Goal: Task Accomplishment & Management: Use online tool/utility

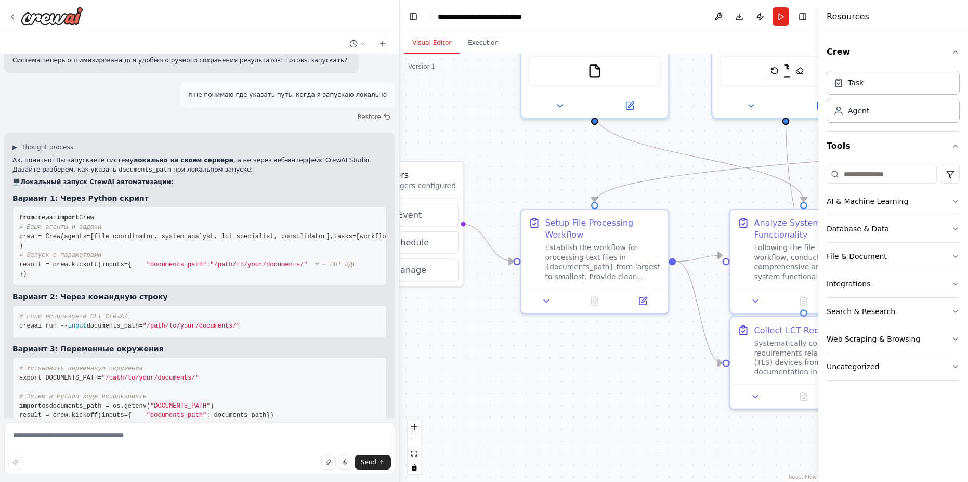
click at [459, 156] on div ".deletable-edge-delete-btn { width: 20px; height: 20px; border: 0px solid #ffff…" at bounding box center [609, 268] width 418 height 428
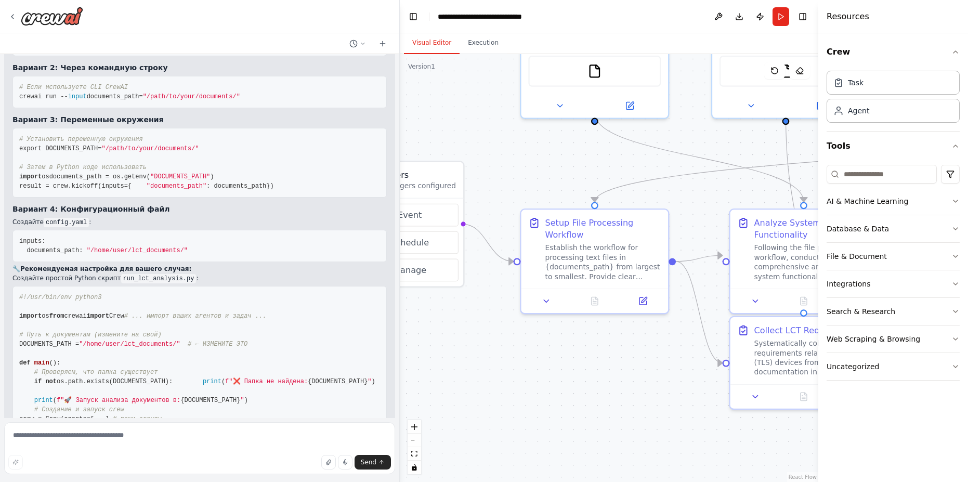
scroll to position [3980, 0]
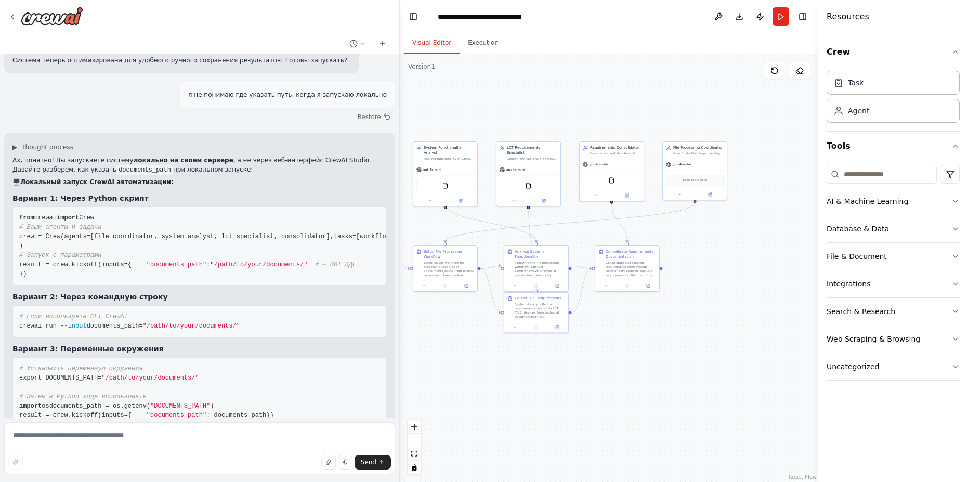
drag, startPoint x: 580, startPoint y: 366, endPoint x: 472, endPoint y: 416, distance: 118.1
click at [472, 416] on div ".deletable-edge-delete-btn { width: 20px; height: 20px; border: 0px solid #ffff…" at bounding box center [609, 268] width 418 height 428
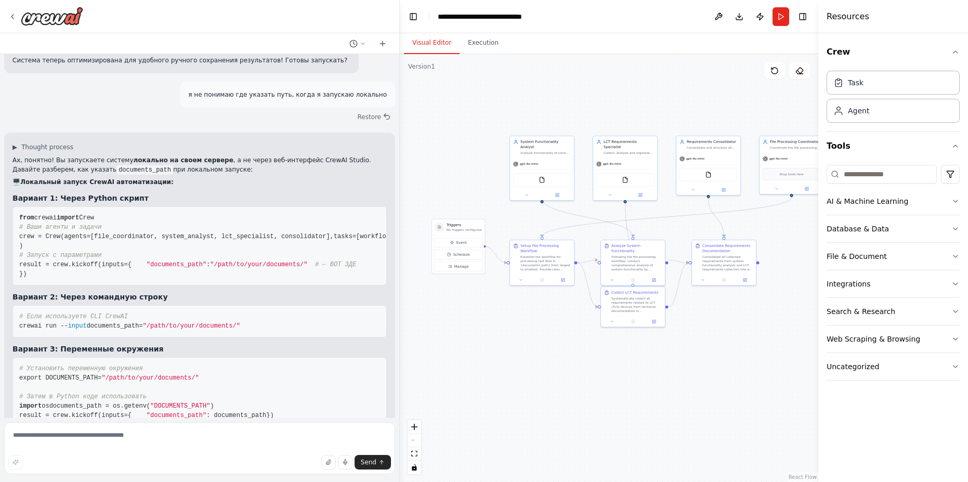
drag, startPoint x: 527, startPoint y: 388, endPoint x: 560, endPoint y: 378, distance: 34.2
click at [560, 378] on div ".deletable-edge-delete-btn { width: 20px; height: 20px; border: 0px solid #ffff…" at bounding box center [609, 268] width 418 height 428
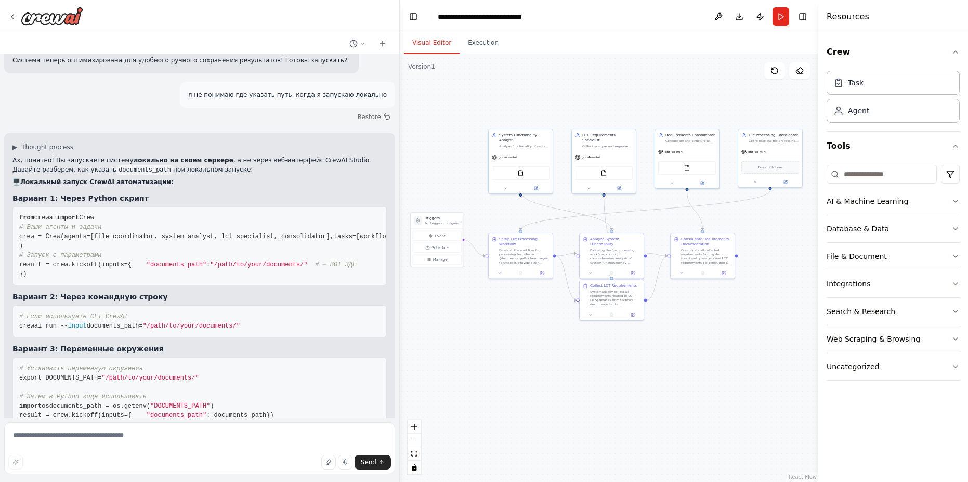
click at [876, 298] on button "Search & Research" at bounding box center [892, 311] width 133 height 27
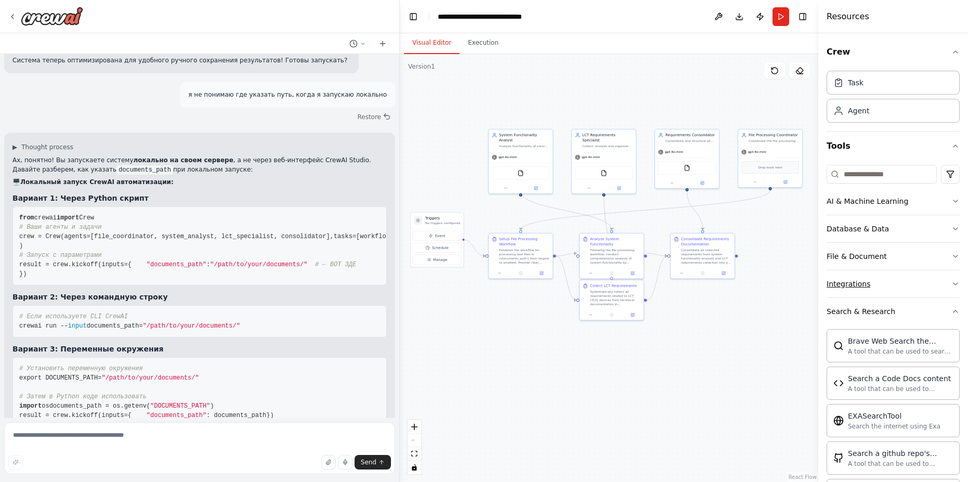
click at [909, 283] on button "Integrations" at bounding box center [892, 283] width 133 height 27
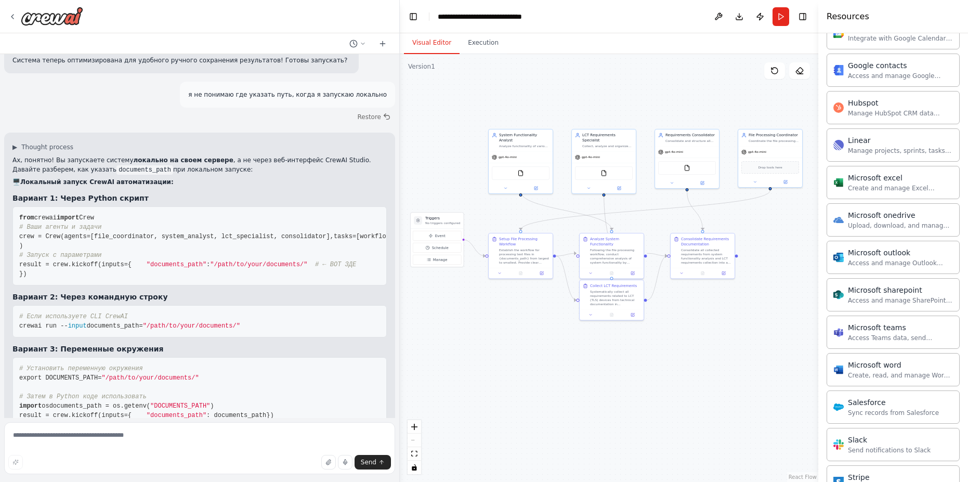
scroll to position [437, 0]
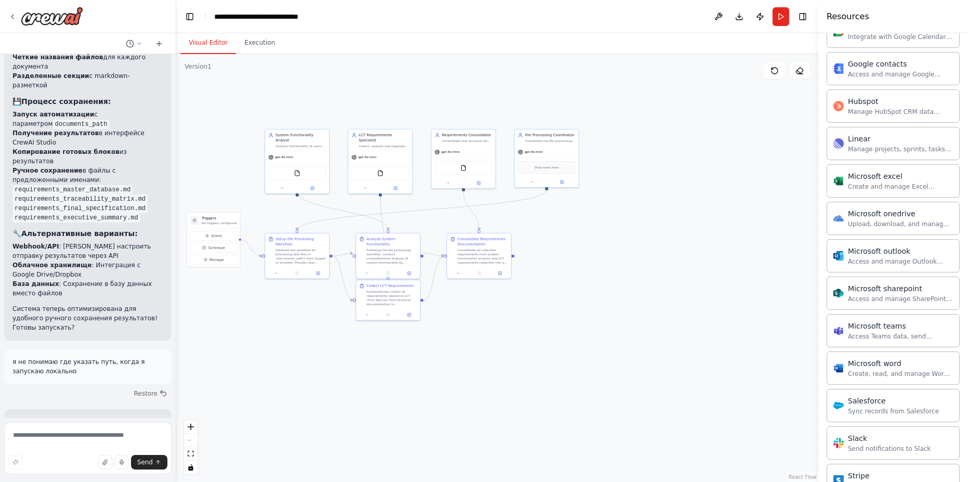
drag, startPoint x: 399, startPoint y: 67, endPoint x: 176, endPoint y: 83, distance: 223.1
click at [176, 83] on div "Я хочу создать сеть агентов, которые будут проводить анализ своей функционально…" at bounding box center [484, 241] width 968 height 482
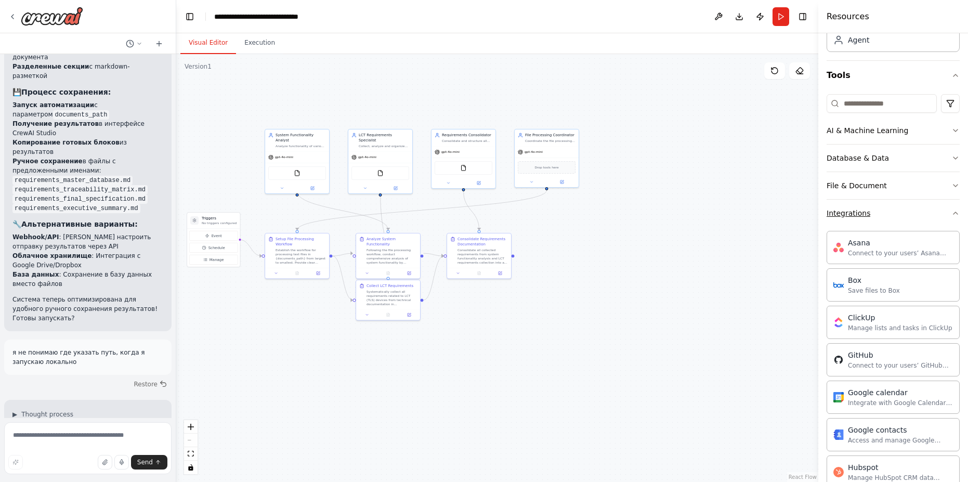
scroll to position [62, 0]
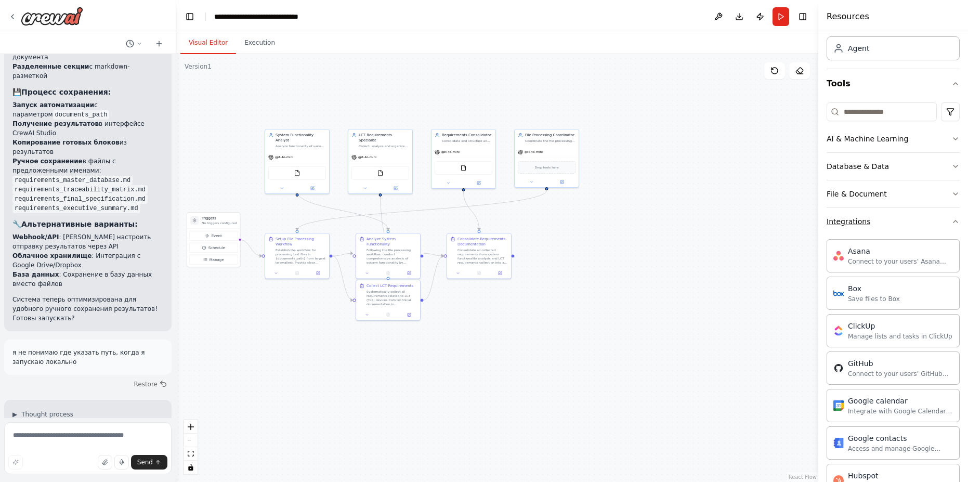
click at [918, 221] on button "Integrations" at bounding box center [892, 221] width 133 height 27
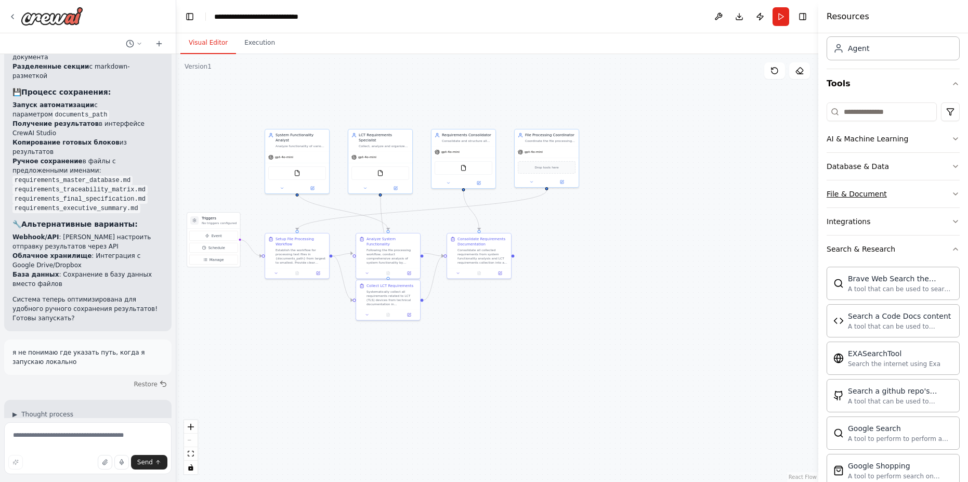
click at [907, 200] on button "File & Document" at bounding box center [892, 193] width 133 height 27
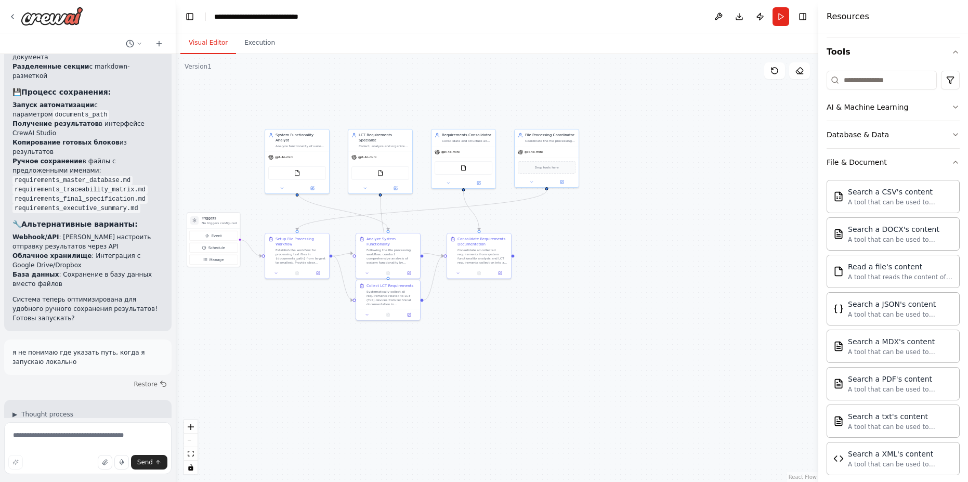
scroll to position [125, 0]
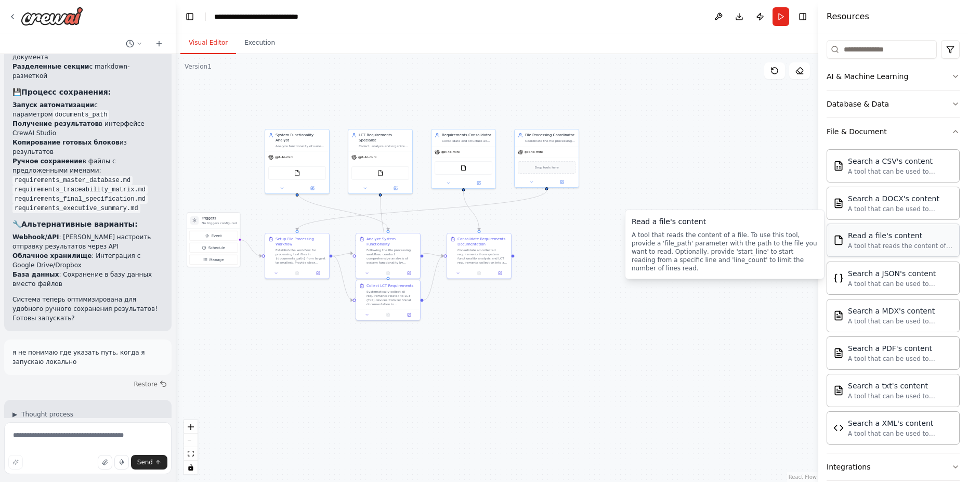
click at [905, 243] on div "A tool that reads the content of a file. To use this tool, provide a 'file_path…" at bounding box center [900, 246] width 105 height 8
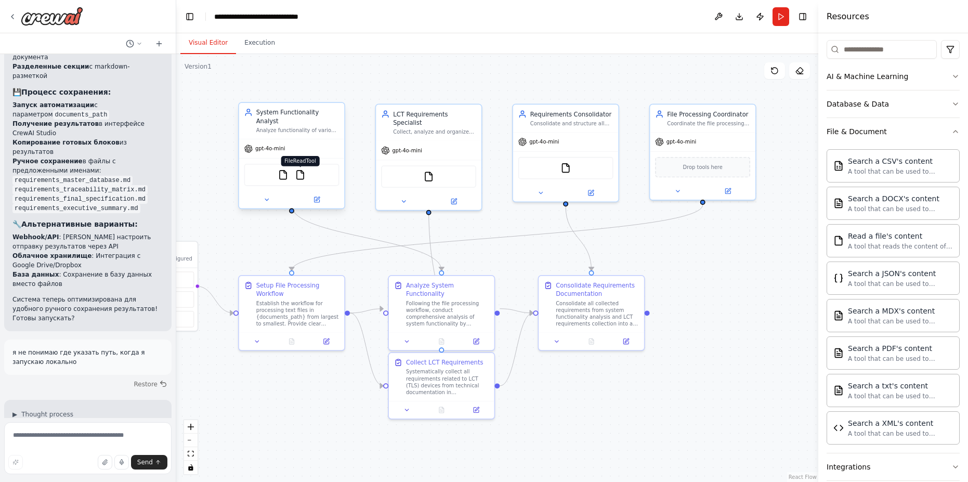
click at [299, 169] on img at bounding box center [300, 174] width 10 height 10
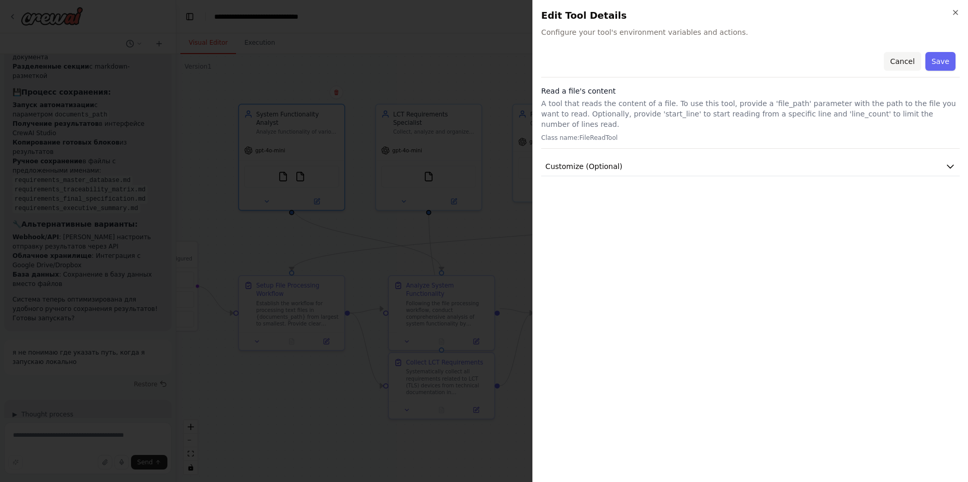
click at [905, 61] on button "Cancel" at bounding box center [902, 61] width 37 height 19
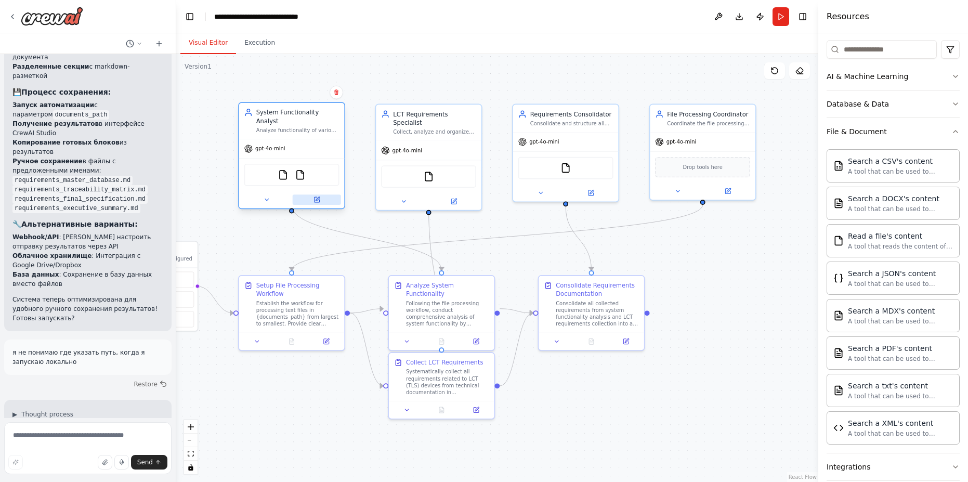
click at [314, 197] on div at bounding box center [292, 199] width 106 height 17
click at [319, 197] on icon at bounding box center [316, 199] width 5 height 5
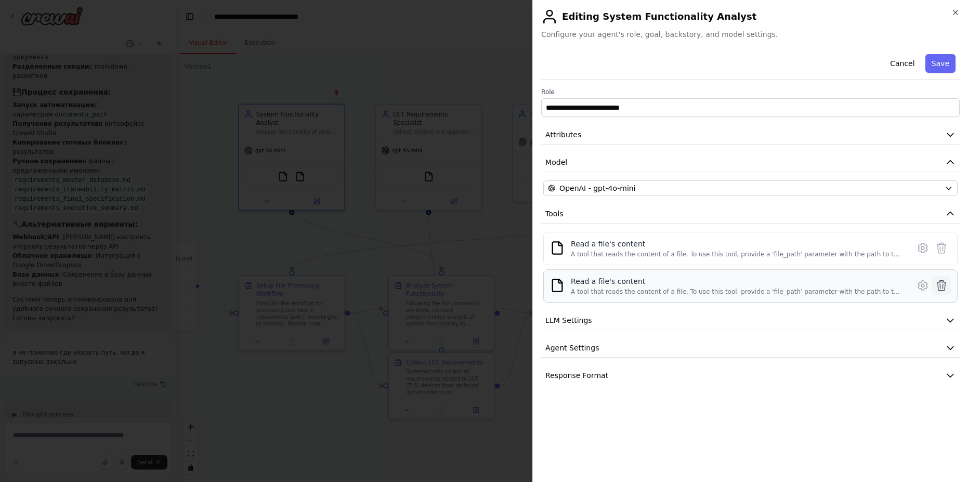
click at [942, 290] on icon at bounding box center [941, 285] width 9 height 10
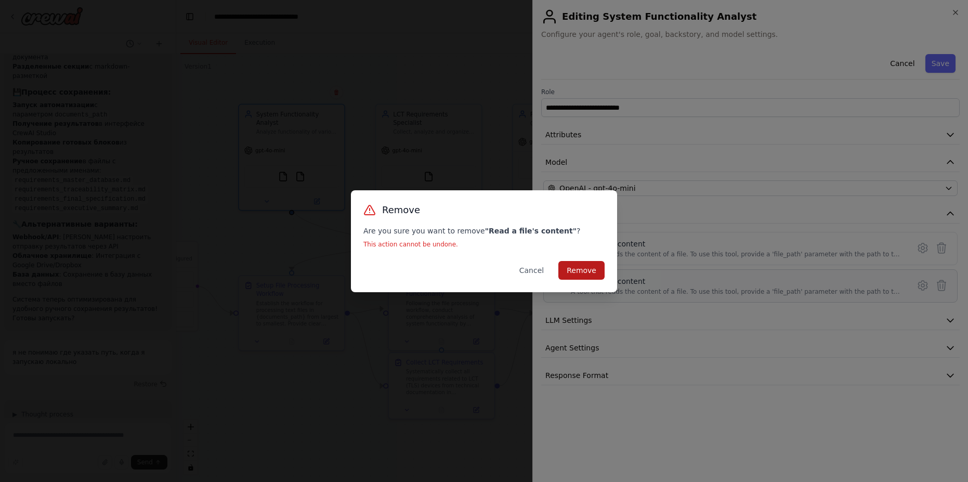
click at [587, 271] on button "Remove" at bounding box center [581, 270] width 46 height 19
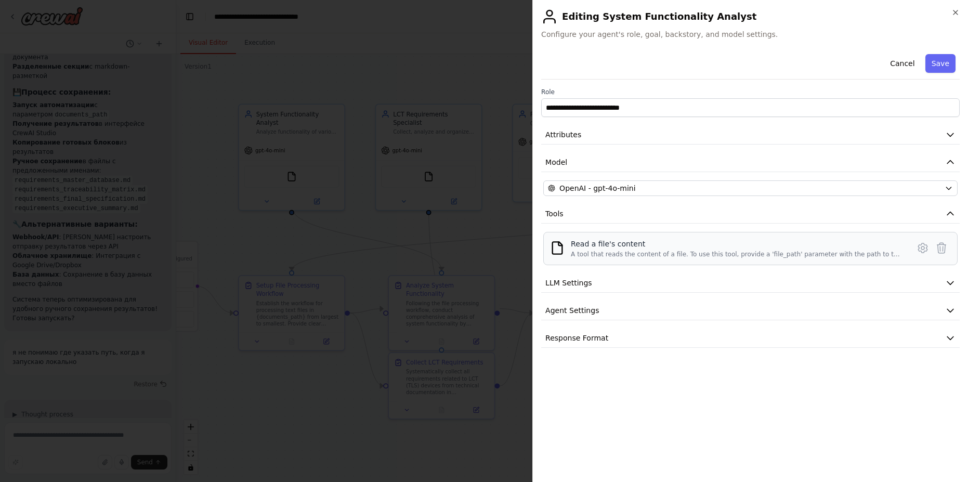
click at [690, 253] on div "A tool that reads the content of a file. To use this tool, provide a 'file_path…" at bounding box center [737, 254] width 332 height 8
click at [921, 247] on icon at bounding box center [922, 248] width 12 height 12
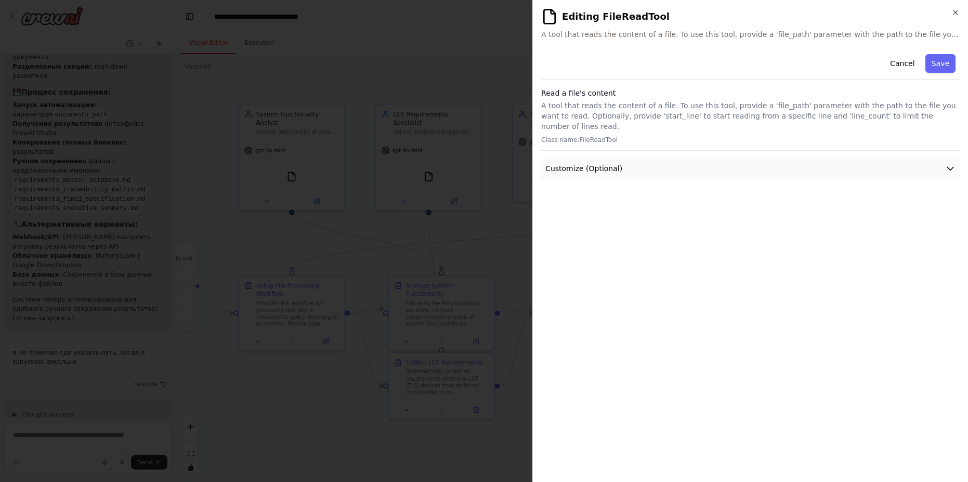
click at [590, 163] on span "Customize (Optional)" at bounding box center [583, 168] width 77 height 10
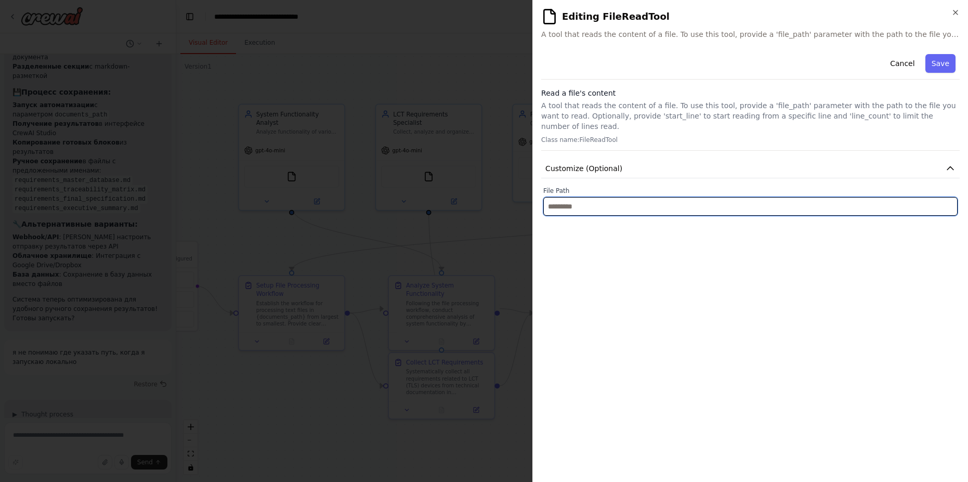
click at [572, 197] on input "text" at bounding box center [750, 206] width 414 height 19
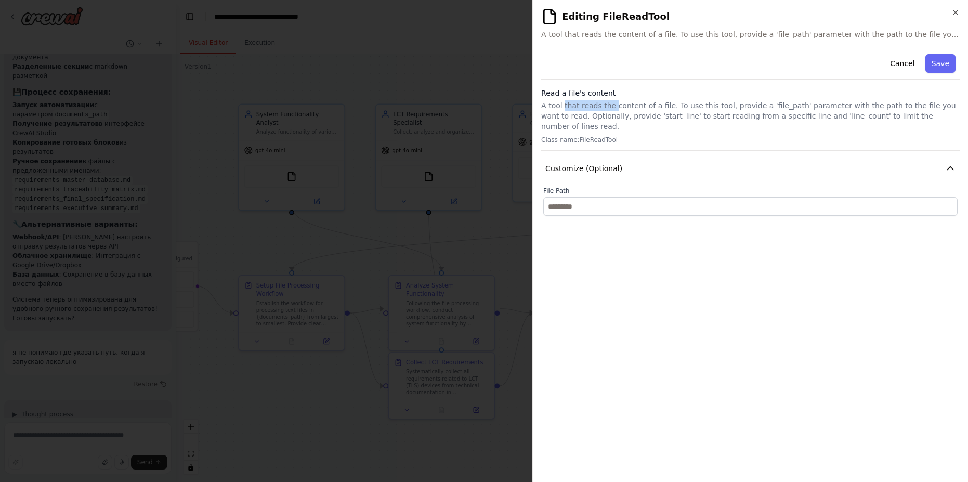
drag, startPoint x: 562, startPoint y: 108, endPoint x: 610, endPoint y: 107, distance: 48.3
click at [610, 107] on p "A tool that reads the content of a file. To use this tool, provide a 'file_path…" at bounding box center [750, 115] width 418 height 31
click at [611, 107] on p "A tool that reads the content of a file. To use this tool, provide a 'file_path…" at bounding box center [750, 115] width 418 height 31
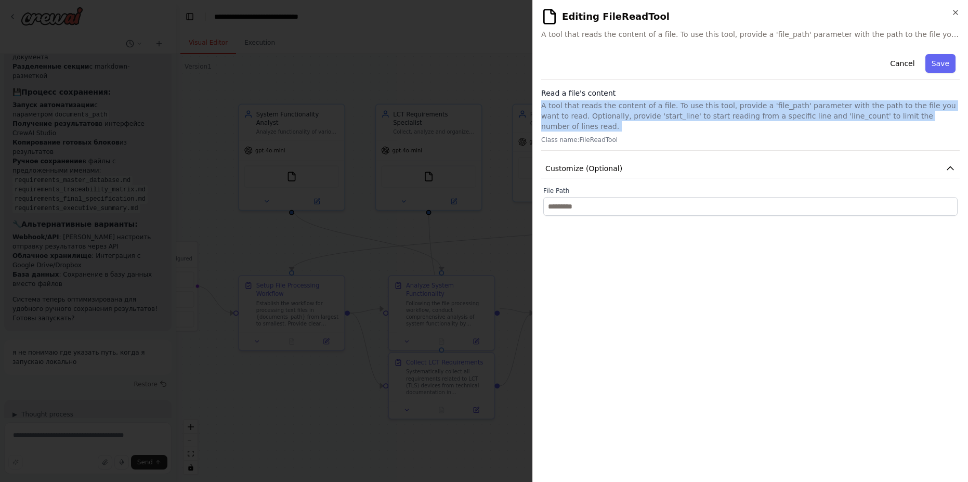
click at [611, 107] on p "A tool that reads the content of a file. To use this tool, provide a 'file_path…" at bounding box center [750, 115] width 418 height 31
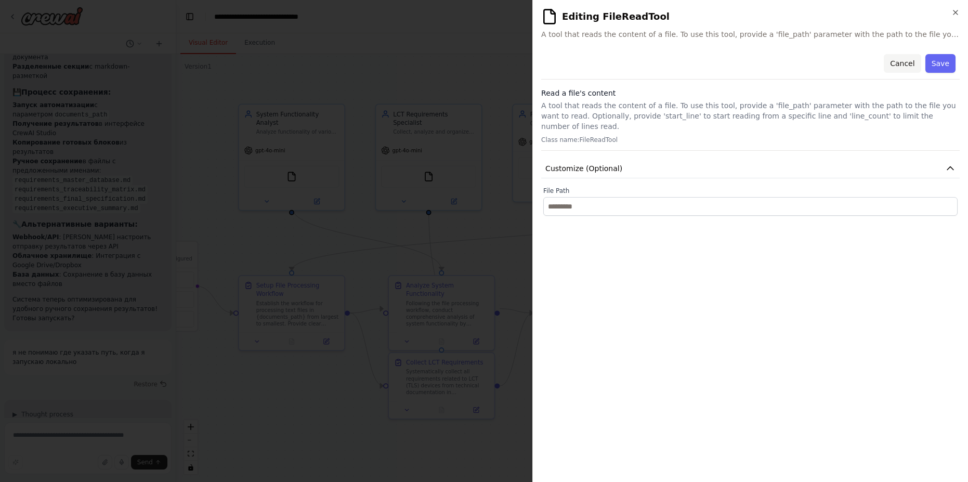
click at [903, 58] on button "Cancel" at bounding box center [902, 63] width 37 height 19
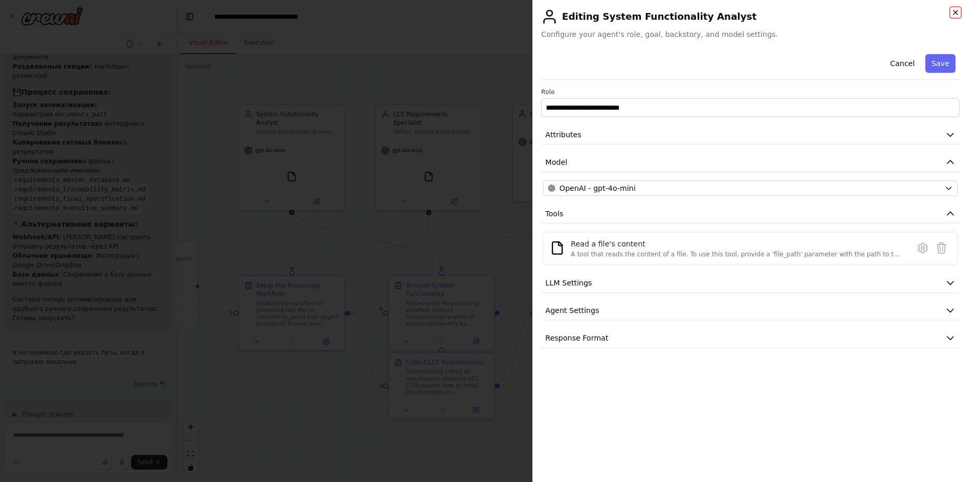
click at [955, 14] on icon "button" at bounding box center [955, 12] width 8 height 8
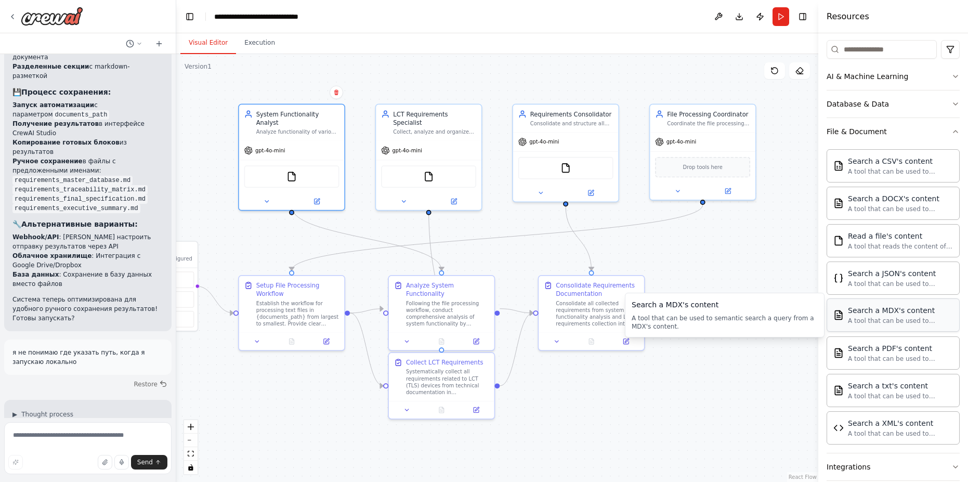
scroll to position [187, 0]
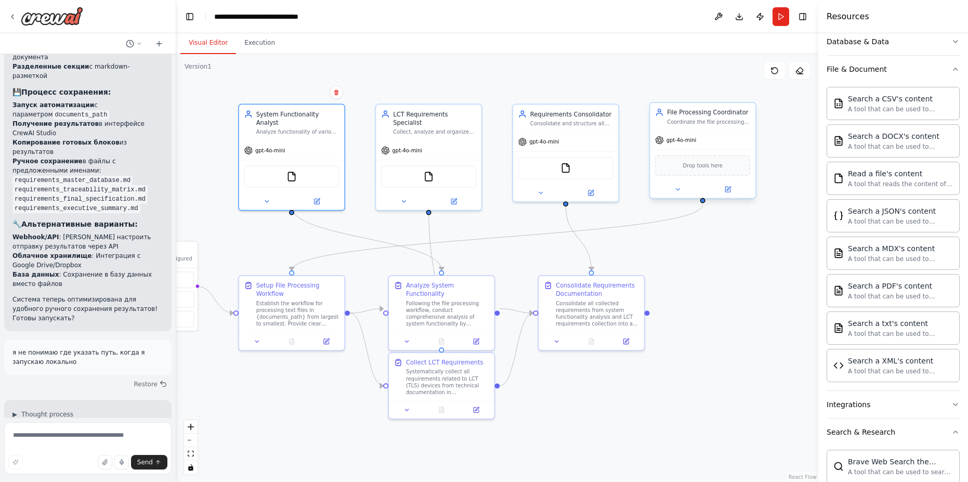
click at [710, 133] on div "gpt-4o-mini" at bounding box center [703, 140] width 106 height 19
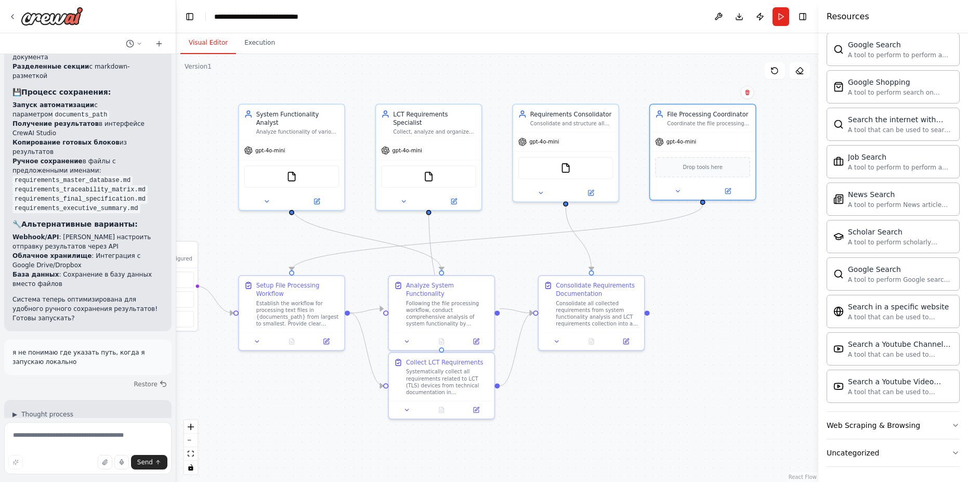
scroll to position [755, 0]
click at [870, 419] on div "Web Scraping & Browsing" at bounding box center [873, 423] width 94 height 10
click at [870, 421] on div "Web Scraping & Browsing" at bounding box center [873, 423] width 94 height 10
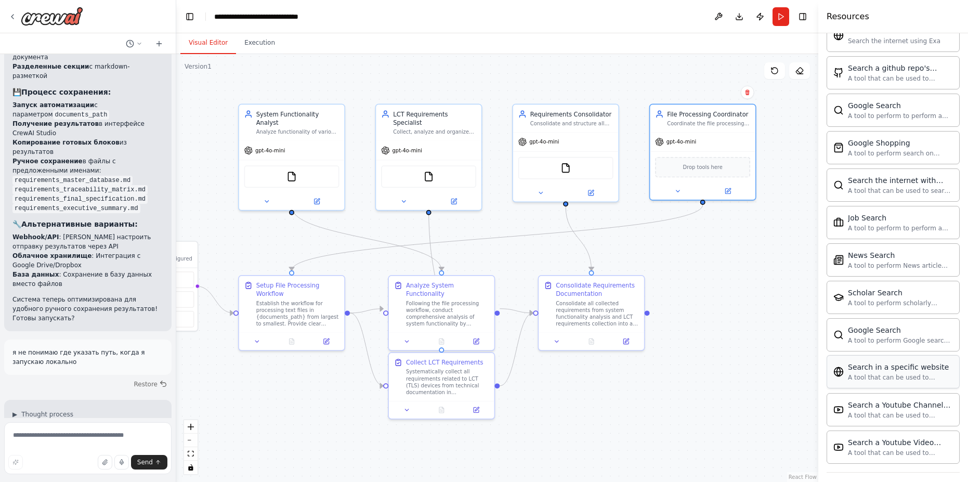
scroll to position [568, 0]
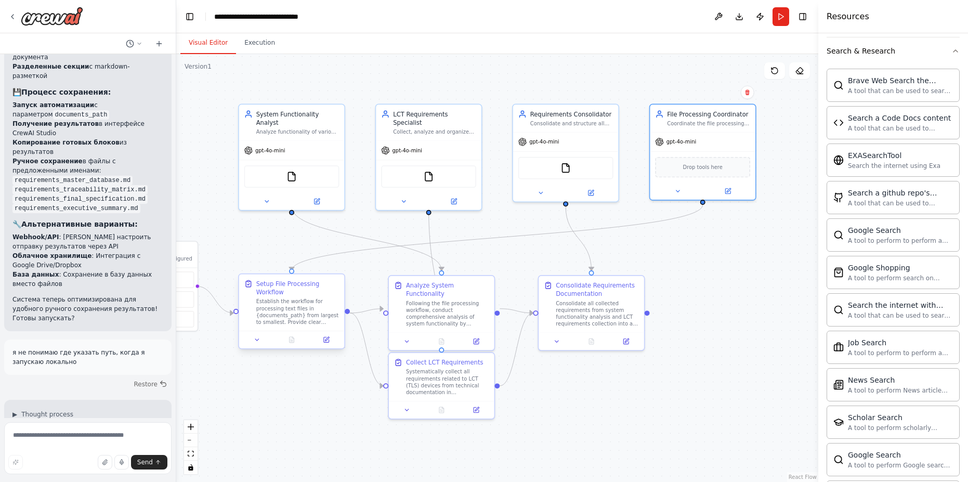
click at [270, 290] on div "Setup File Processing Workflow" at bounding box center [297, 287] width 83 height 17
click at [249, 340] on button at bounding box center [257, 340] width 30 height 10
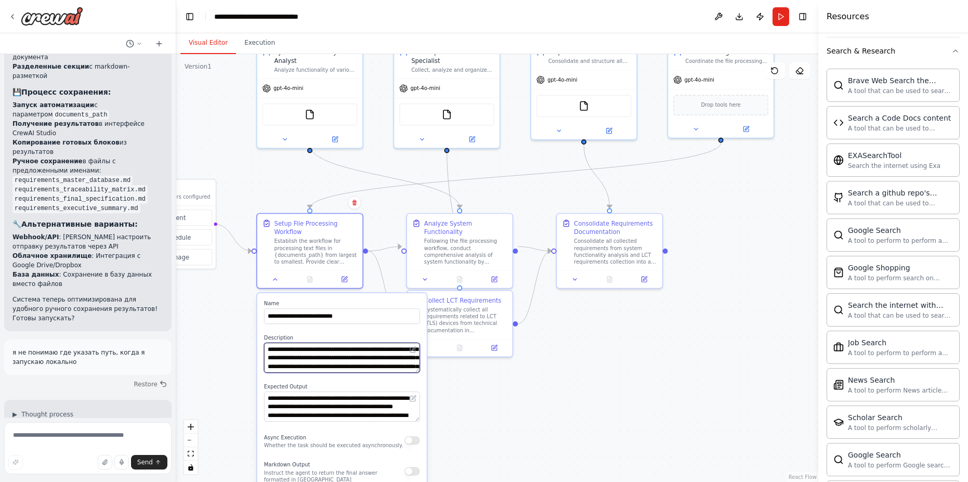
click at [295, 354] on textarea "**********" at bounding box center [342, 358] width 156 height 30
click at [300, 361] on textarea "**********" at bounding box center [342, 358] width 156 height 30
drag, startPoint x: 320, startPoint y: 359, endPoint x: 349, endPoint y: 351, distance: 30.1
click at [349, 351] on textarea "**********" at bounding box center [342, 358] width 156 height 30
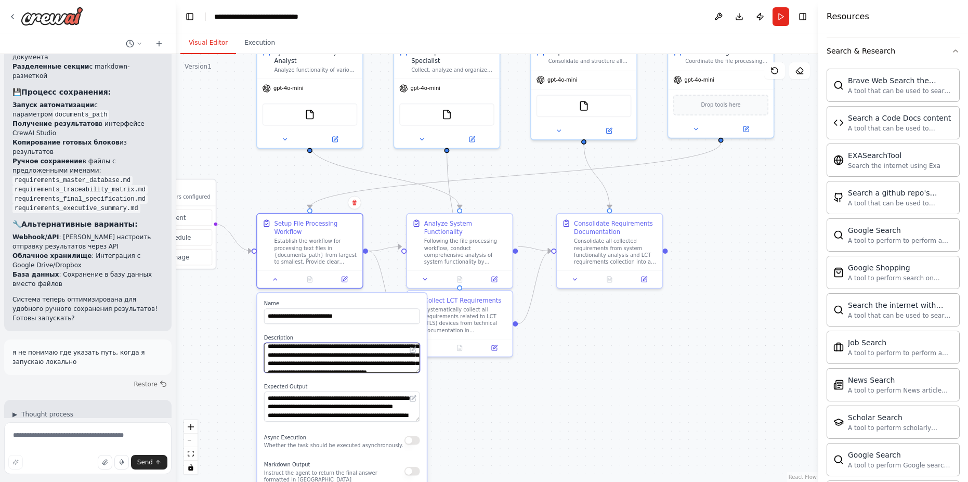
click at [386, 365] on textarea "**********" at bounding box center [342, 358] width 156 height 30
click at [509, 428] on div ".deletable-edge-delete-btn { width: 20px; height: 20px; border: 0px solid #ffff…" at bounding box center [497, 268] width 642 height 428
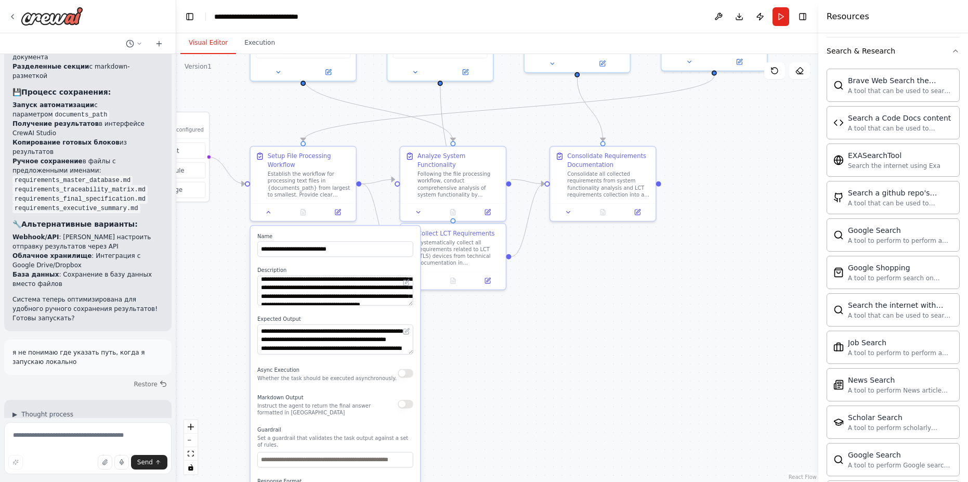
drag, startPoint x: 462, startPoint y: 434, endPoint x: 452, endPoint y: 292, distance: 142.2
click at [452, 297] on div ".deletable-edge-delete-btn { width: 20px; height: 20px; border: 0px solid #ffff…" at bounding box center [497, 268] width 642 height 428
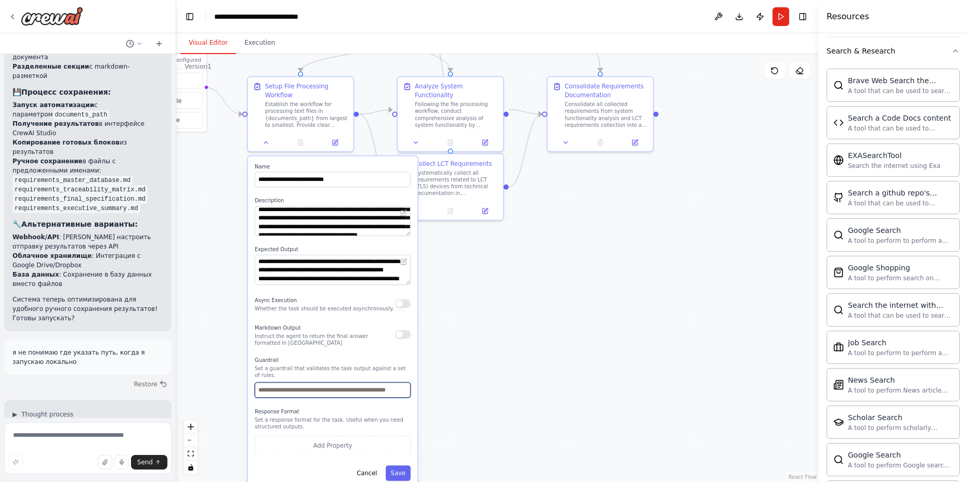
drag, startPoint x: 259, startPoint y: 383, endPoint x: 350, endPoint y: 382, distance: 91.0
click at [350, 382] on input "text" at bounding box center [333, 390] width 156 height 16
click at [498, 363] on div ".deletable-edge-delete-btn { width: 20px; height: 20px; border: 0px solid #ffff…" at bounding box center [497, 268] width 642 height 428
drag, startPoint x: 359, startPoint y: 465, endPoint x: 365, endPoint y: 465, distance: 6.2
click at [363, 465] on button "Cancel" at bounding box center [366, 473] width 31 height 16
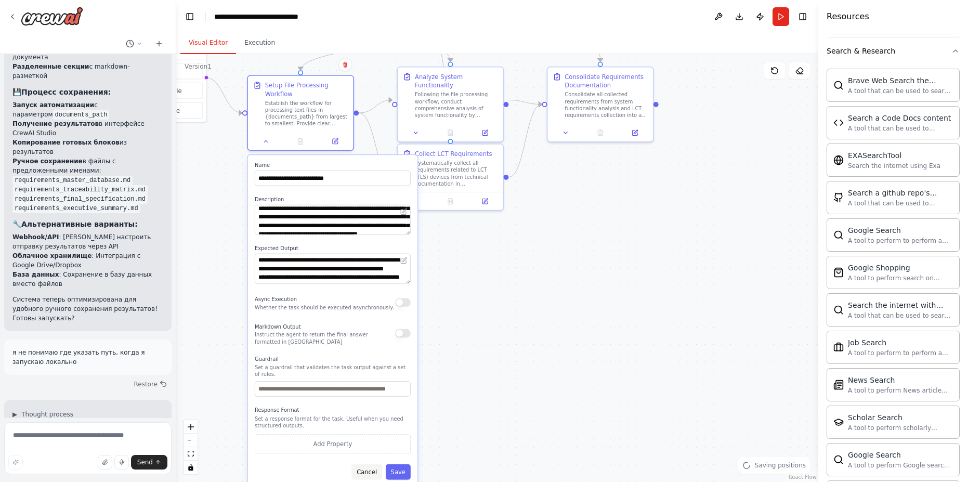
click at [367, 468] on button "Cancel" at bounding box center [366, 472] width 31 height 16
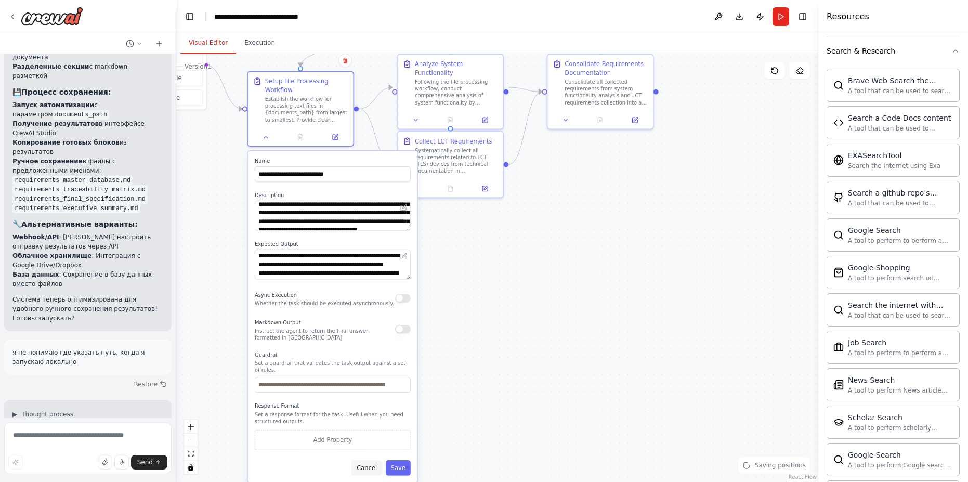
click at [367, 468] on button "Cancel" at bounding box center [366, 468] width 31 height 16
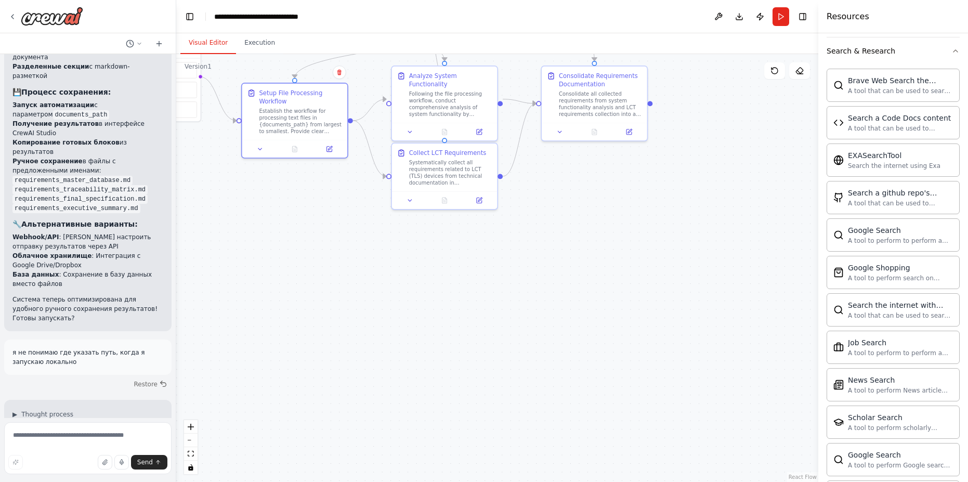
drag, startPoint x: 361, startPoint y: 207, endPoint x: 266, endPoint y: 257, distance: 107.4
click at [266, 257] on div ".deletable-edge-delete-btn { width: 20px; height: 20px; border: 0px solid #ffff…" at bounding box center [497, 268] width 642 height 428
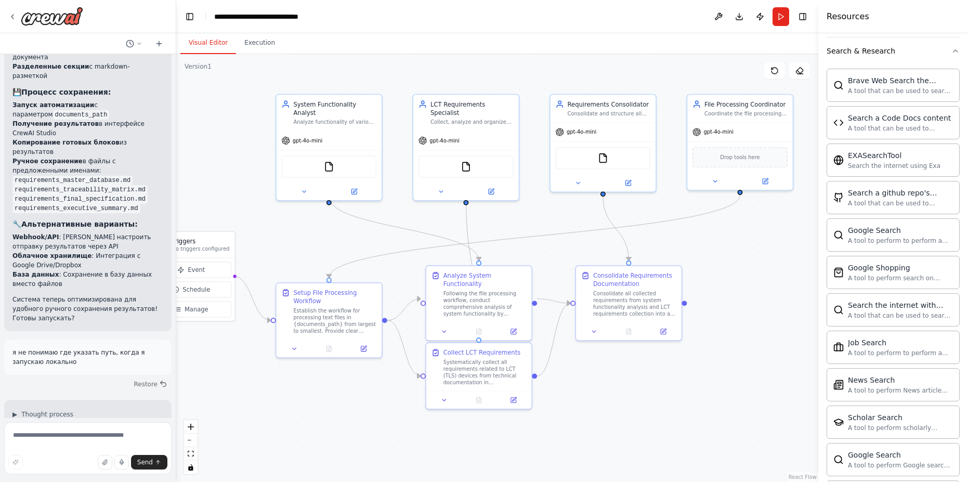
drag, startPoint x: 308, startPoint y: 227, endPoint x: 330, endPoint y: 408, distance: 181.7
click at [330, 408] on div ".deletable-edge-delete-btn { width: 20px; height: 20px; border: 0px solid #ffff…" at bounding box center [497, 268] width 642 height 428
drag, startPoint x: 743, startPoint y: 125, endPoint x: 215, endPoint y: 134, distance: 527.6
click at [215, 134] on div "gpt-4o-mini" at bounding box center [218, 129] width 106 height 19
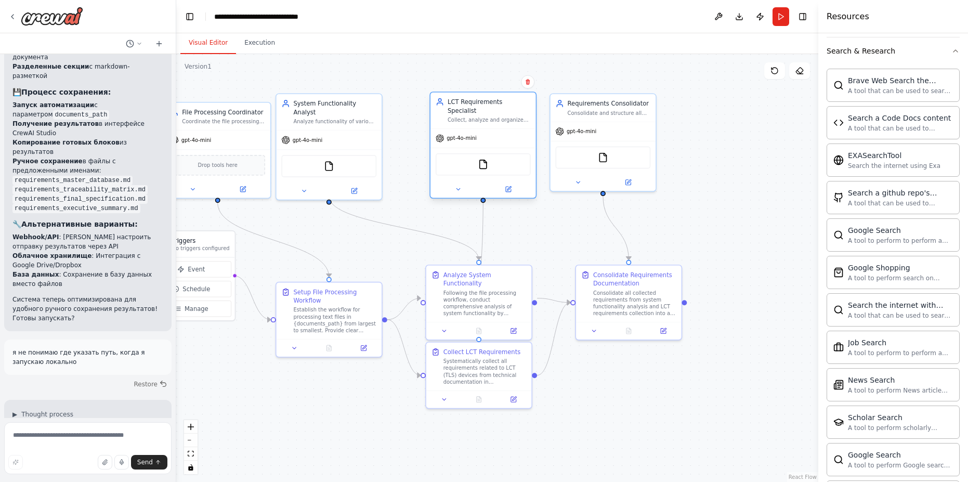
drag, startPoint x: 495, startPoint y: 137, endPoint x: 504, endPoint y: 138, distance: 8.9
click at [504, 138] on div "gpt-4o-mini" at bounding box center [483, 138] width 106 height 19
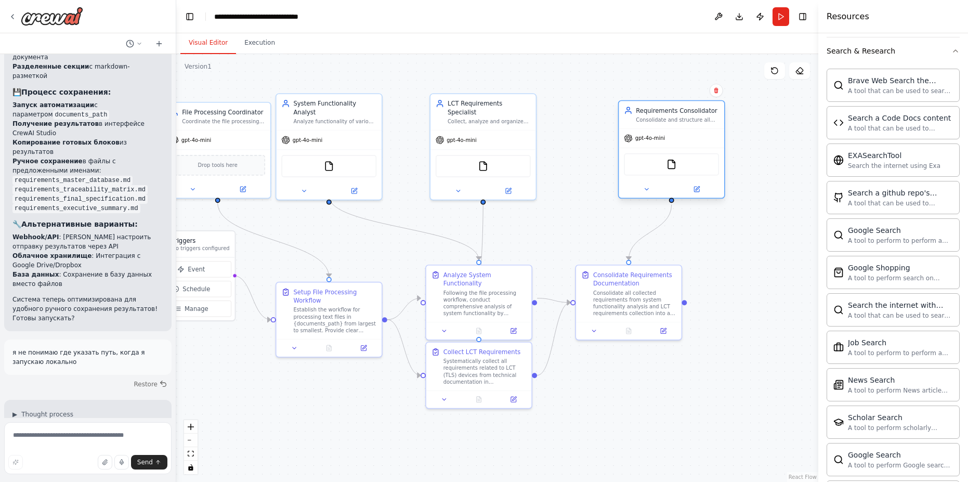
drag, startPoint x: 622, startPoint y: 127, endPoint x: 687, endPoint y: 130, distance: 65.0
click at [688, 132] on div "gpt-4o-mini" at bounding box center [672, 138] width 106 height 19
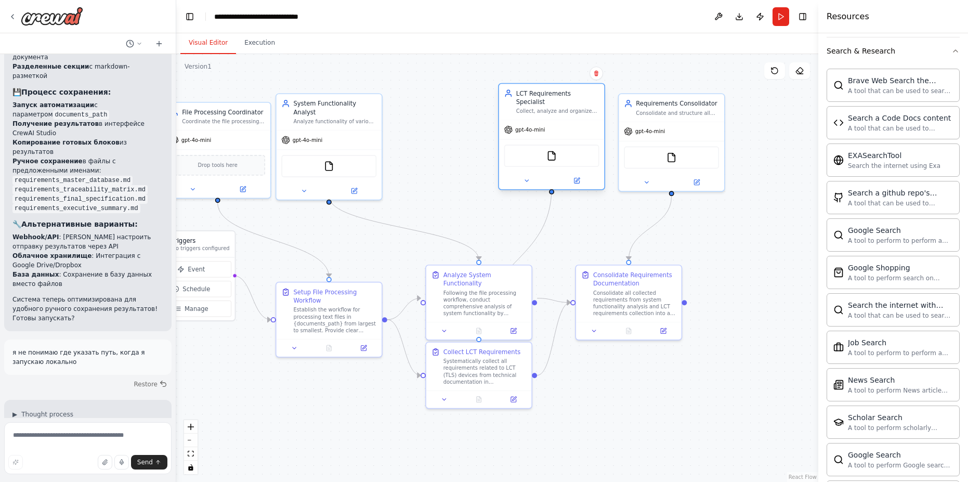
drag, startPoint x: 507, startPoint y: 128, endPoint x: 572, endPoint y: 120, distance: 65.0
click at [572, 120] on div "gpt-4o-mini" at bounding box center [552, 129] width 106 height 19
drag, startPoint x: 488, startPoint y: 291, endPoint x: 457, endPoint y: 252, distance: 49.9
click at [457, 253] on div "Following the file processing workflow, conduct comprehensive analysis of syste…" at bounding box center [454, 267] width 83 height 28
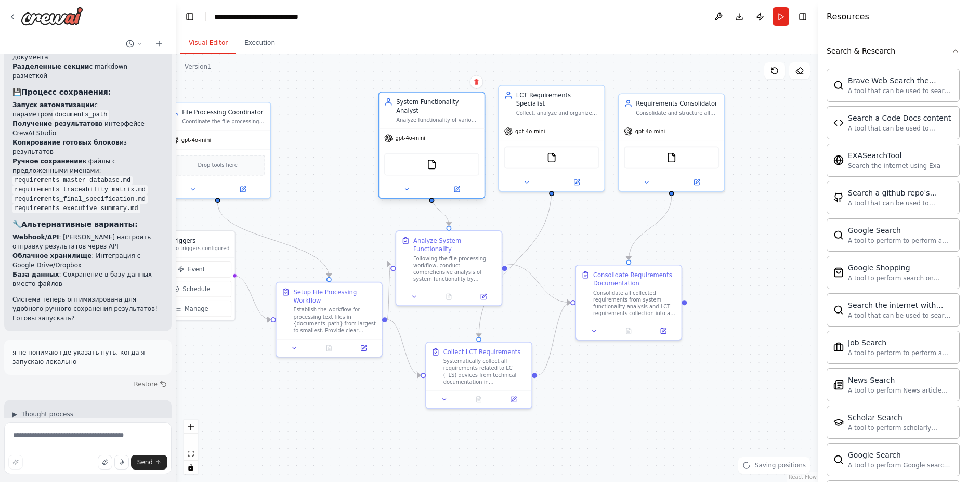
drag, startPoint x: 340, startPoint y: 134, endPoint x: 449, endPoint y: 132, distance: 108.1
click at [449, 132] on div "gpt-4o-mini" at bounding box center [432, 138] width 106 height 19
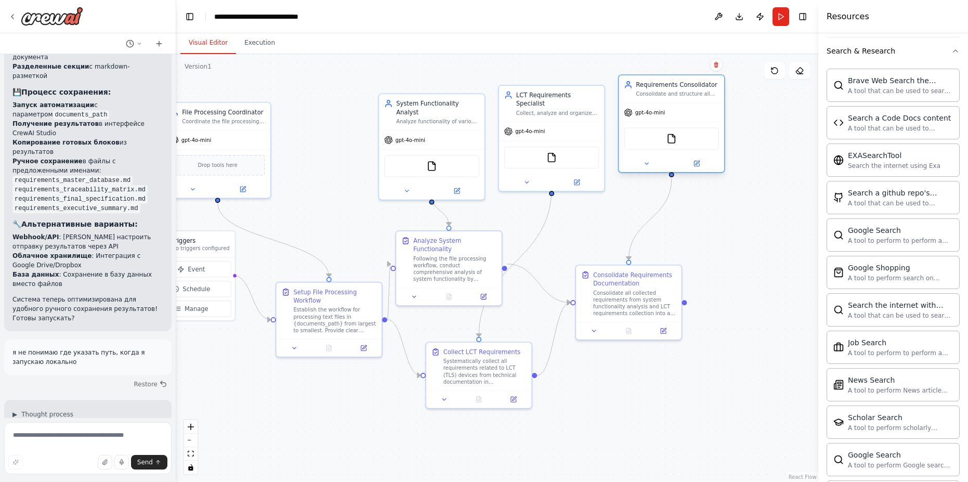
drag, startPoint x: 666, startPoint y: 130, endPoint x: 670, endPoint y: 111, distance: 19.6
click at [670, 111] on div "gpt-4o-mini" at bounding box center [672, 112] width 106 height 19
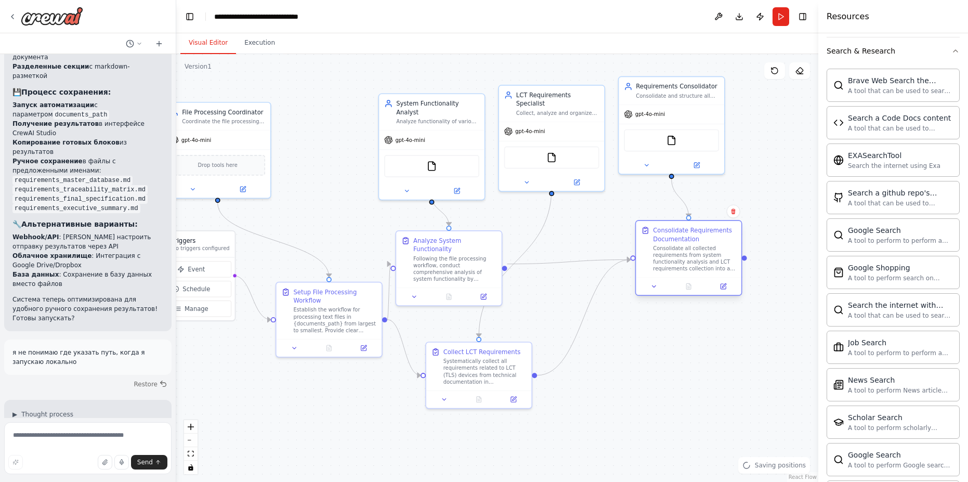
drag, startPoint x: 627, startPoint y: 323, endPoint x: 681, endPoint y: 284, distance: 66.8
click at [681, 284] on div "Consolidate Requirements Documentation Consolidate all collected requirements f…" at bounding box center [688, 258] width 107 height 76
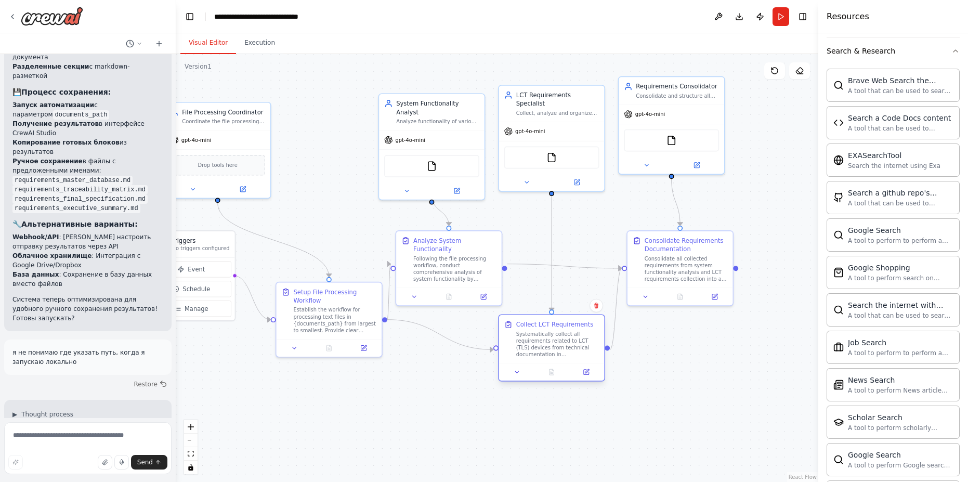
drag, startPoint x: 490, startPoint y: 376, endPoint x: 563, endPoint y: 347, distance: 78.9
click at [563, 347] on div "Systematically collect all requirements related to LCT (TLS) devices from techn…" at bounding box center [557, 345] width 83 height 28
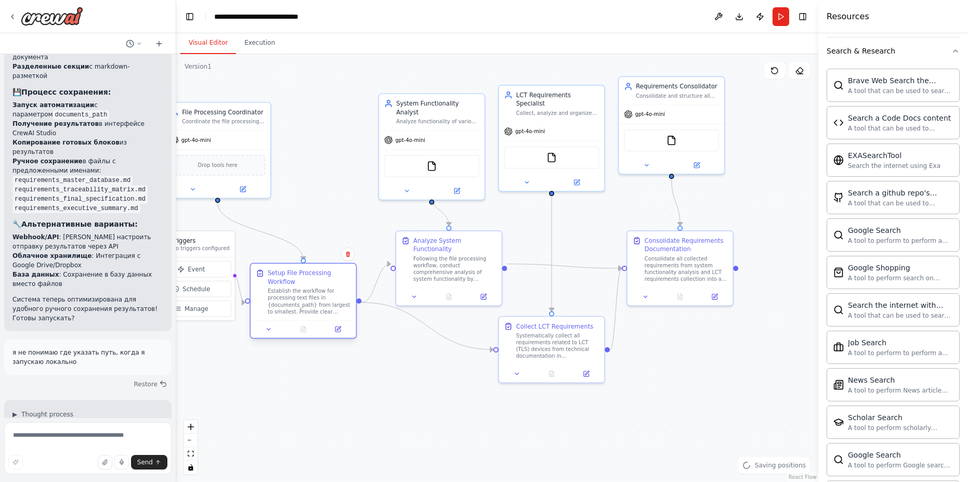
drag, startPoint x: 334, startPoint y: 327, endPoint x: 310, endPoint y: 307, distance: 31.4
click at [310, 307] on div "Establish the workflow for processing text files in {documents_path} from large…" at bounding box center [309, 301] width 83 height 28
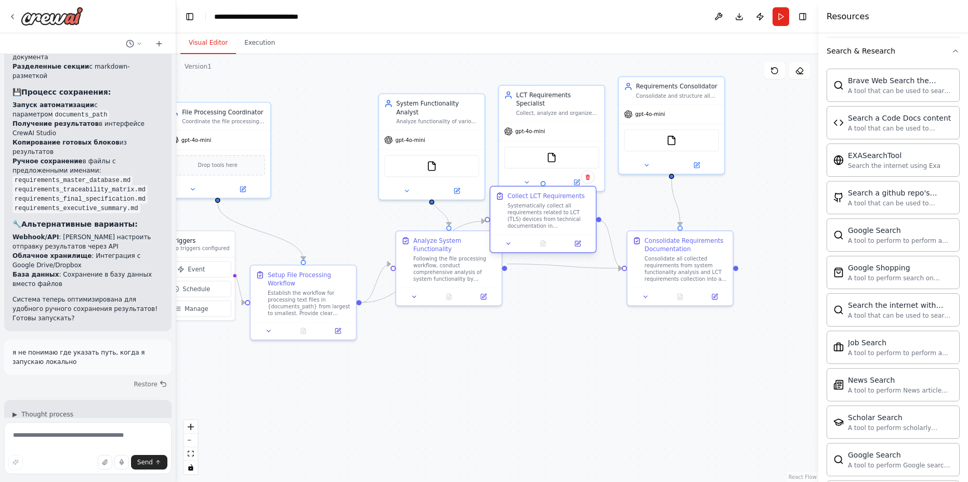
drag, startPoint x: 566, startPoint y: 329, endPoint x: 553, endPoint y: 229, distance: 100.6
click at [553, 229] on div "Systematically collect all requirements related to LCT (TLS) devices from techn…" at bounding box center [548, 216] width 83 height 28
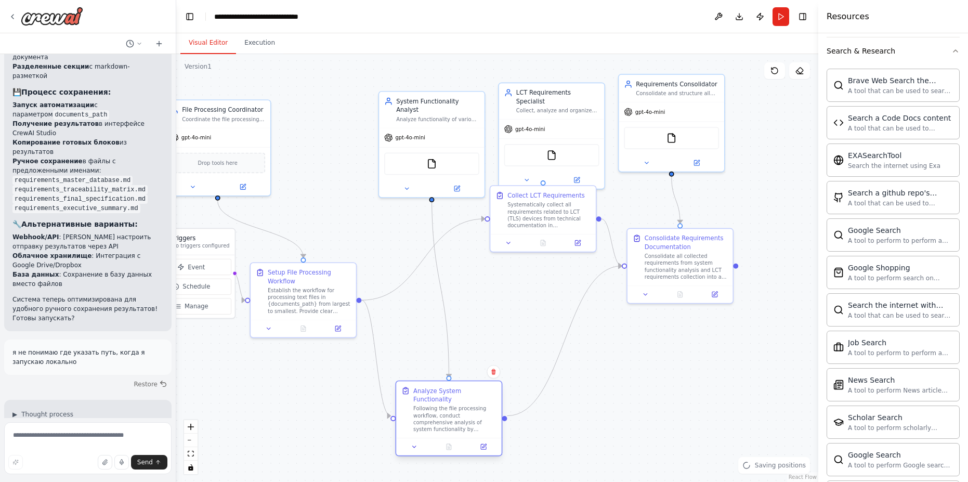
drag, startPoint x: 445, startPoint y: 270, endPoint x: 449, endPoint y: 406, distance: 136.2
click at [449, 406] on div "Following the file processing workflow, conduct comprehensive analysis of syste…" at bounding box center [454, 419] width 83 height 28
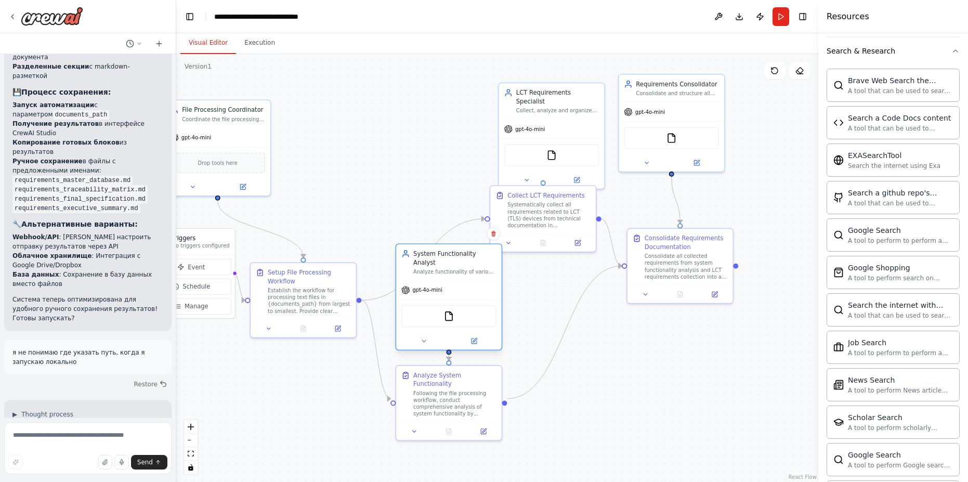
drag, startPoint x: 432, startPoint y: 110, endPoint x: 448, endPoint y: 268, distance: 158.3
click at [448, 268] on div "System Functionality Analyst Analyze functionality of various system components…" at bounding box center [449, 262] width 106 height 36
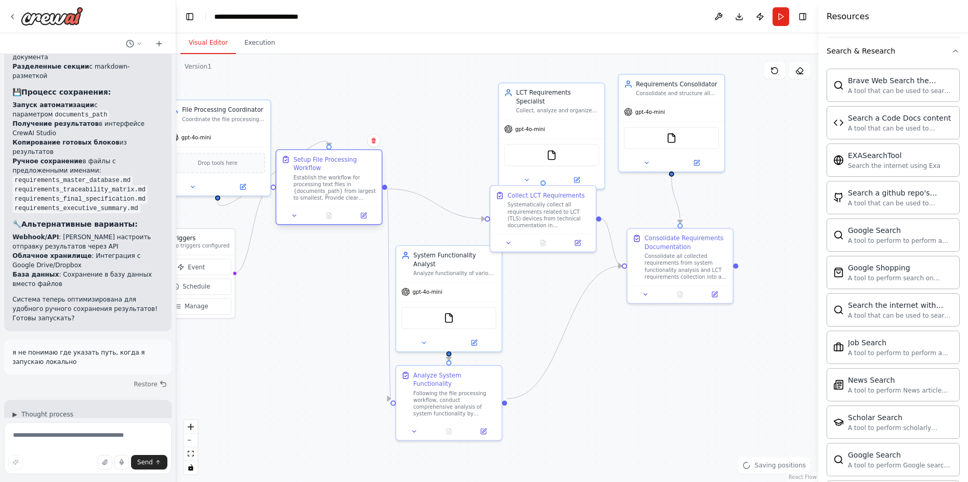
drag, startPoint x: 287, startPoint y: 293, endPoint x: 310, endPoint y: 184, distance: 111.0
click at [310, 184] on div "Establish the workflow for processing text files in {documents_path} from large…" at bounding box center [334, 188] width 83 height 28
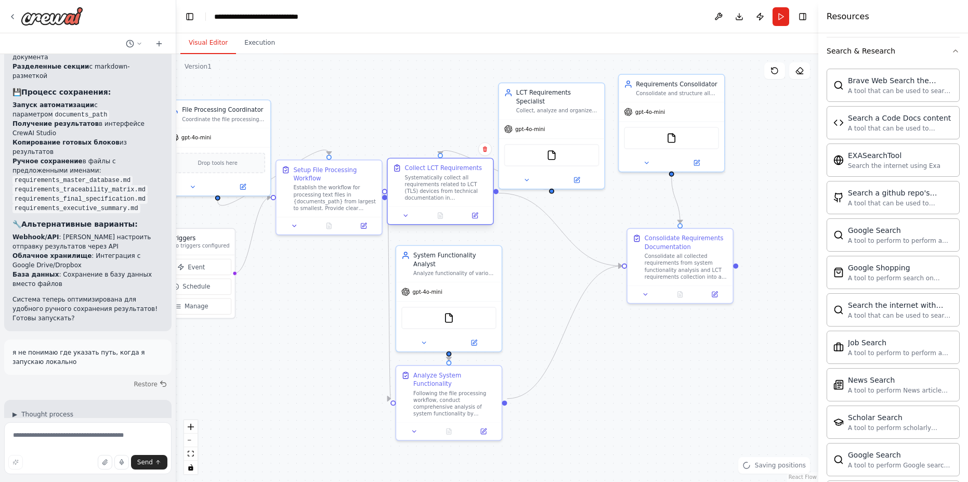
drag, startPoint x: 521, startPoint y: 218, endPoint x: 416, endPoint y: 198, distance: 106.9
click at [416, 198] on div "Systematically collect all requirements related to LCT (TLS) devices from techn…" at bounding box center [446, 188] width 83 height 28
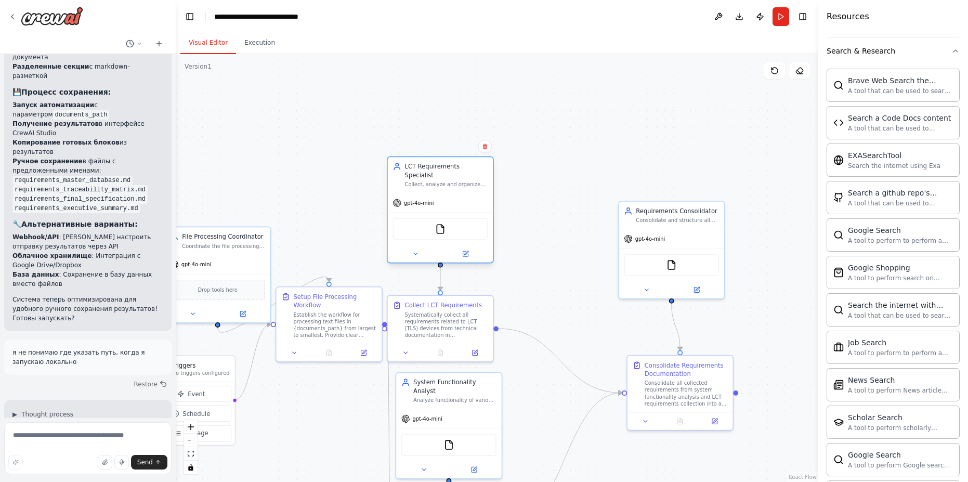
drag, startPoint x: 564, startPoint y: 93, endPoint x: 451, endPoint y: 168, distance: 135.7
click at [451, 168] on div "LCT Requirements Specialist" at bounding box center [446, 170] width 83 height 17
drag, startPoint x: 466, startPoint y: 311, endPoint x: 482, endPoint y: 321, distance: 18.5
click at [482, 321] on div "Systematically collect all requirements related to LCT (TLS) devices from techn…" at bounding box center [471, 323] width 83 height 28
click at [483, 319] on div "Systematically collect all requirements related to LCT (TLS) devices from techn…" at bounding box center [471, 323] width 83 height 28
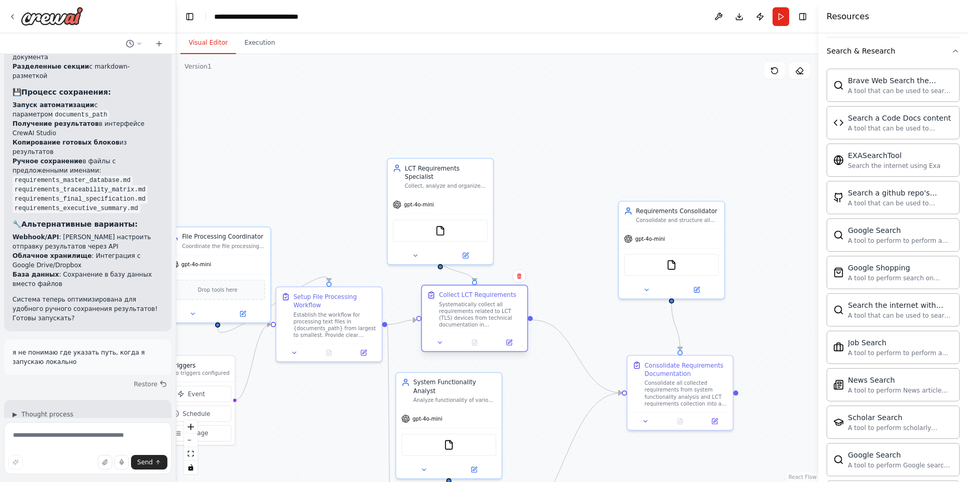
drag, startPoint x: 483, startPoint y: 319, endPoint x: 495, endPoint y: 311, distance: 13.6
click at [495, 311] on div "Systematically collect all requirements related to LCT (TLS) devices from techn…" at bounding box center [480, 315] width 83 height 28
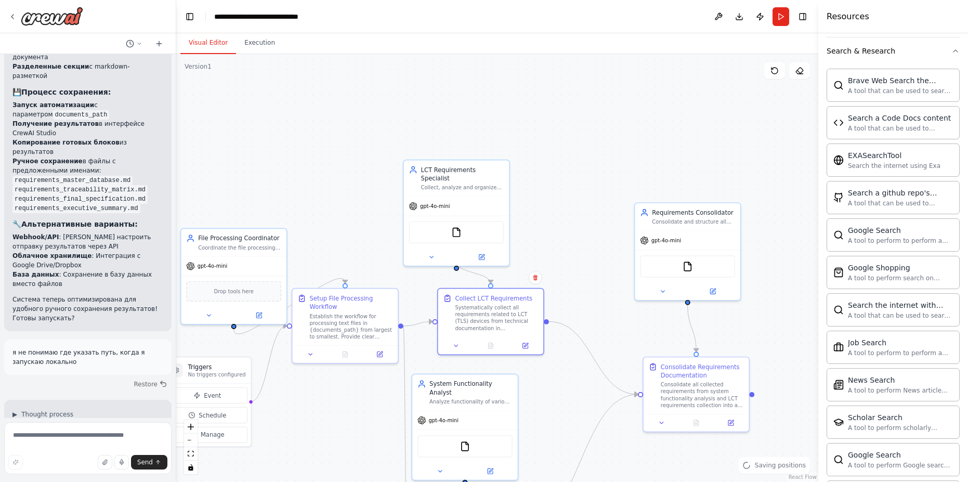
drag, startPoint x: 442, startPoint y: 156, endPoint x: 463, endPoint y: 157, distance: 21.4
click at [463, 157] on div ".deletable-edge-delete-btn { width: 20px; height: 20px; border: 0px solid #ffff…" at bounding box center [497, 268] width 642 height 428
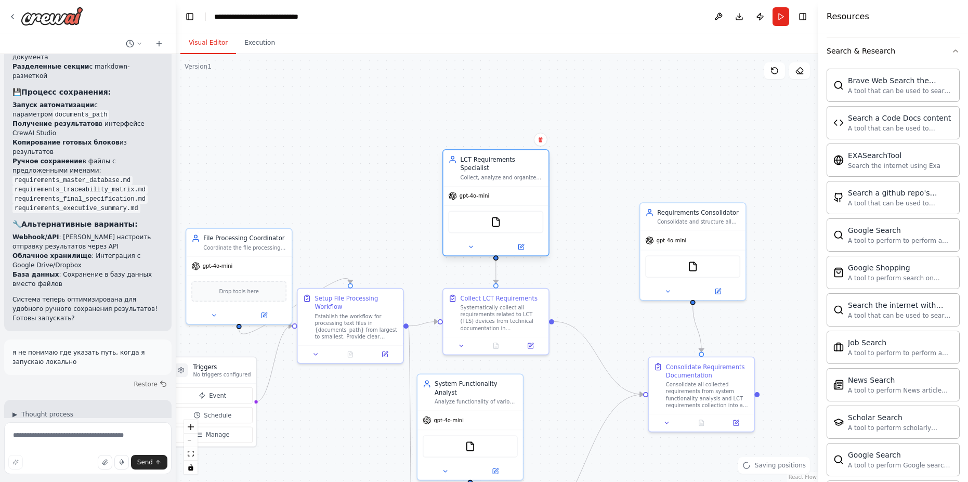
drag, startPoint x: 461, startPoint y: 188, endPoint x: 499, endPoint y: 175, distance: 40.1
click at [499, 175] on div "LCT Requirements Specialist Collect, analyze and organize all requirements rela…" at bounding box center [495, 202] width 107 height 107
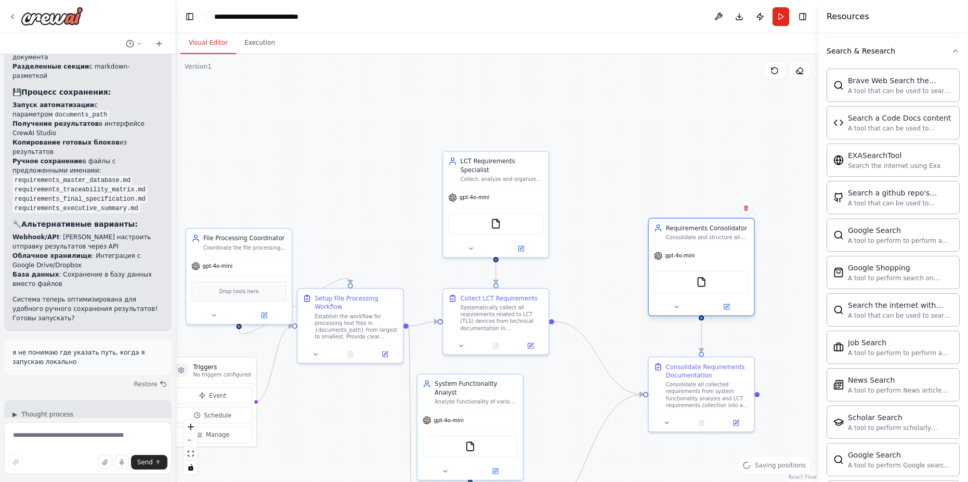
drag, startPoint x: 694, startPoint y: 251, endPoint x: 705, endPoint y: 266, distance: 19.0
click at [705, 266] on div "FileReadTool" at bounding box center [702, 281] width 106 height 33
drag, startPoint x: 508, startPoint y: 386, endPoint x: 337, endPoint y: 140, distance: 299.9
click at [337, 139] on div ".deletable-edge-delete-btn { width: 20px; height: 20px; border: 0px solid #ffff…" at bounding box center [497, 268] width 642 height 428
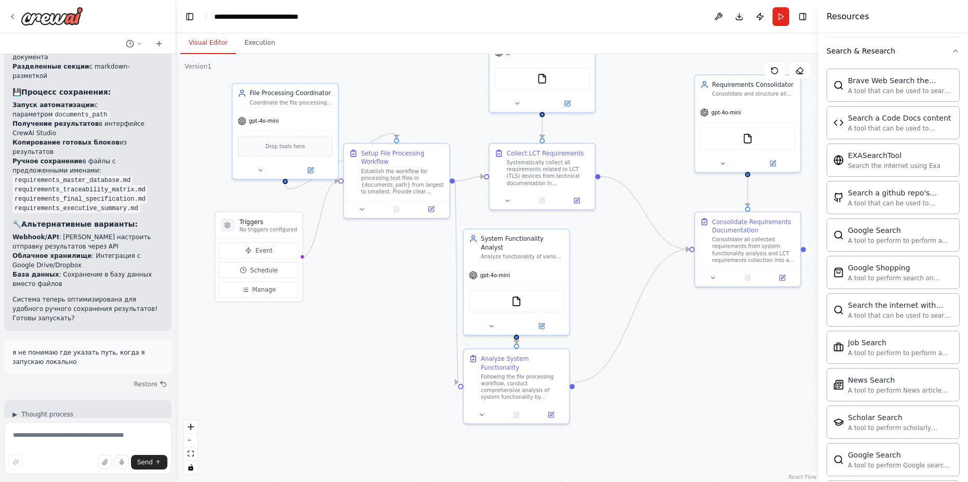
drag, startPoint x: 329, startPoint y: 434, endPoint x: 382, endPoint y: 245, distance: 196.3
click at [382, 245] on div ".deletable-edge-delete-btn { width: 20px; height: 20px; border: 0px solid #ffff…" at bounding box center [497, 268] width 642 height 428
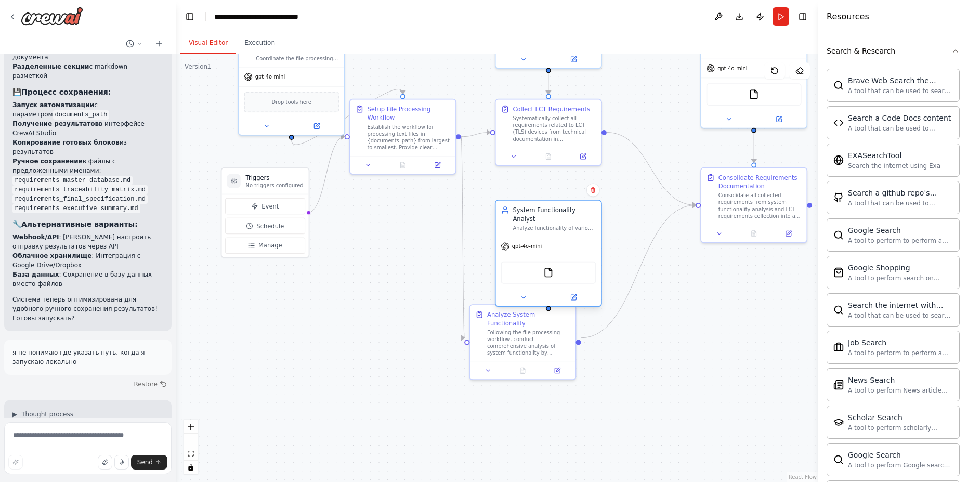
drag, startPoint x: 554, startPoint y: 220, endPoint x: 585, endPoint y: 237, distance: 34.6
click at [585, 237] on div "gpt-4o-mini" at bounding box center [549, 246] width 106 height 19
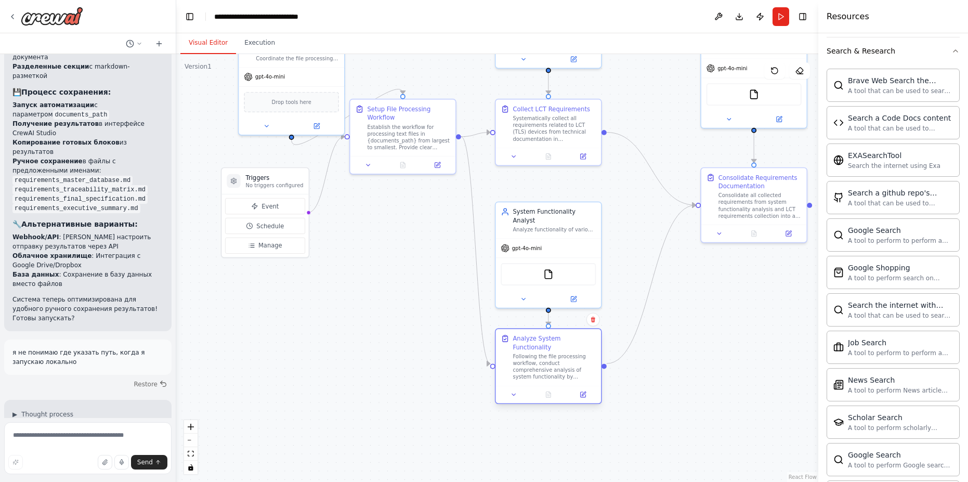
drag, startPoint x: 504, startPoint y: 345, endPoint x: 534, endPoint y: 372, distance: 40.8
click at [534, 372] on div "Analyze System Functionality Following the file processing workflow, conduct co…" at bounding box center [549, 357] width 106 height 57
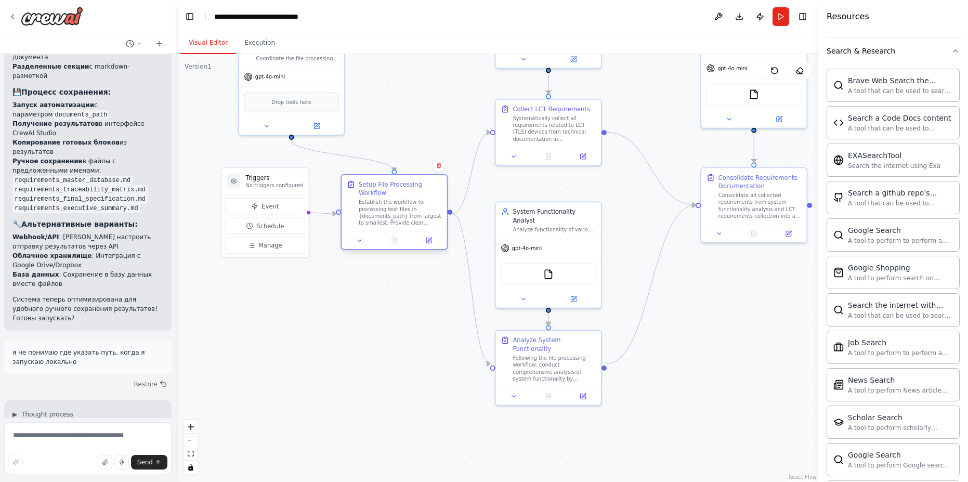
drag, startPoint x: 391, startPoint y: 133, endPoint x: 379, endPoint y: 212, distance: 80.4
click at [379, 212] on div "Establish the workflow for processing text files in {documents_path} from large…" at bounding box center [400, 213] width 83 height 28
drag, startPoint x: 293, startPoint y: 172, endPoint x: 275, endPoint y: 179, distance: 19.4
click at [275, 179] on div "Triggers No triggers configured" at bounding box center [247, 190] width 87 height 26
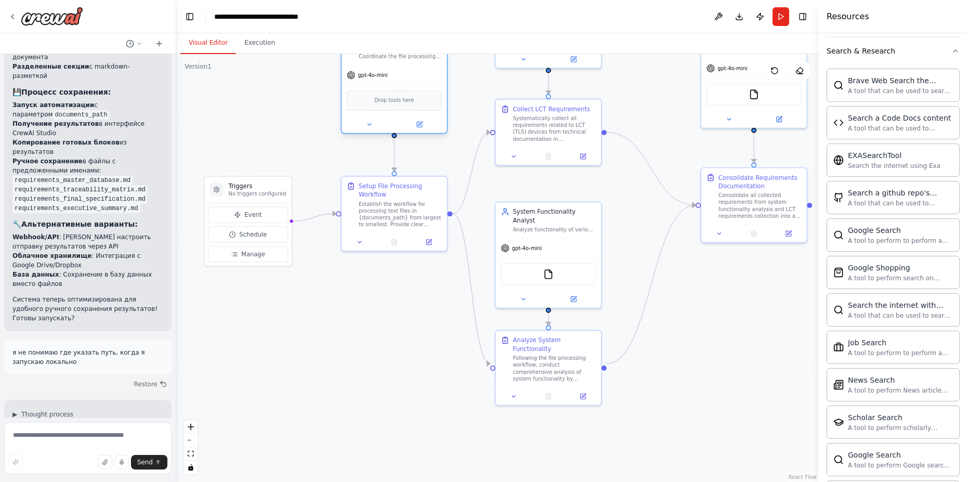
drag, startPoint x: 330, startPoint y: 77, endPoint x: 430, endPoint y: 82, distance: 100.4
click at [430, 82] on div "gpt-4o-mini" at bounding box center [394, 74] width 106 height 19
click at [363, 348] on div ".deletable-edge-delete-btn { width: 20px; height: 20px; border: 0px solid #ffff…" at bounding box center [497, 268] width 642 height 428
drag
click at [334, 328] on div ".deletable-edge-delete-btn { width: 20px; height: 20px; border: 0px solid #ffff…" at bounding box center [497, 268] width 642 height 428
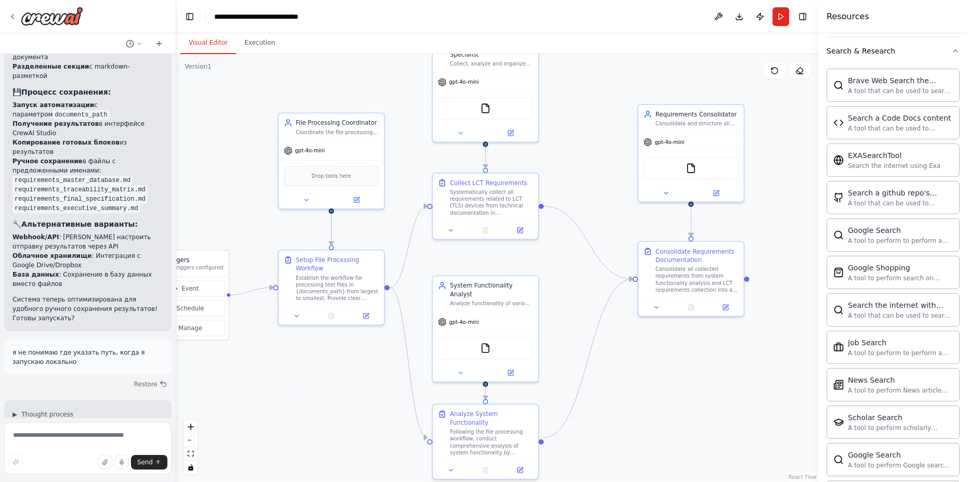
click at [320, 372] on div ".deletable-edge-delete-btn { width: 20px; height: 20px; border: 0px solid #ffff…" at bounding box center [497, 268] width 642 height 428
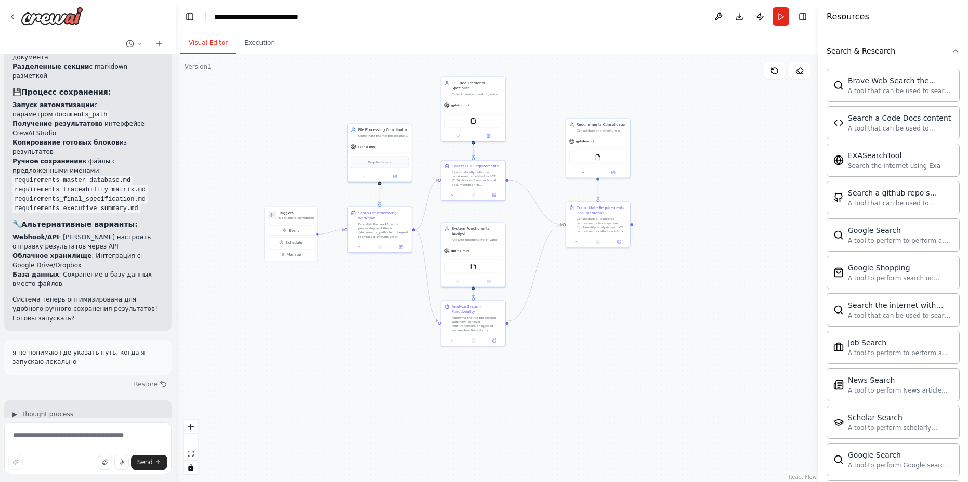
click at [413, 367] on div ".deletable-edge-delete-btn { width: 20px; height: 20px; border: 0px solid #ffff…" at bounding box center [497, 268] width 642 height 428
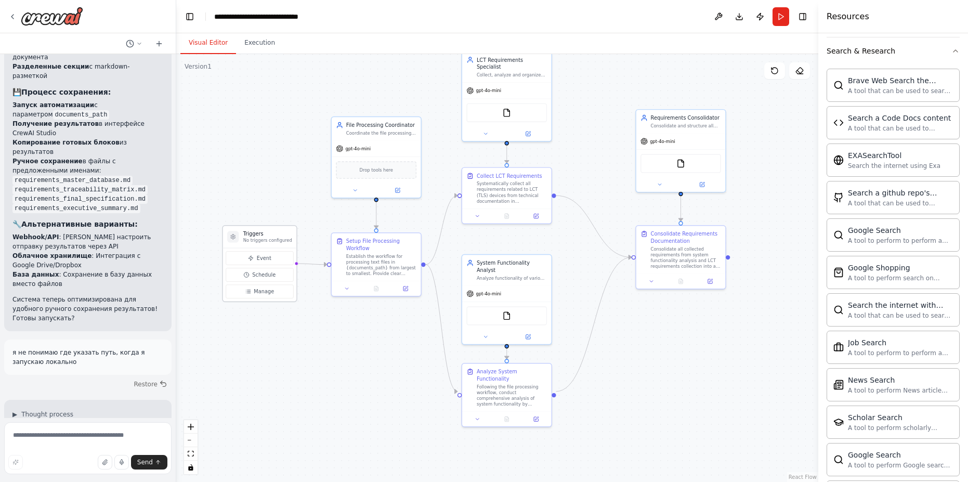
click at [283, 230] on h3 "Triggers" at bounding box center [267, 233] width 49 height 7
click at [287, 252] on h3 "Triggers" at bounding box center [275, 255] width 49 height 7
click at [321, 418] on div ".deletable-edge-delete-btn { width: 20px; height: 20px; border: 0px solid #ffff…" at bounding box center [497, 268] width 642 height 428
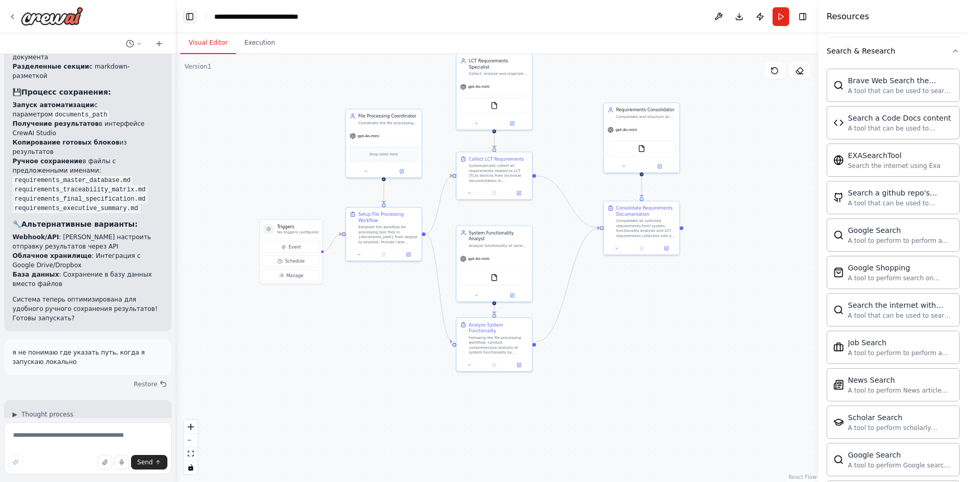
click at [186, 18] on button "Toggle Left Sidebar" at bounding box center [189, 16] width 15 height 15
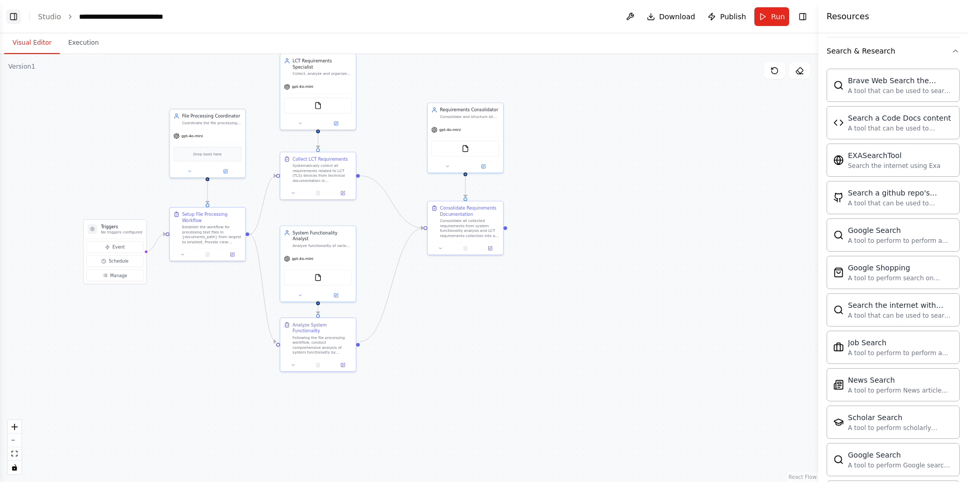
click at [10, 11] on button "Toggle Left Sidebar" at bounding box center [13, 16] width 15 height 15
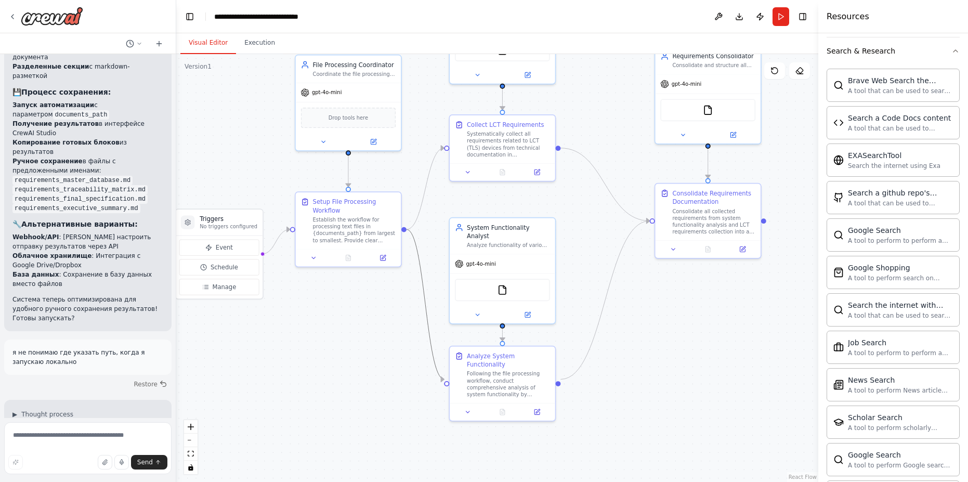
click at [419, 258] on icon "Edge from b0db0ba4-5bc9-44b8-9798-e24ec132d4fa to 7ebc9dbe-fd6c-4c5f-b2d5-fee30…" at bounding box center [424, 304] width 37 height 150
drag, startPoint x: 421, startPoint y: 267, endPoint x: 404, endPoint y: 275, distance: 18.1
click at [404, 275] on div ".deletable-edge-delete-btn { width: 20px; height: 20px; border: 0px solid #ffff…" at bounding box center [497, 268] width 642 height 428
click at [367, 316] on div ".deletable-edge-delete-btn { width: 20px; height: 20px; border: 0px solid #ffff…" at bounding box center [497, 268] width 642 height 428
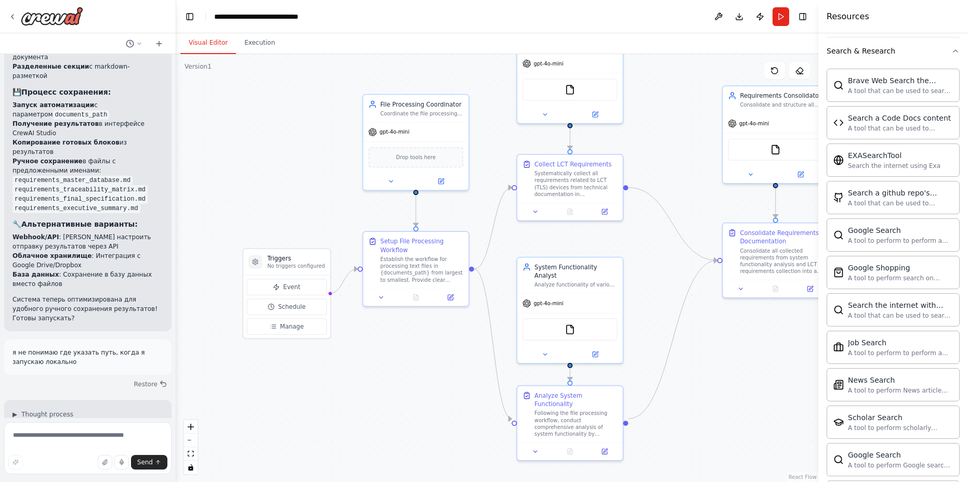
drag, startPoint x: 355, startPoint y: 313, endPoint x: 428, endPoint y: 352, distance: 82.8
click at [428, 352] on div ".deletable-edge-delete-btn { width: 20px; height: 20px; border: 0px solid #ffff…" at bounding box center [497, 268] width 642 height 428
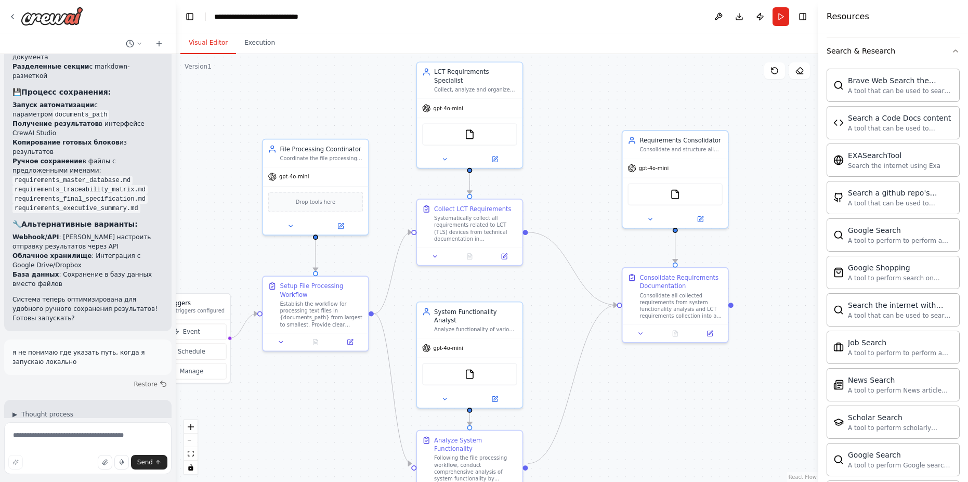
drag, startPoint x: 509, startPoint y: 134, endPoint x: 414, endPoint y: 192, distance: 111.5
click at [414, 192] on div ".deletable-edge-delete-btn { width: 20px; height: 20px; border: 0px solid #ffff…" at bounding box center [497, 268] width 642 height 428
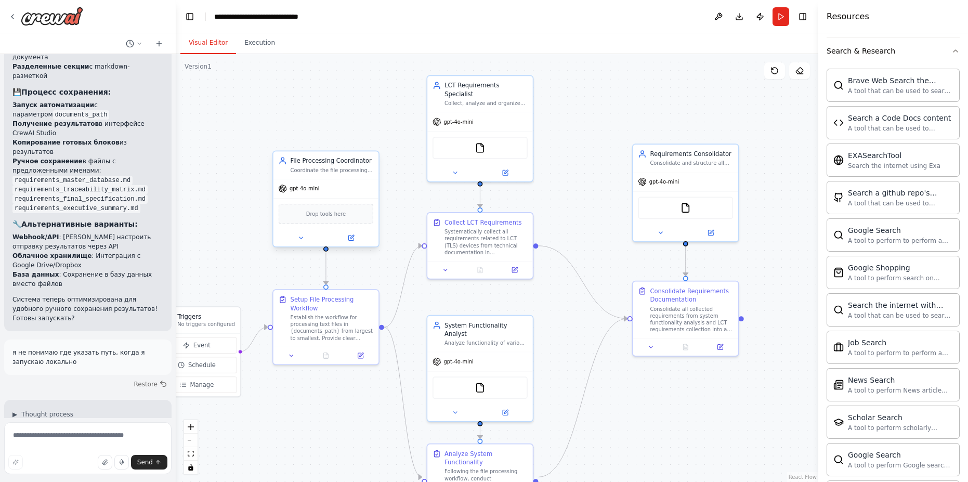
click at [335, 172] on div "Coordinate the file processing workflow by providing instructions to users abou…" at bounding box center [332, 170] width 83 height 7
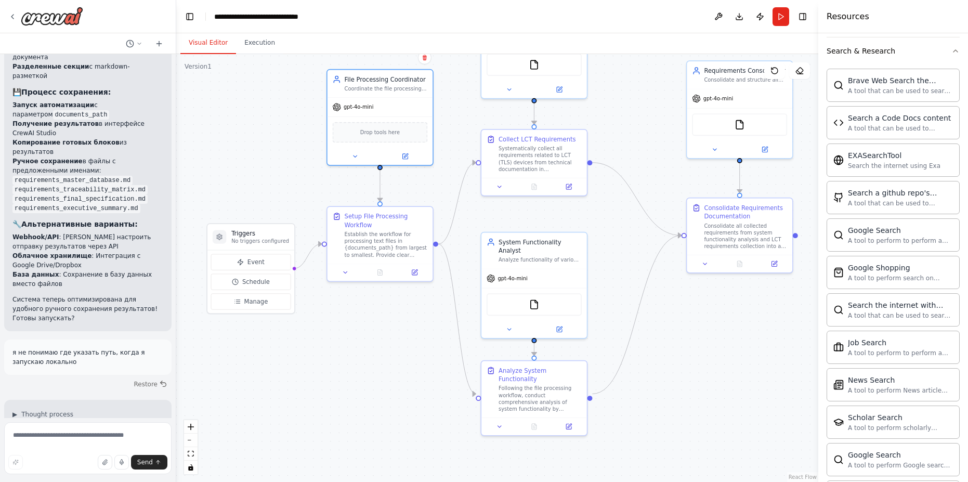
drag, startPoint x: 382, startPoint y: 369, endPoint x: 408, endPoint y: 344, distance: 36.0
click at [407, 344] on div ".deletable-edge-delete-btn { width: 20px; height: 20px; border: 0px solid #ffff…" at bounding box center [497, 268] width 642 height 428
click at [94, 431] on textarea at bounding box center [87, 448] width 167 height 52
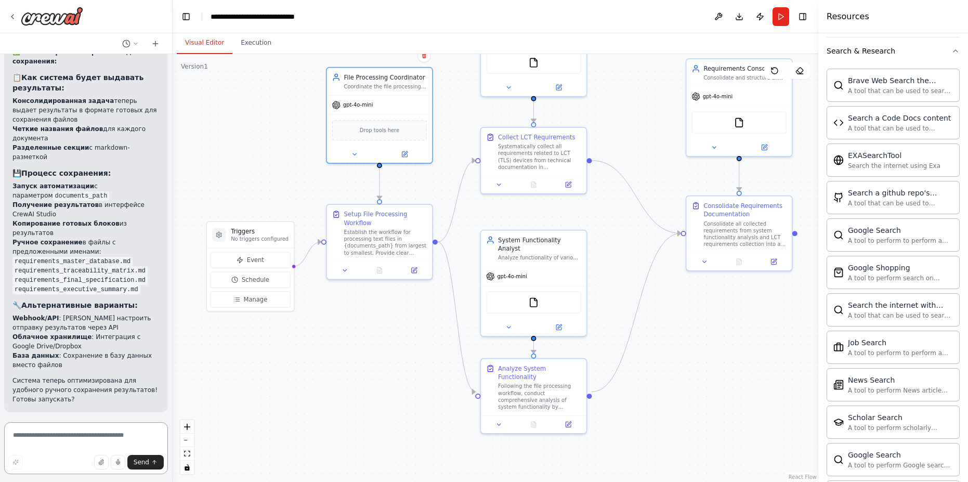
scroll to position [5715, 0]
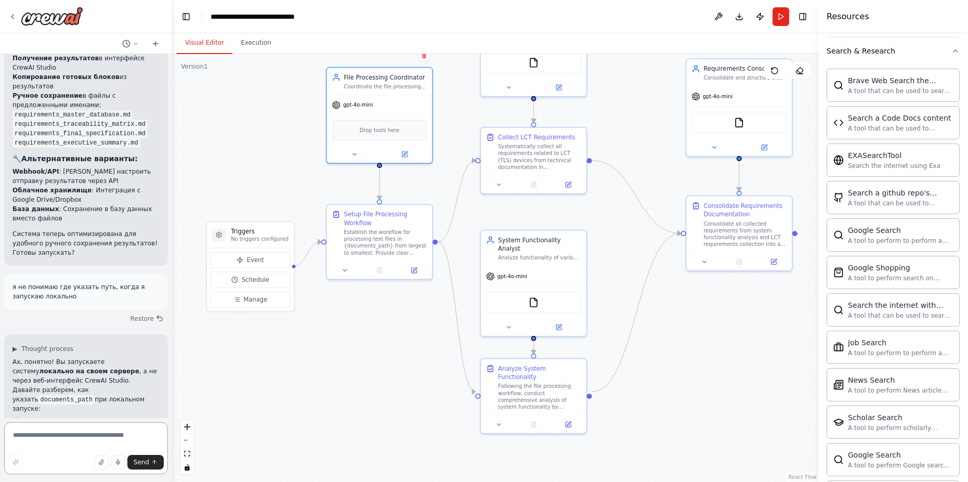
drag, startPoint x: 172, startPoint y: 361, endPoint x: 173, endPoint y: 378, distance: 17.7
click at [173, 378] on div "Я хочу создать сеть агентов, которые будут проводить анализ своей функционально…" at bounding box center [484, 241] width 968 height 482
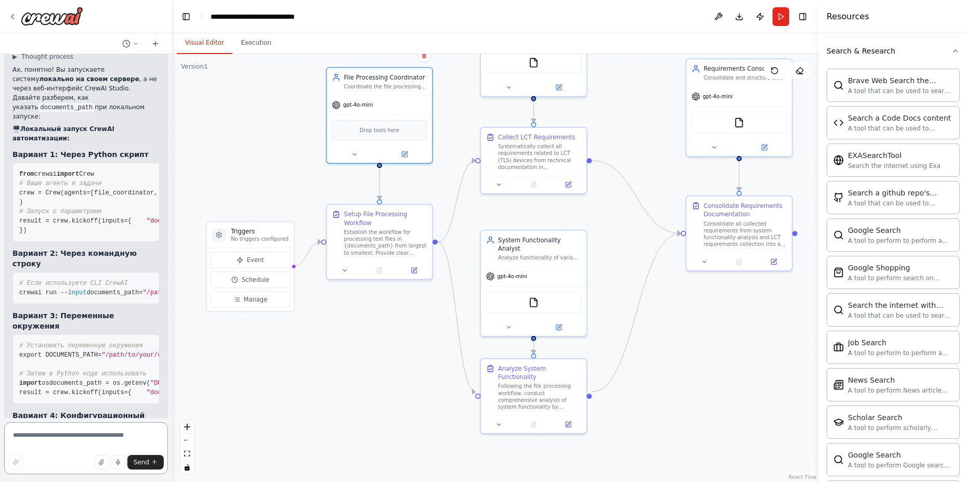
scroll to position [5957, 0]
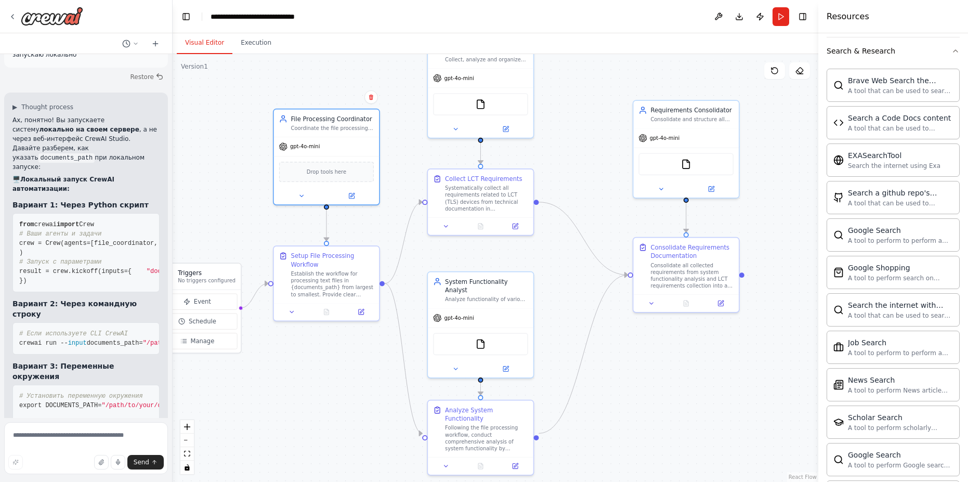
drag, startPoint x: 424, startPoint y: 332, endPoint x: 374, endPoint y: 371, distance: 62.9
click at [373, 372] on div ".deletable-edge-delete-btn { width: 20px; height: 20px; border: 0px solid #ffff…" at bounding box center [496, 268] width 646 height 428
drag, startPoint x: 364, startPoint y: 367, endPoint x: 378, endPoint y: 359, distance: 16.3
click at [378, 359] on div ".deletable-edge-delete-btn { width: 20px; height: 20px; border: 0px solid #ffff…" at bounding box center [496, 268] width 646 height 428
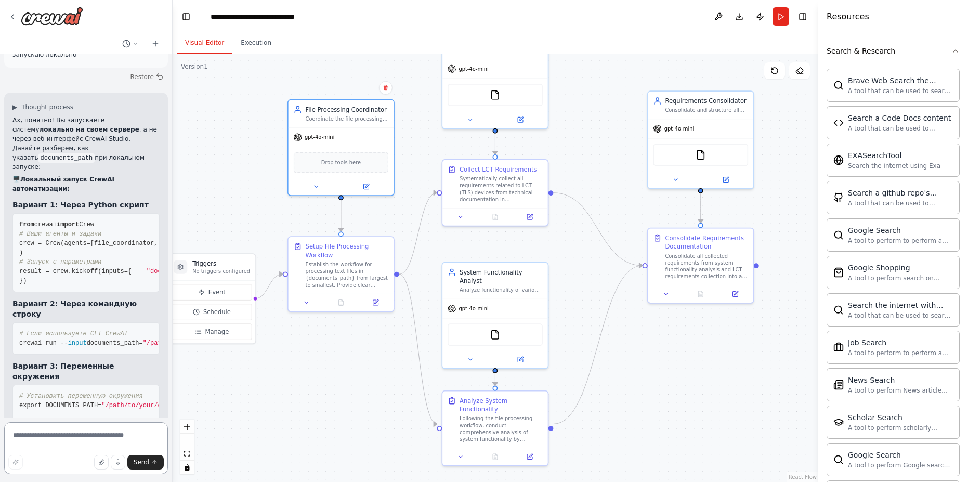
click at [50, 429] on textarea at bounding box center [86, 448] width 164 height 52
paste textarea "**********"
type textarea "**********"
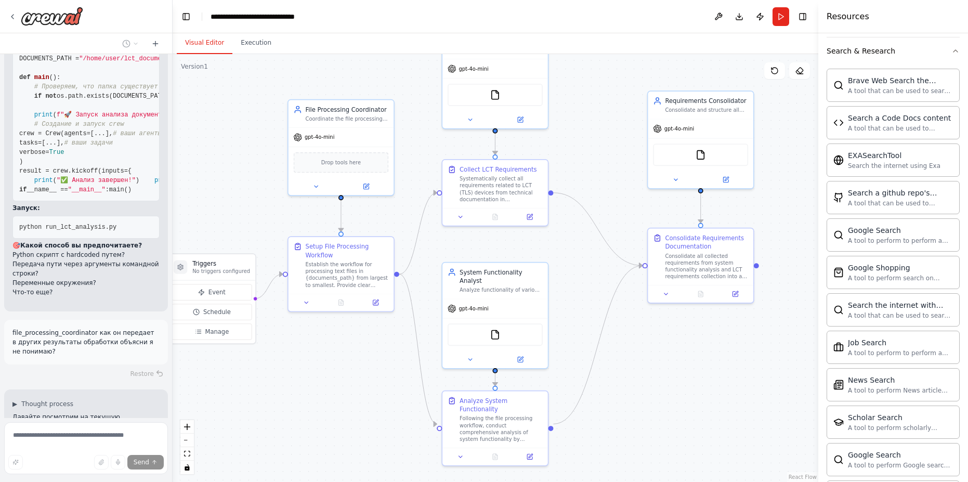
scroll to position [6537, 0]
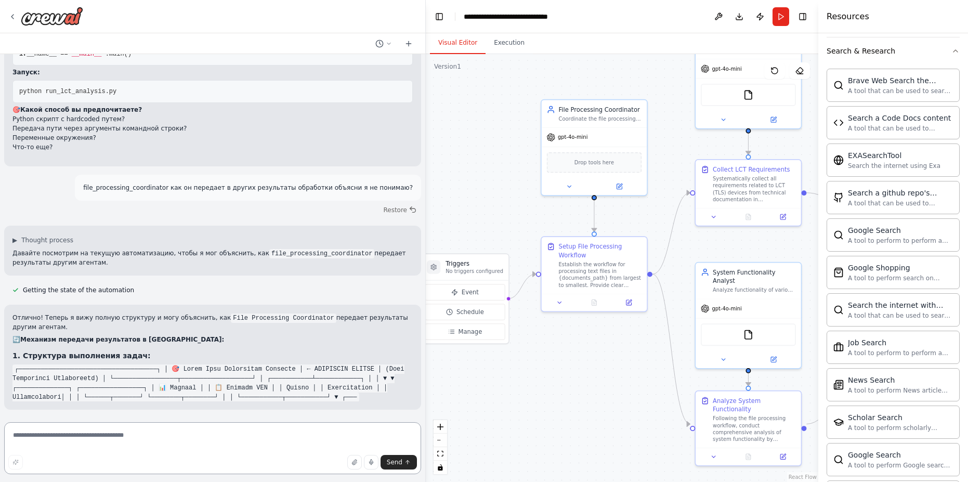
drag, startPoint x: 169, startPoint y: 322, endPoint x: 422, endPoint y: 322, distance: 252.6
click at [423, 321] on div at bounding box center [424, 241] width 4 height 482
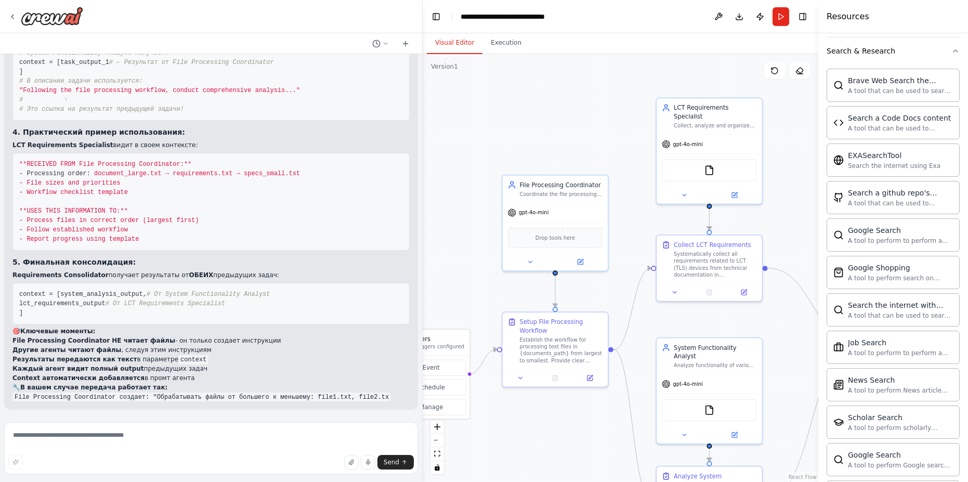
scroll to position [5433, 0]
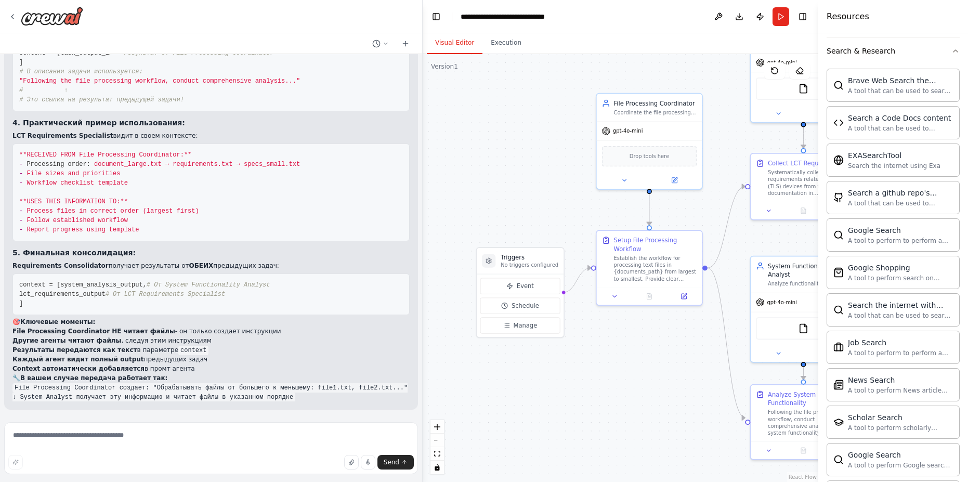
drag, startPoint x: 568, startPoint y: 354, endPoint x: 619, endPoint y: 359, distance: 50.6
click at [619, 359] on div ".deletable-edge-delete-btn { width: 20px; height: 20px; border: 0px solid #ffff…" at bounding box center [621, 268] width 396 height 428
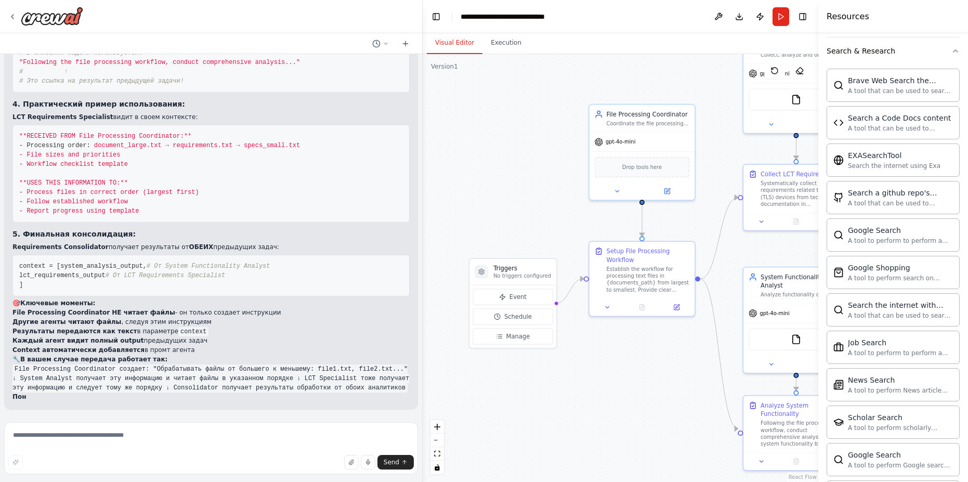
scroll to position [5461, 0]
click at [188, 308] on li "File Processing Coordinator НЕ читает файлы - он только создает инструкции" at bounding box center [210, 312] width 397 height 9
click at [86, 318] on strong "Другие агенты читают файлы" at bounding box center [66, 321] width 109 height 7
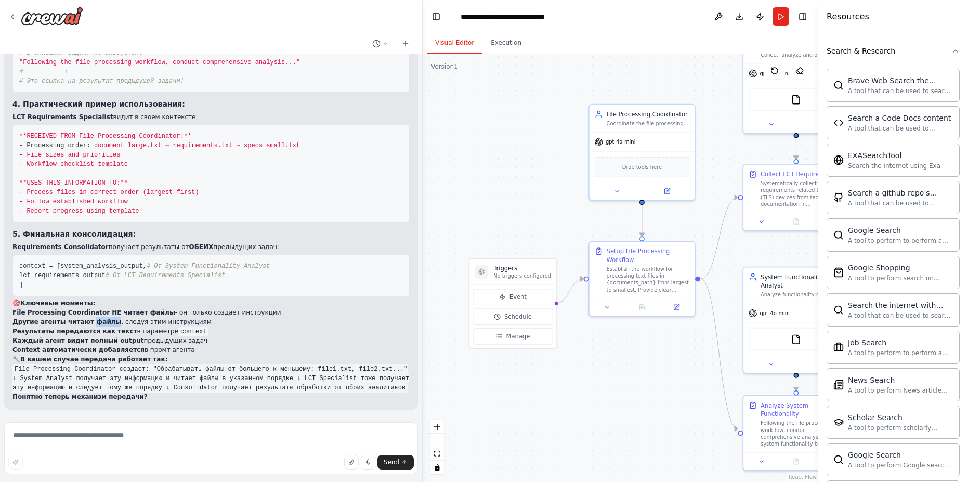
click at [86, 318] on strong "Другие агенты читают файлы" at bounding box center [66, 321] width 109 height 7
click at [100, 327] on strong "Результаты передаются как текст" at bounding box center [74, 330] width 125 height 7
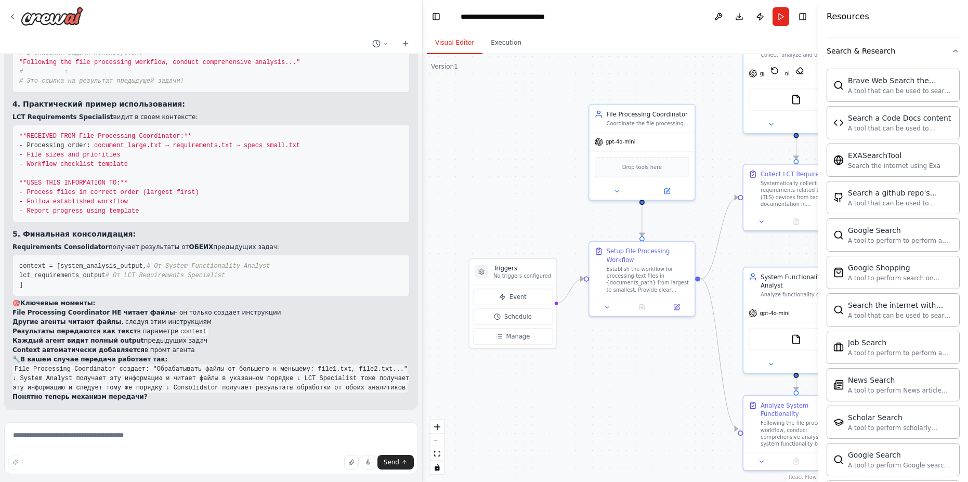
click at [51, 336] on li "Каждый агент видит полный output предыдущих задач" at bounding box center [210, 340] width 397 height 9
click at [69, 346] on strong "Context автоматически добавляется" at bounding box center [78, 349] width 132 height 7
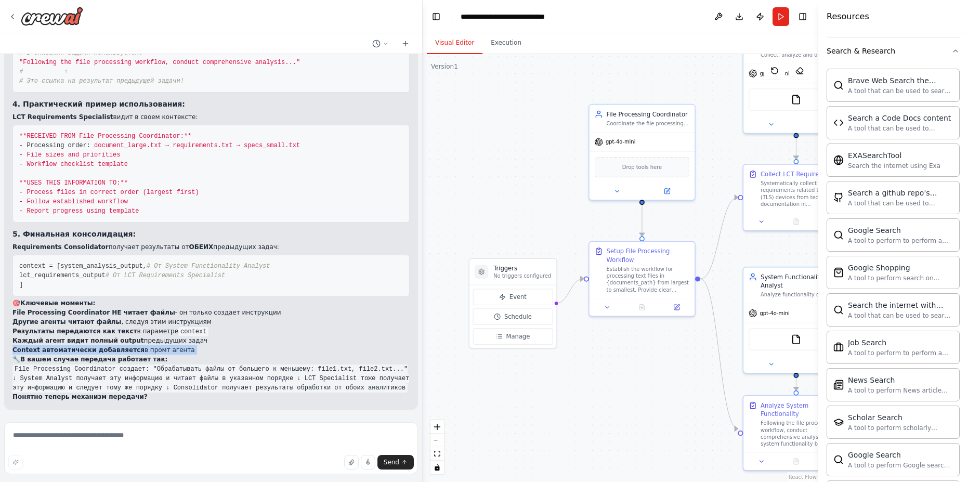
click at [69, 346] on strong "Context автоматически добавляется" at bounding box center [78, 349] width 132 height 7
drag, startPoint x: 9, startPoint y: 341, endPoint x: 180, endPoint y: 336, distance: 171.6
click at [180, 336] on div "Отлично! Теперь я вижу полную структуру и могу объяснить, как File Processing C…" at bounding box center [211, 82] width 414 height 655
click at [103, 435] on textarea at bounding box center [211, 448] width 414 height 52
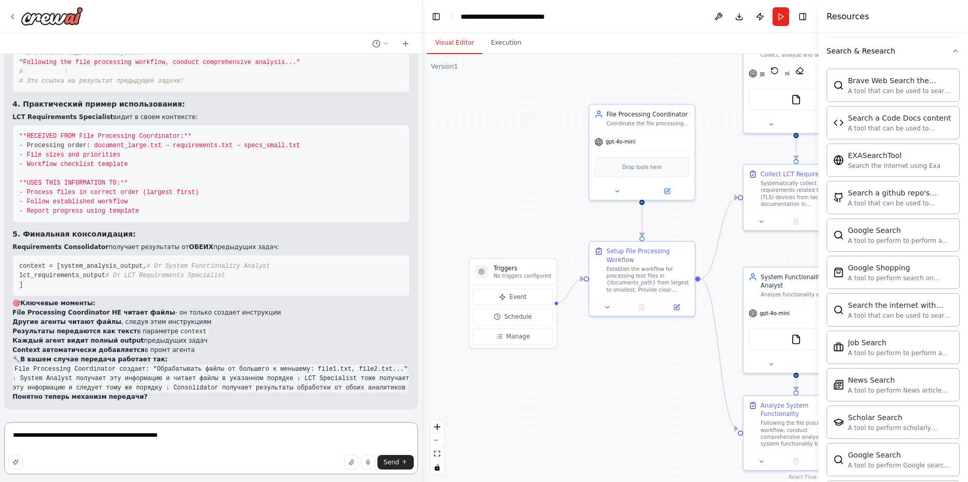
type textarea "**********"
click at [214, 430] on textarea "**********" at bounding box center [211, 448] width 414 height 52
drag, startPoint x: 214, startPoint y: 430, endPoint x: 214, endPoint y: 437, distance: 6.8
click at [213, 432] on textarea "**********" at bounding box center [211, 448] width 414 height 52
click at [214, 437] on textarea "**********" at bounding box center [211, 448] width 414 height 52
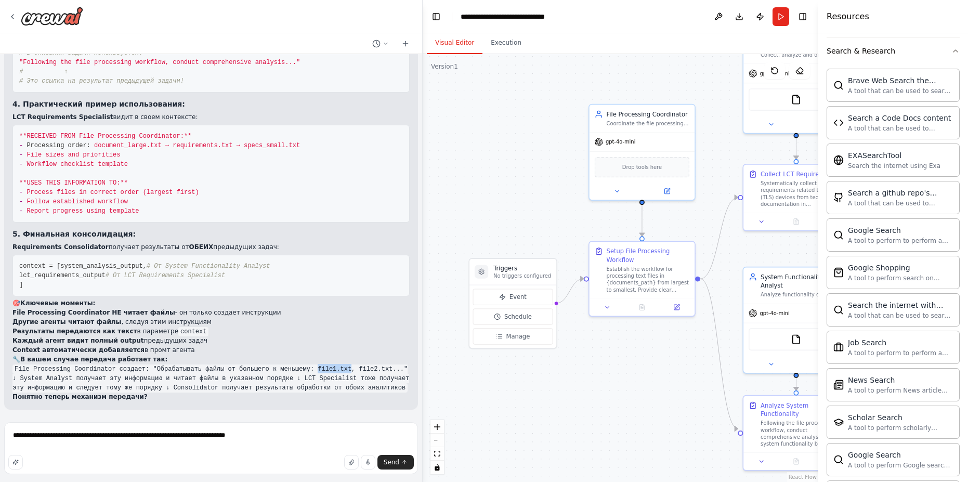
drag, startPoint x: 318, startPoint y: 361, endPoint x: 351, endPoint y: 360, distance: 33.3
click at [351, 364] on code "File Processing Coordinator создает: "Обрабатывать файлы от большего к меньшему…" at bounding box center [210, 378] width 397 height 28
copy code "file1.txt"
click at [296, 439] on textarea "**********" at bounding box center [211, 448] width 414 height 52
paste textarea "**********"
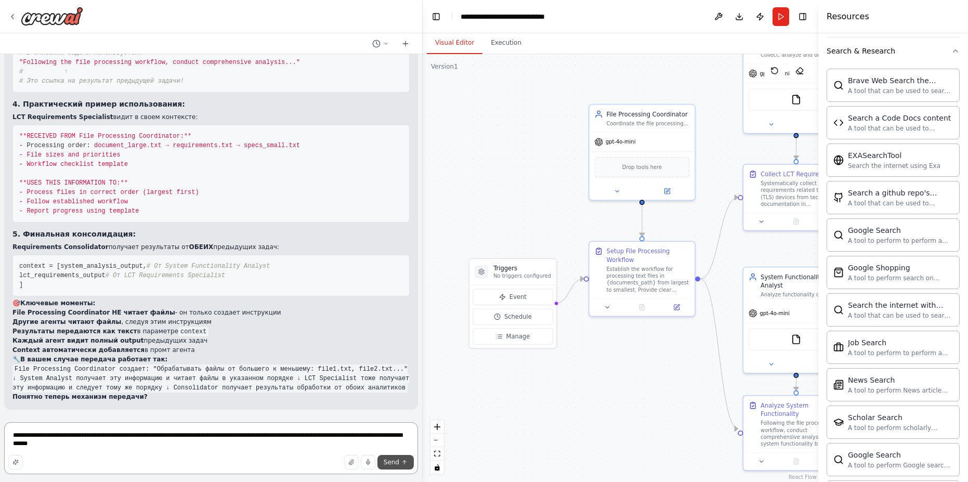
type textarea "**********"
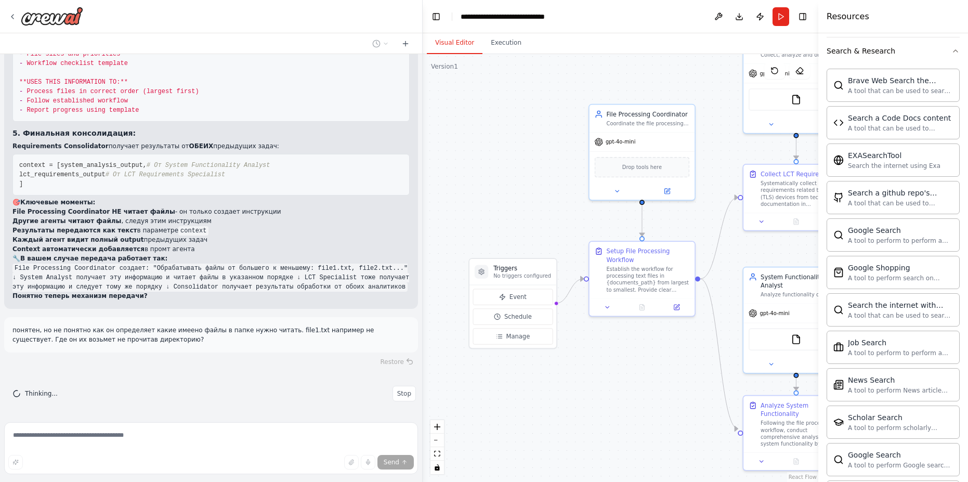
scroll to position [5562, 0]
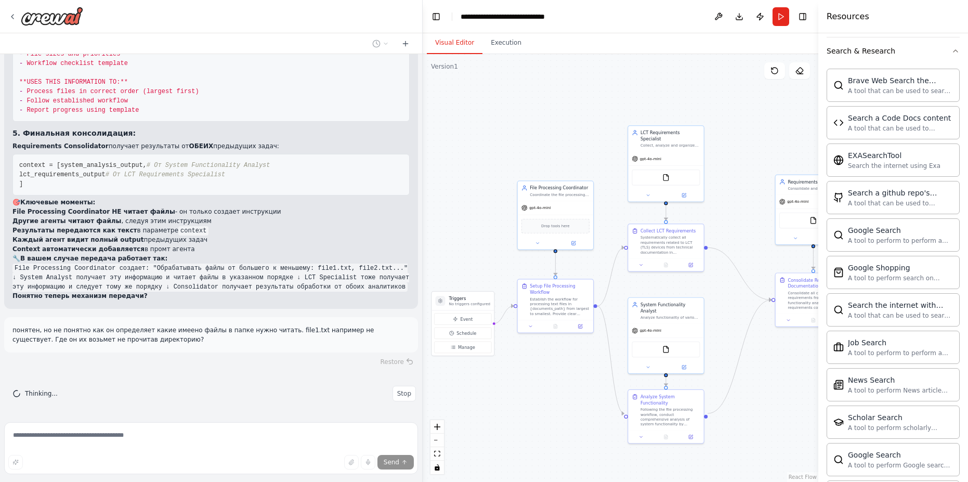
drag, startPoint x: 589, startPoint y: 376, endPoint x: 519, endPoint y: 386, distance: 70.3
click at [519, 386] on div ".deletable-edge-delete-btn { width: 20px; height: 20px; border: 0px solid #ffff…" at bounding box center [621, 268] width 396 height 428
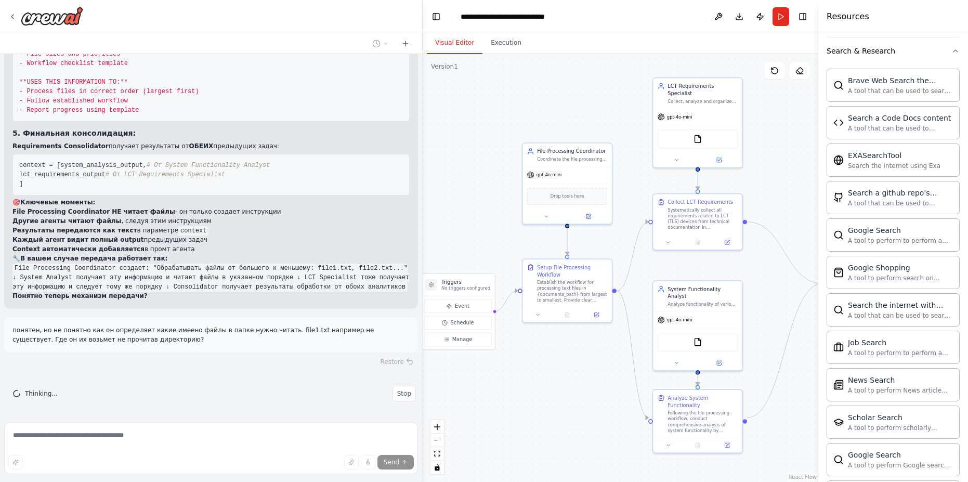
drag, startPoint x: 538, startPoint y: 363, endPoint x: 558, endPoint y: 353, distance: 21.4
click at [558, 353] on div ".deletable-edge-delete-btn { width: 20px; height: 20px; border: 0px solid #ffff…" at bounding box center [621, 268] width 396 height 428
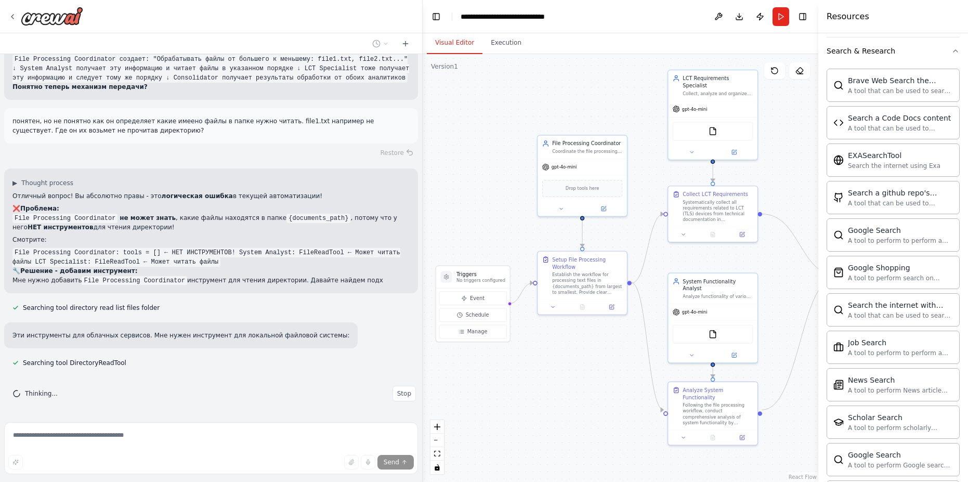
scroll to position [5708, 0]
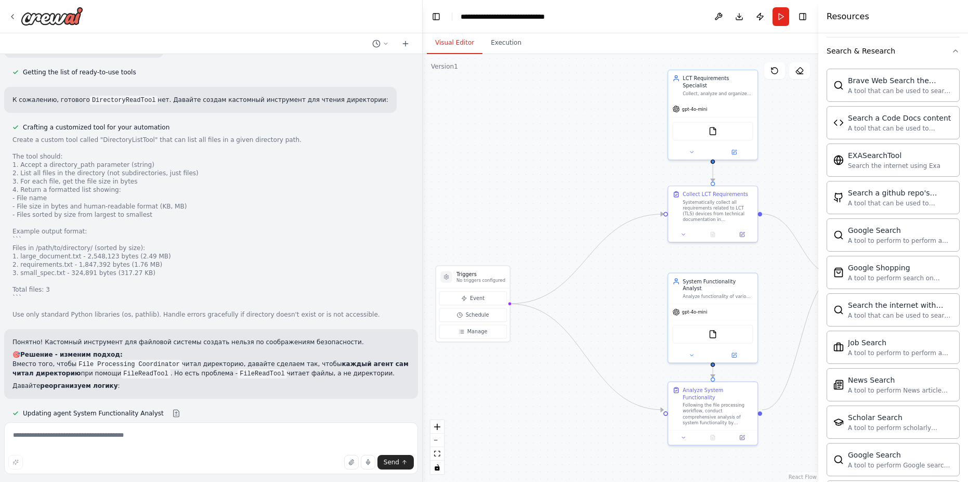
scroll to position [5771, 0]
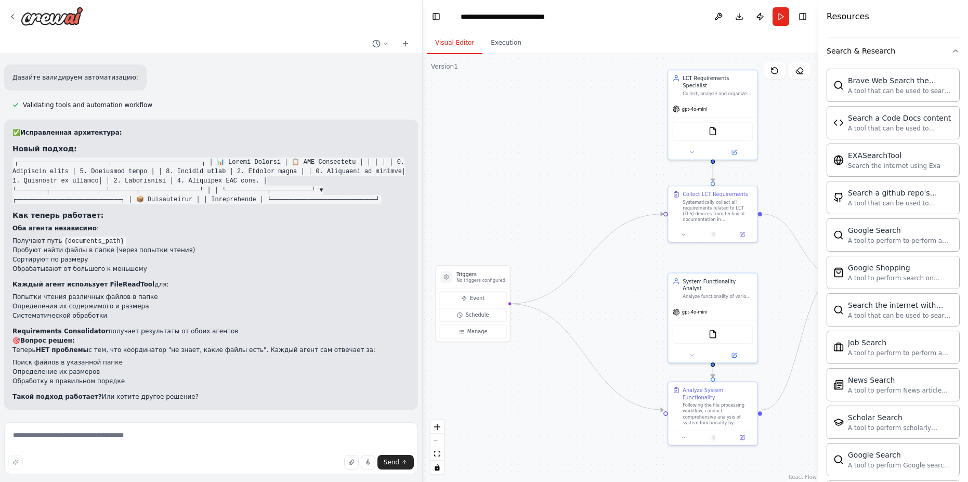
scroll to position [6652, 0]
click at [95, 440] on textarea at bounding box center [211, 448] width 414 height 52
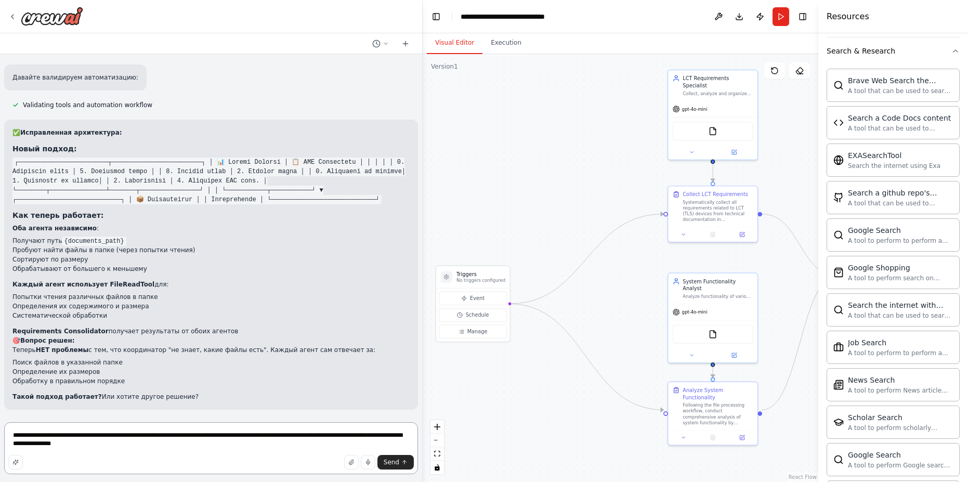
type textarea "**********"
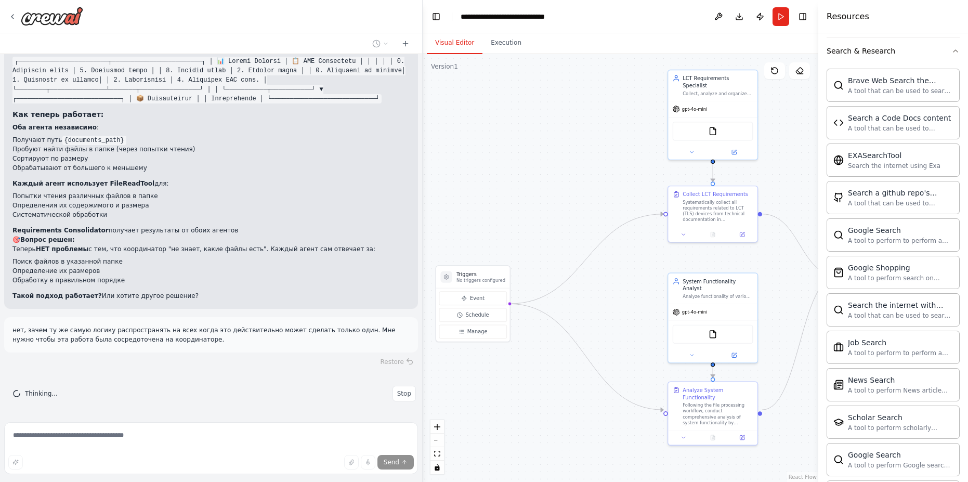
scroll to position [6753, 0]
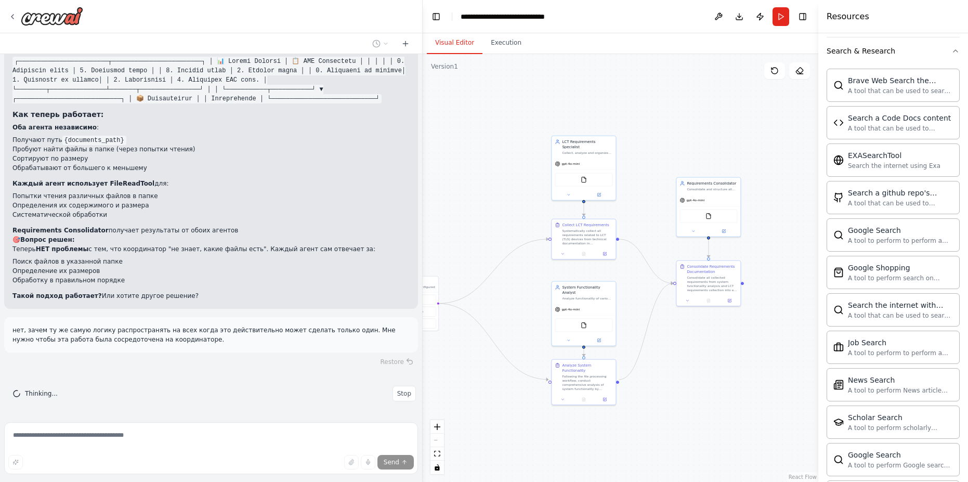
drag, startPoint x: 623, startPoint y: 283, endPoint x: 517, endPoint y: 290, distance: 106.3
click at [517, 290] on div ".deletable-edge-delete-btn { width: 20px; height: 20px; border: 0px solid #ffff…" at bounding box center [621, 268] width 396 height 428
drag, startPoint x: 516, startPoint y: 284, endPoint x: 542, endPoint y: 280, distance: 25.8
click at [542, 280] on div ".deletable-edge-delete-btn { width: 20px; height: 20px; border: 0px solid #ffff…" at bounding box center [621, 268] width 396 height 428
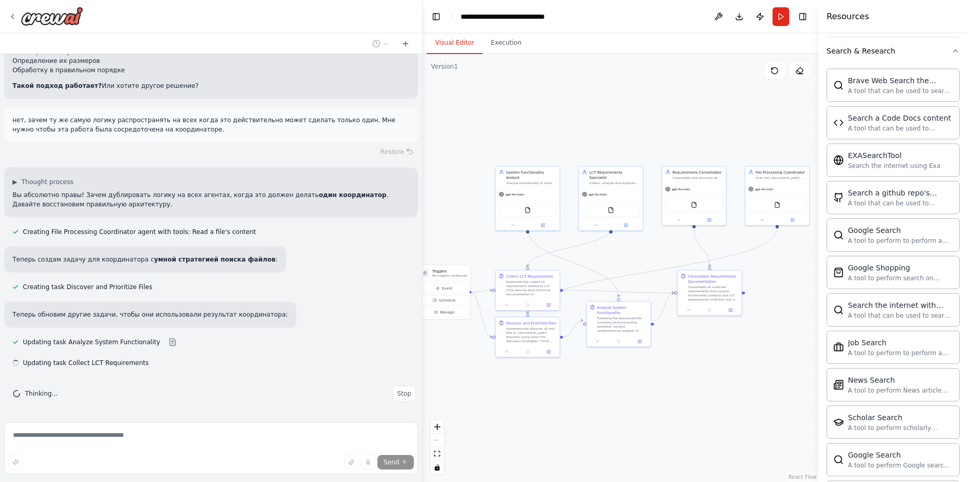
scroll to position [6963, 0]
drag, startPoint x: 769, startPoint y: 187, endPoint x: 433, endPoint y: 190, distance: 335.8
click at [433, 190] on div "gpt-4o-mini" at bounding box center [446, 193] width 64 height 11
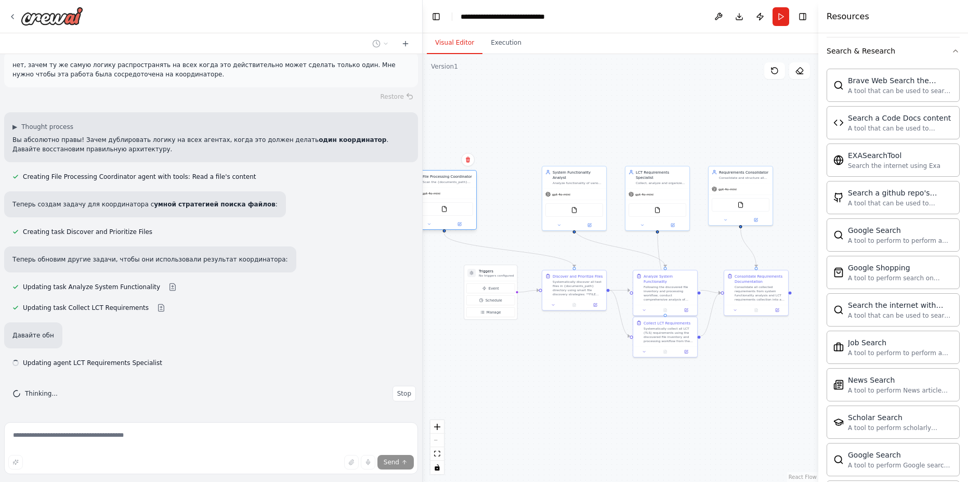
scroll to position [7018, 0]
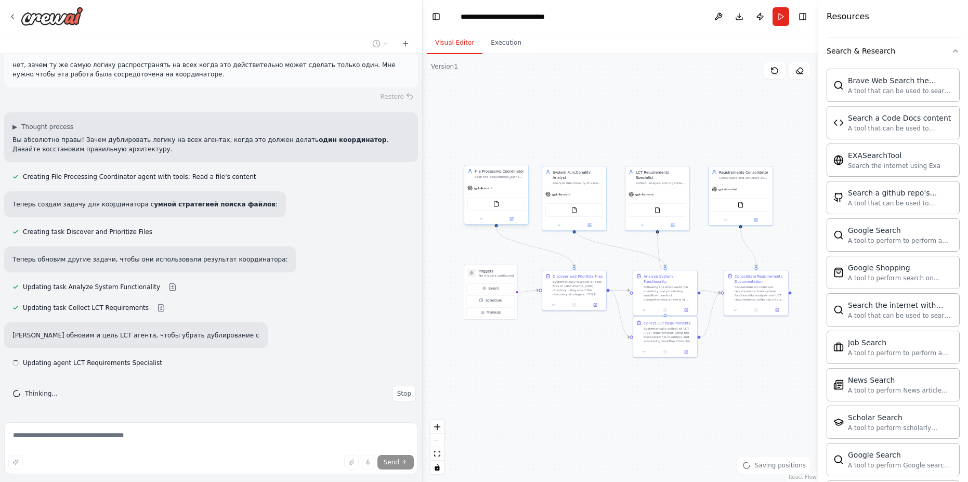
drag, startPoint x: 463, startPoint y: 204, endPoint x: 515, endPoint y: 200, distance: 52.1
click at [515, 200] on div "FileReadTool" at bounding box center [496, 204] width 58 height 14
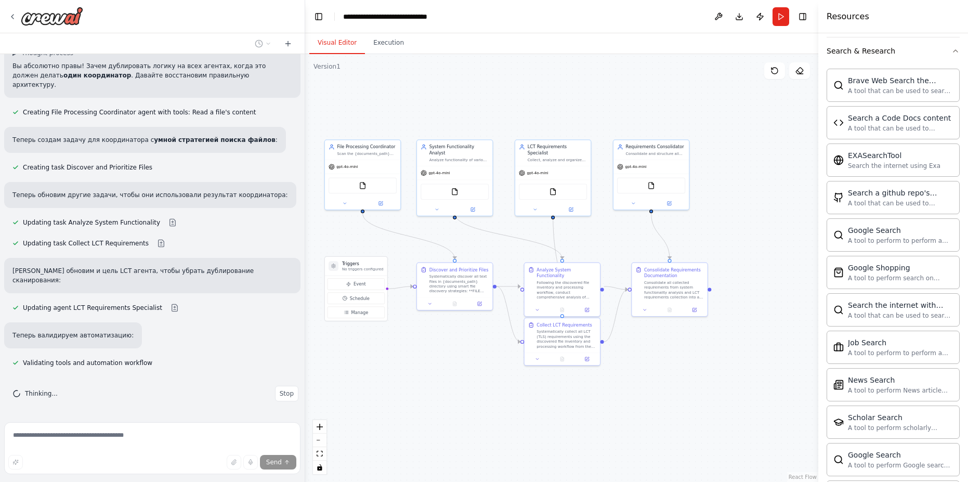
scroll to position [7599, 0]
drag, startPoint x: 419, startPoint y: 260, endPoint x: 305, endPoint y: 260, distance: 113.8
click at [305, 260] on div "Я хочу создать сеть агентов, которые будут проводить анализ своей функционально…" at bounding box center [484, 241] width 968 height 482
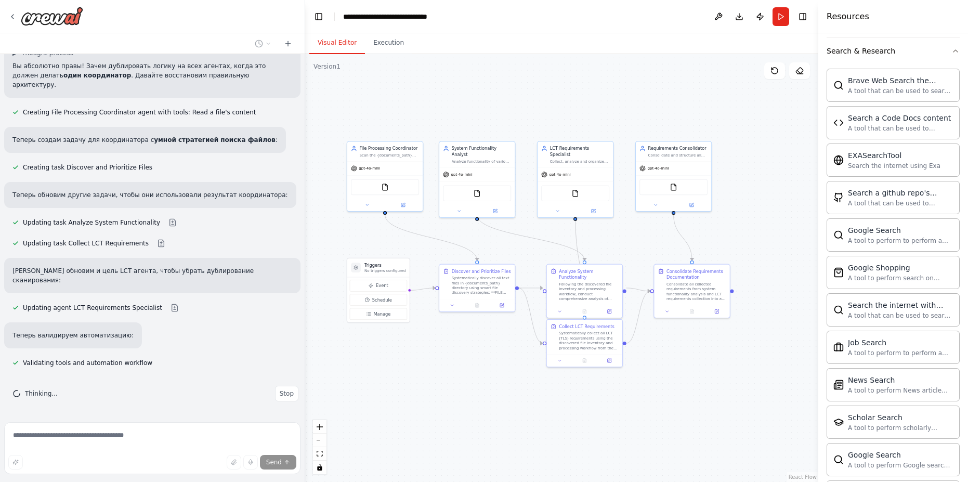
drag, startPoint x: 423, startPoint y: 392, endPoint x: 445, endPoint y: 394, distance: 22.9
click at [445, 394] on div ".deletable-edge-delete-btn { width: 20px; height: 20px; border: 0px solid #ffff…" at bounding box center [561, 268] width 513 height 428
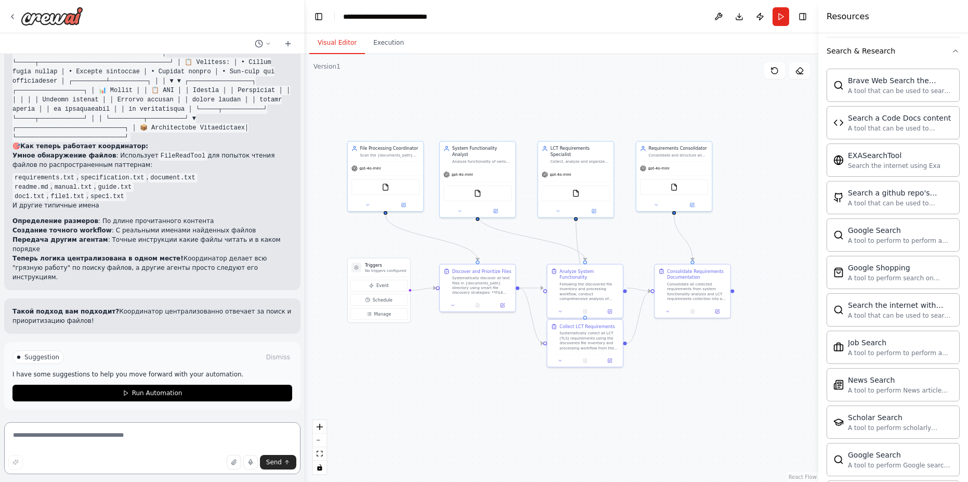
scroll to position [7974, 0]
drag, startPoint x: 188, startPoint y: 174, endPoint x: 102, endPoint y: 184, distance: 86.4
click at [102, 169] on p "Умное обнаружение файлов : Использует FileReadTool для попыток чтения файлов по…" at bounding box center [152, 160] width 280 height 19
copy p "для попыток чтения файлов по распространенным паттернам"
click at [81, 432] on textarea at bounding box center [152, 448] width 296 height 52
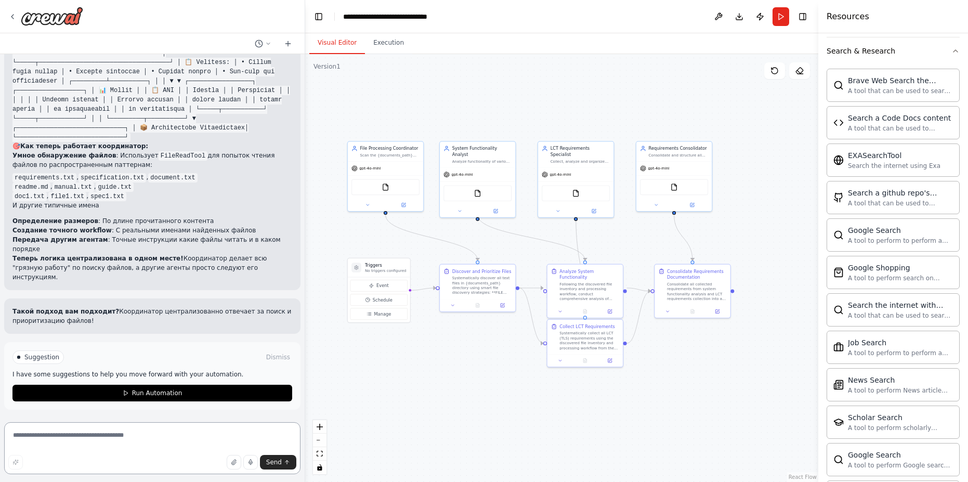
paste textarea "**********"
type textarea "**********"
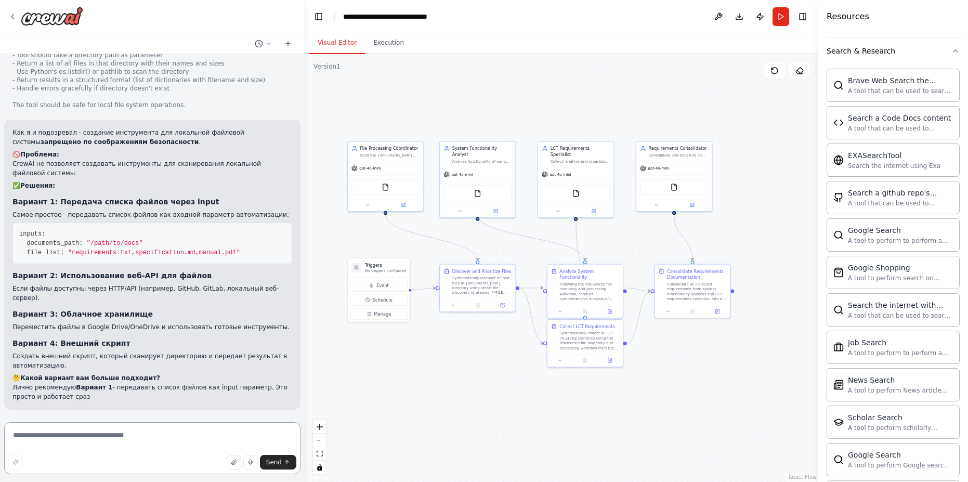
scroll to position [8543, 0]
click at [181, 331] on p "Переместить файлы в Google Drive/OneDrive и использовать готовые инструменты." at bounding box center [152, 326] width 280 height 9
click at [168, 357] on p "Создать внешний скрипт, который сканирует директорию и передает результат в авт…" at bounding box center [152, 360] width 280 height 19
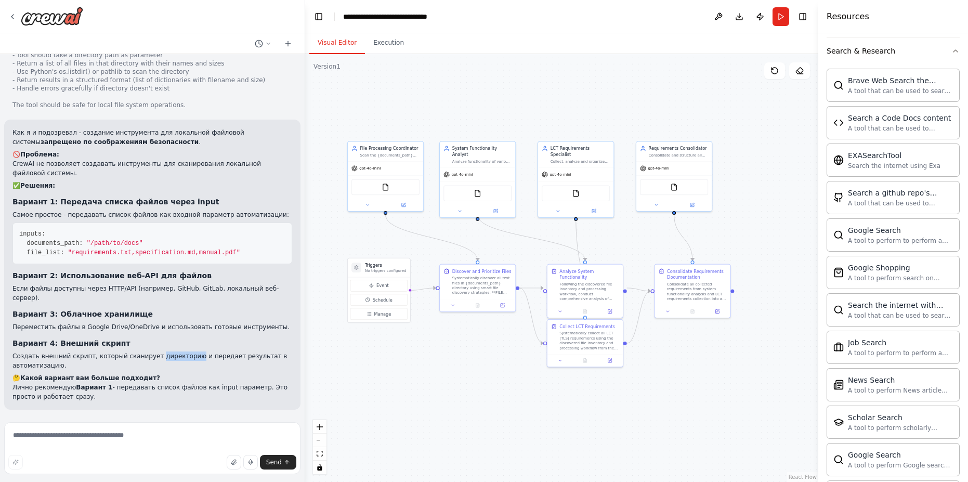
click at [168, 357] on p "Создать внешний скрипт, который сканирует директорию и передает результат в авт…" at bounding box center [152, 360] width 280 height 19
click at [172, 357] on p "Создать внешний скрипт, который сканирует директорию и передает результат в авт…" at bounding box center [152, 360] width 280 height 19
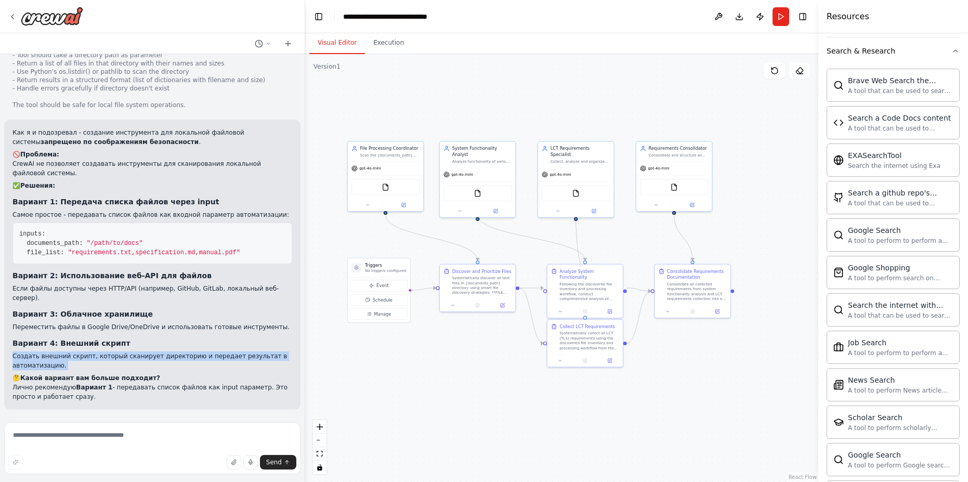
click at [172, 357] on p "Создать внешний скрипт, который сканирует директорию и передает результат в авт…" at bounding box center [152, 360] width 280 height 19
click at [161, 357] on p "Создать внешний скрипт, который сканирует директорию и передает результат в авт…" at bounding box center [152, 360] width 280 height 19
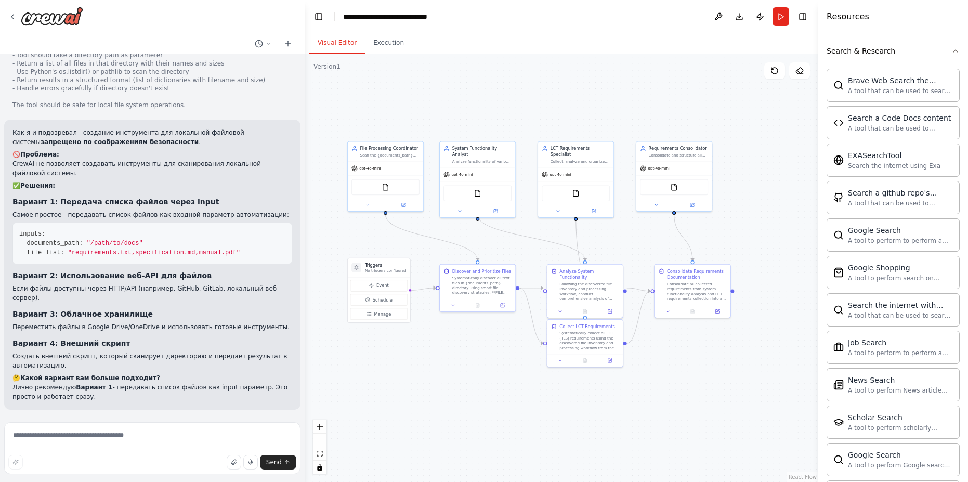
click at [161, 357] on p "Создать внешний скрипт, который сканирует директорию и передает результат в авт…" at bounding box center [152, 360] width 280 height 19
copy div "Создать внешний скрипт, который сканирует директорию и передает результат в авт…"
click at [140, 437] on textarea at bounding box center [152, 448] width 296 height 52
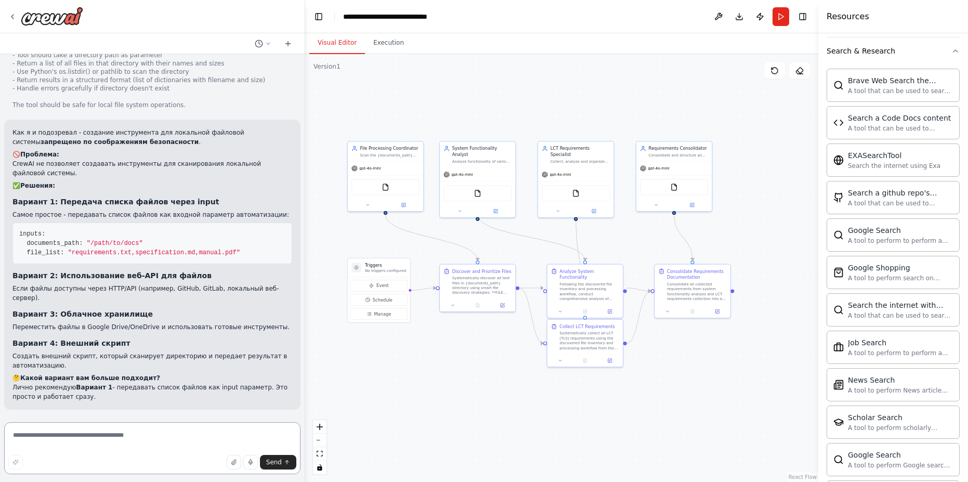
paste textarea "**********"
type textarea "**********"
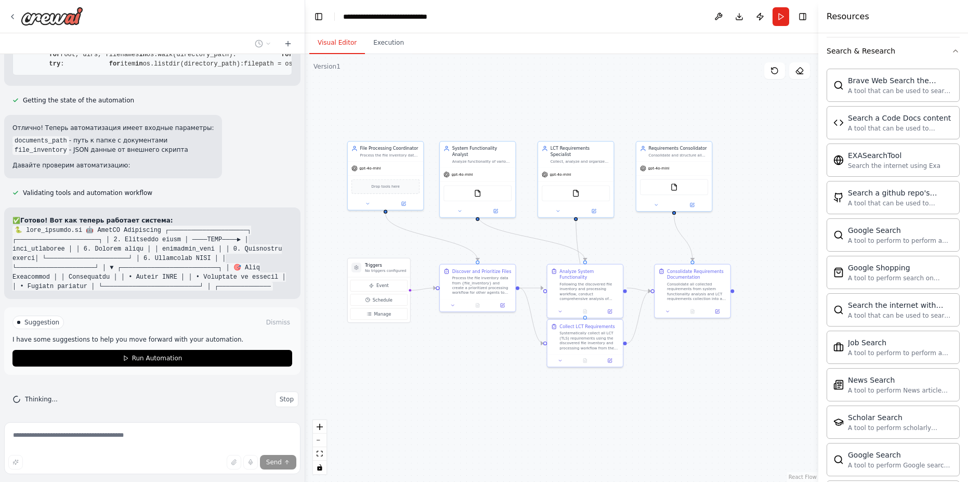
scroll to position [9377, 0]
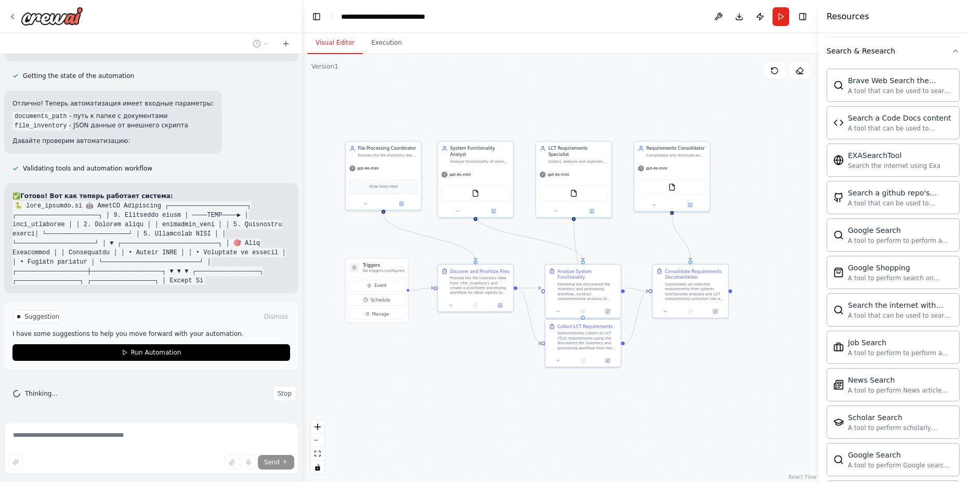
click at [303, 386] on div "Я хочу создать сеть агентов, которые будут проводить анализ своей функционально…" at bounding box center [484, 241] width 968 height 482
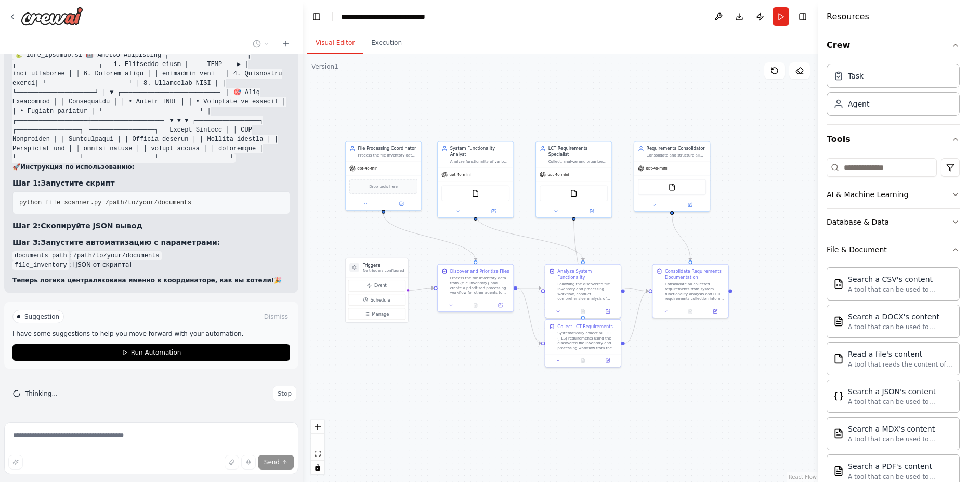
scroll to position [0, 0]
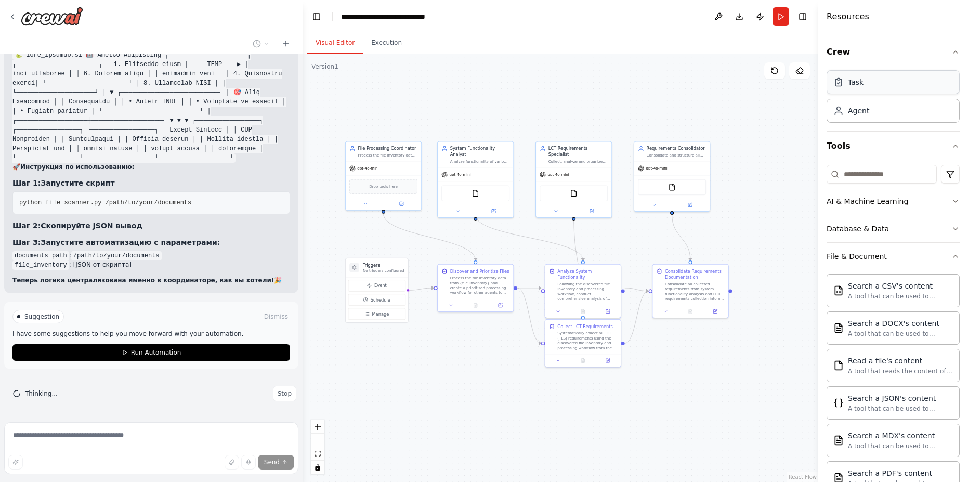
click at [898, 91] on div "Task" at bounding box center [892, 82] width 133 height 24
click at [876, 113] on div "Agent" at bounding box center [892, 110] width 133 height 24
click at [939, 206] on button "AI & Machine Learning" at bounding box center [892, 201] width 133 height 27
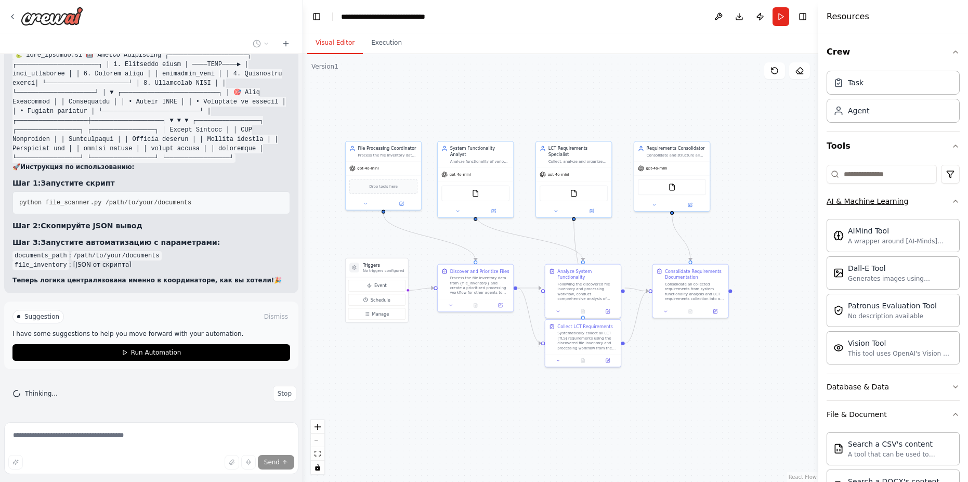
click at [939, 206] on button "AI & Machine Learning" at bounding box center [892, 201] width 133 height 27
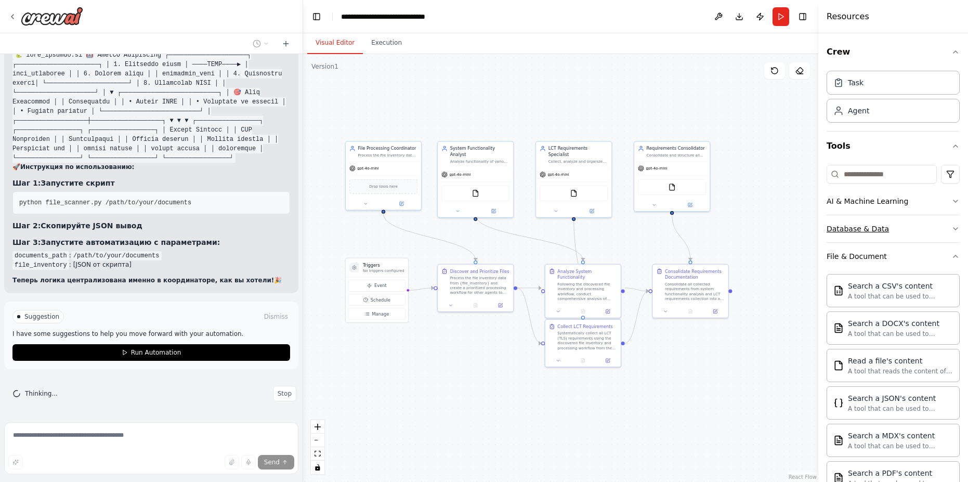
click at [930, 228] on button "Database & Data" at bounding box center [892, 228] width 133 height 27
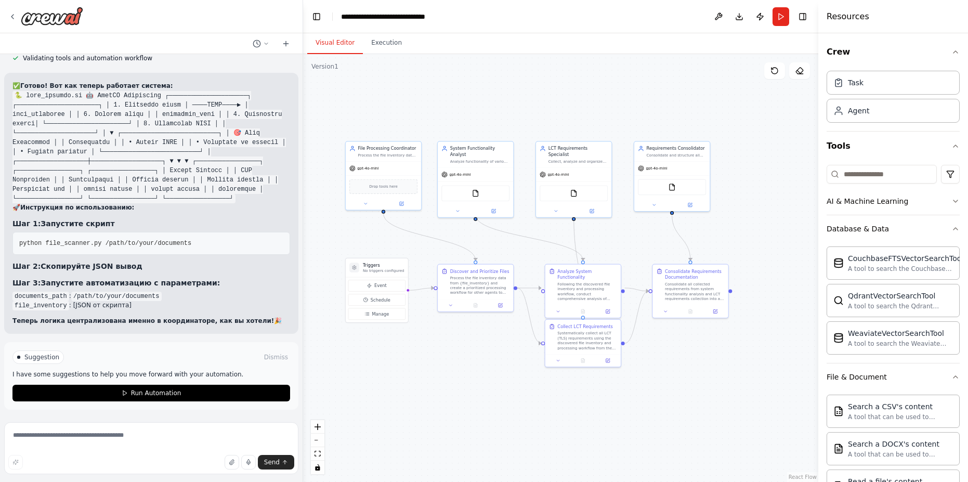
scroll to position [11276, 0]
click at [114, 432] on textarea at bounding box center [151, 448] width 294 height 52
type textarea "**********"
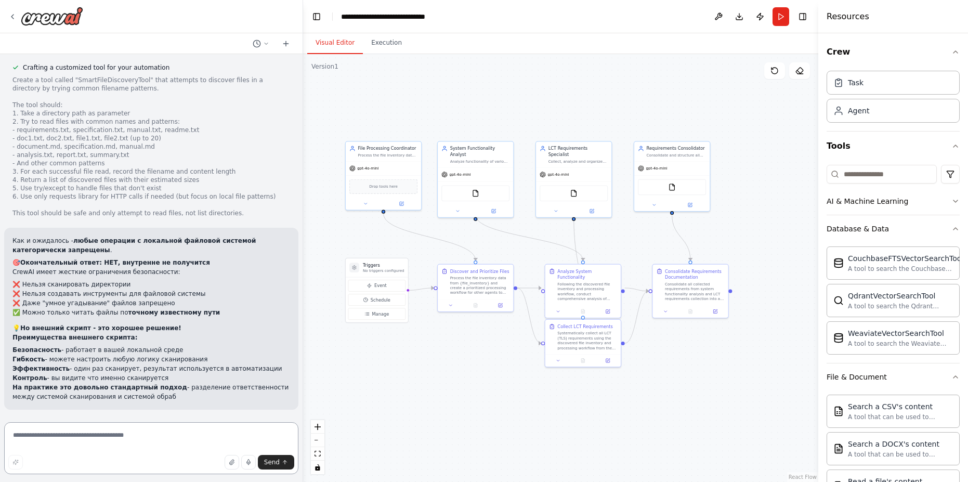
scroll to position [11912, 0]
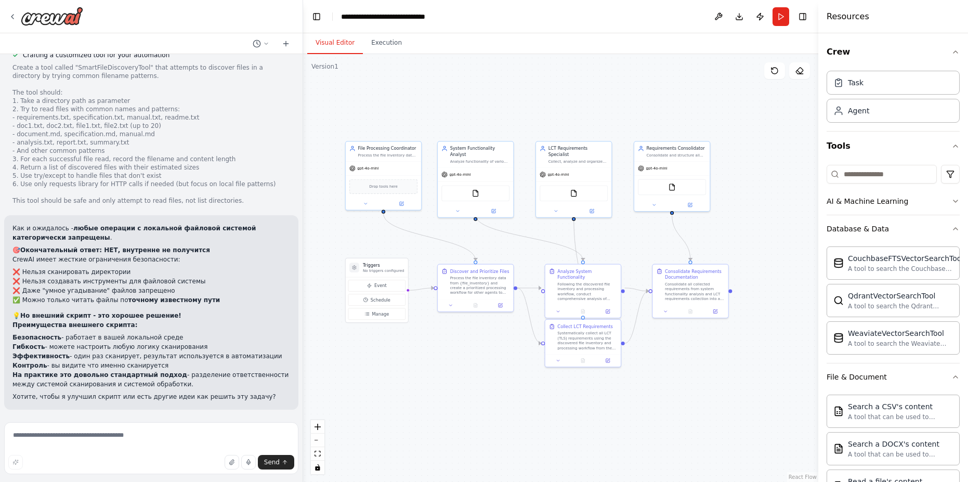
click at [189, 303] on strong "точному известному пути" at bounding box center [174, 299] width 92 height 7
drag, startPoint x: 194, startPoint y: 301, endPoint x: 18, endPoint y: 297, distance: 175.7
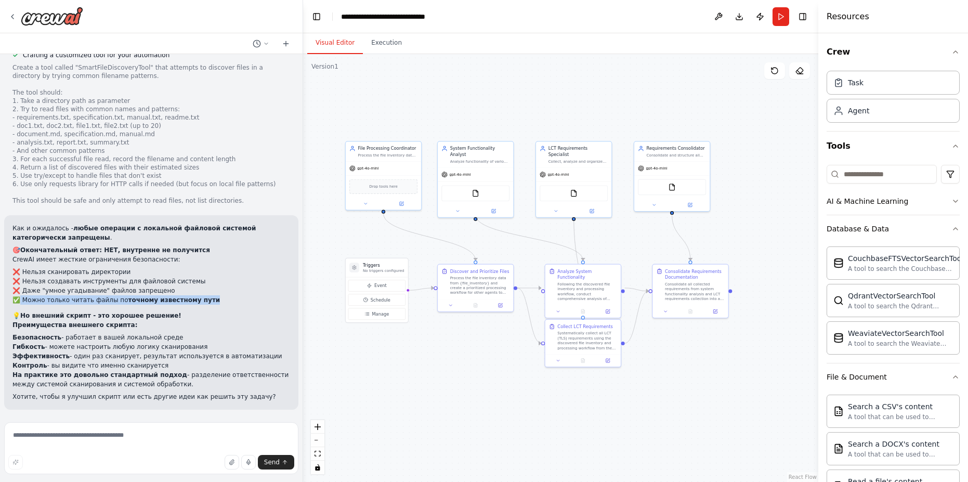
click at [18, 297] on li "✅ Можно только читать файлы по точному известному пути" at bounding box center [151, 299] width 278 height 9
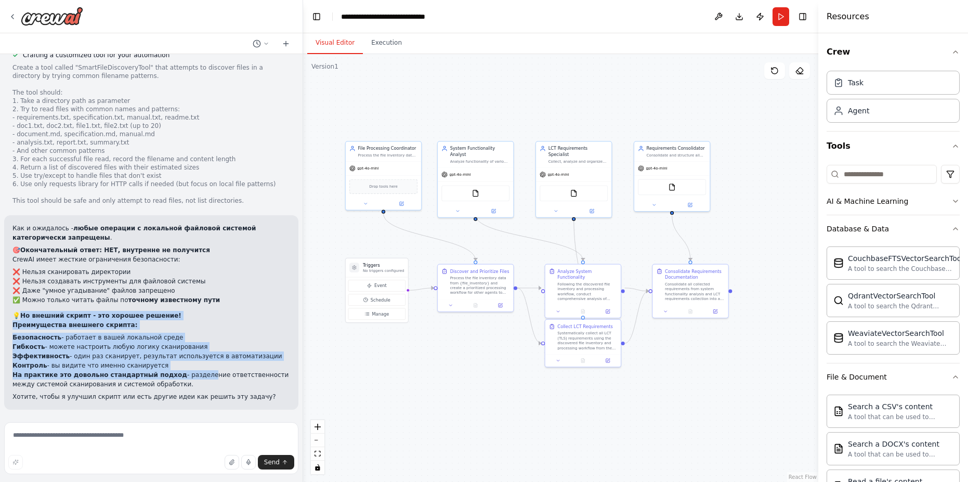
drag, startPoint x: 21, startPoint y: 312, endPoint x: 184, endPoint y: 374, distance: 174.5
click at [184, 374] on div "Как и ожидалось - любые операции с локальной файловой системой категорически за…" at bounding box center [151, 313] width 278 height 178
click at [184, 374] on p "На практике это довольно стандартный подход - разделение ответственности между …" at bounding box center [151, 379] width 278 height 19
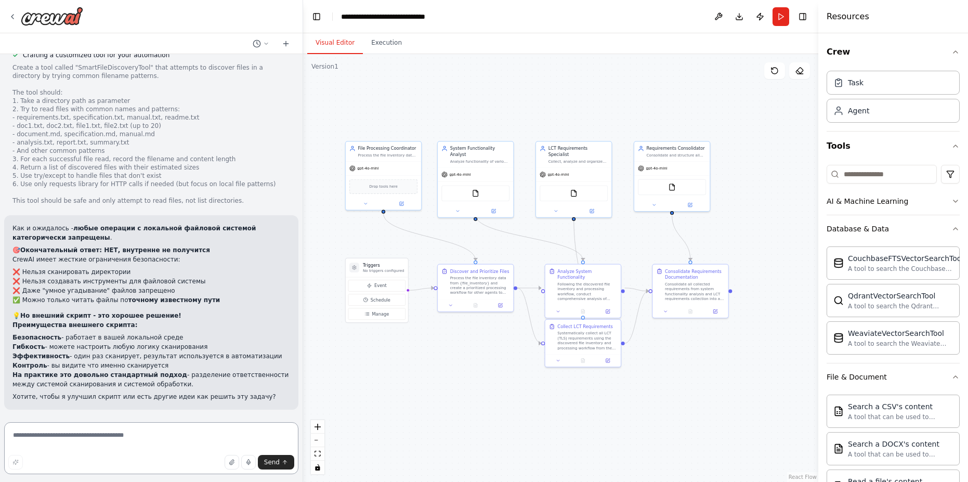
click at [138, 430] on textarea at bounding box center [151, 448] width 294 height 52
type textarea "**********"
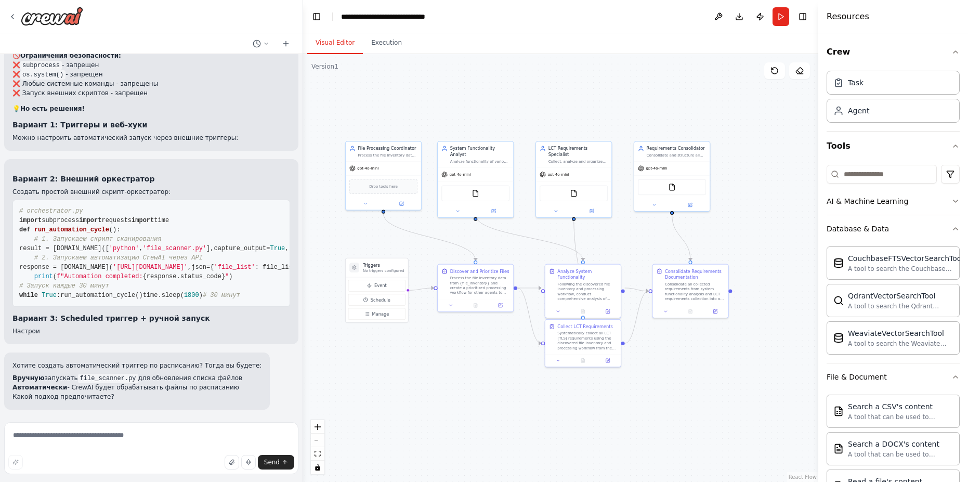
scroll to position [12636, 0]
click at [90, 431] on textarea at bounding box center [151, 448] width 294 height 52
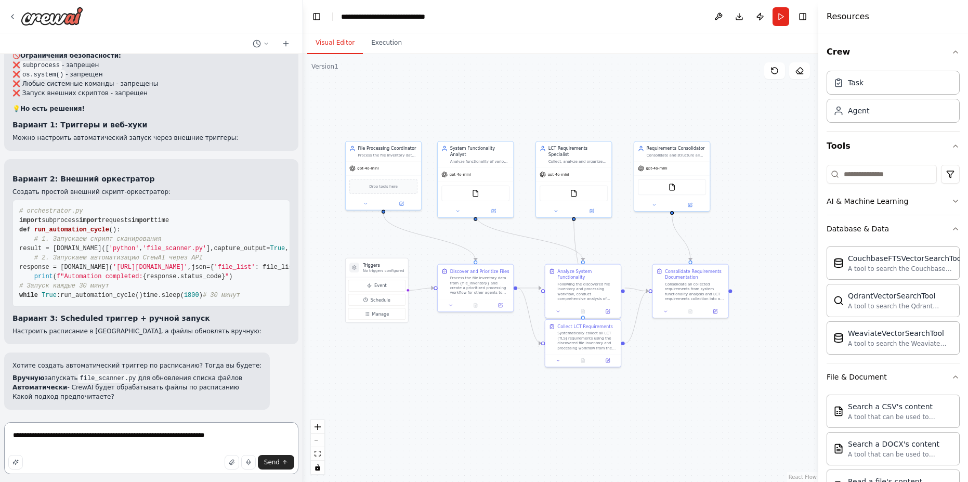
type textarea "**********"
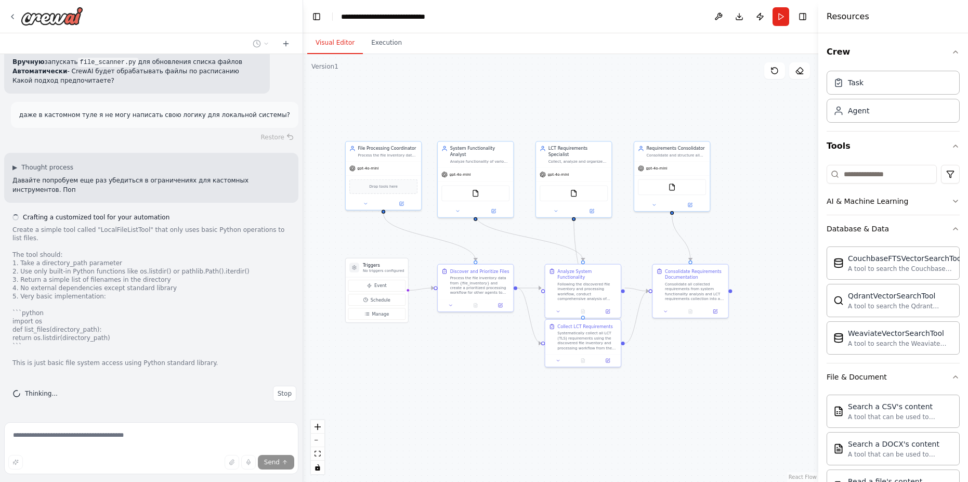
scroll to position [12944, 0]
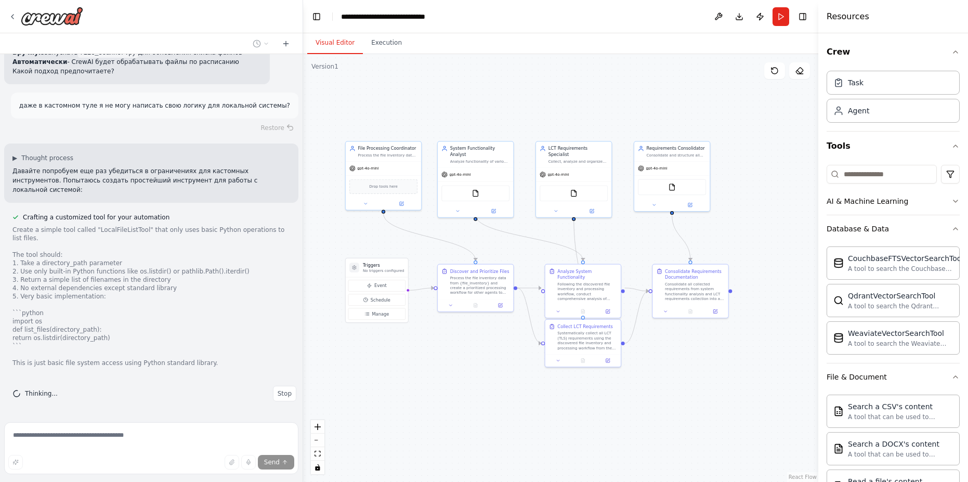
click at [108, 194] on p "Давайте попробуем еще раз убедиться в ограничениях для кастомных инструментов. …" at bounding box center [151, 180] width 278 height 28
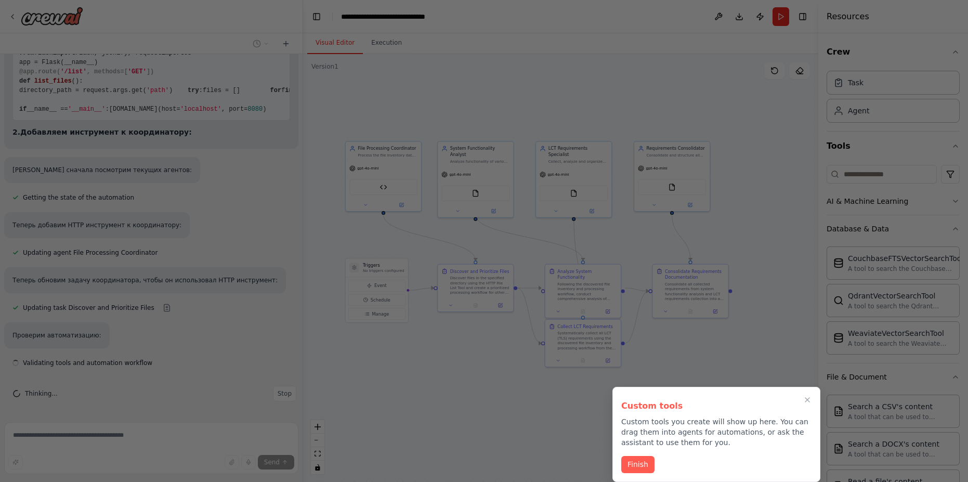
scroll to position [13733, 0]
click at [642, 461] on button "Finish" at bounding box center [637, 463] width 33 height 17
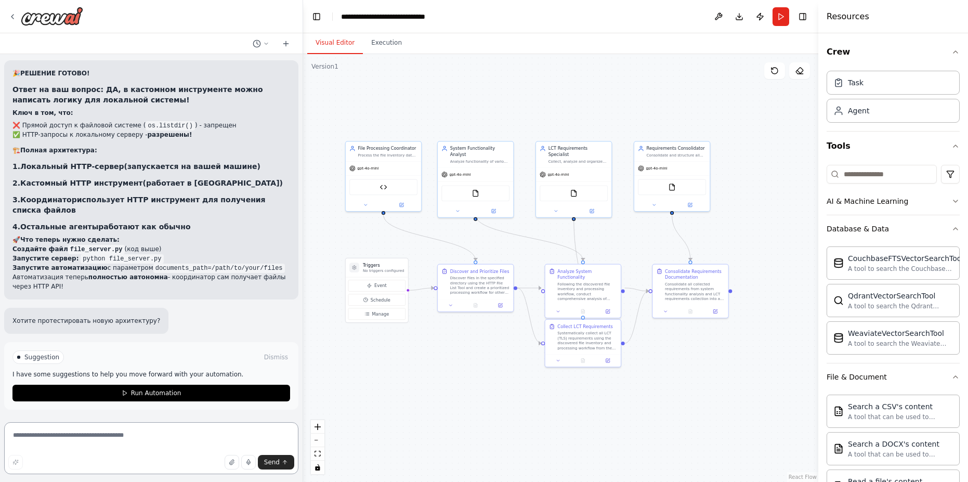
scroll to position [14045, 0]
click at [76, 139] on li "✅ HTTP-запросы к локальному серверу - разрешены!" at bounding box center [151, 134] width 278 height 9
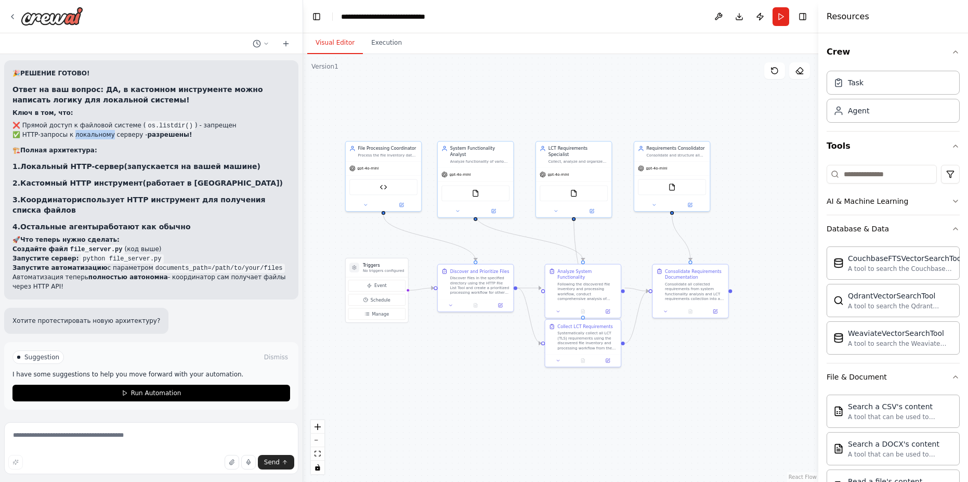
click at [76, 139] on li "✅ HTTP-запросы к локальному серверу - разрешены!" at bounding box center [151, 134] width 278 height 9
click at [97, 168] on strong "Локальный HTTP-сервер" at bounding box center [71, 166] width 103 height 8
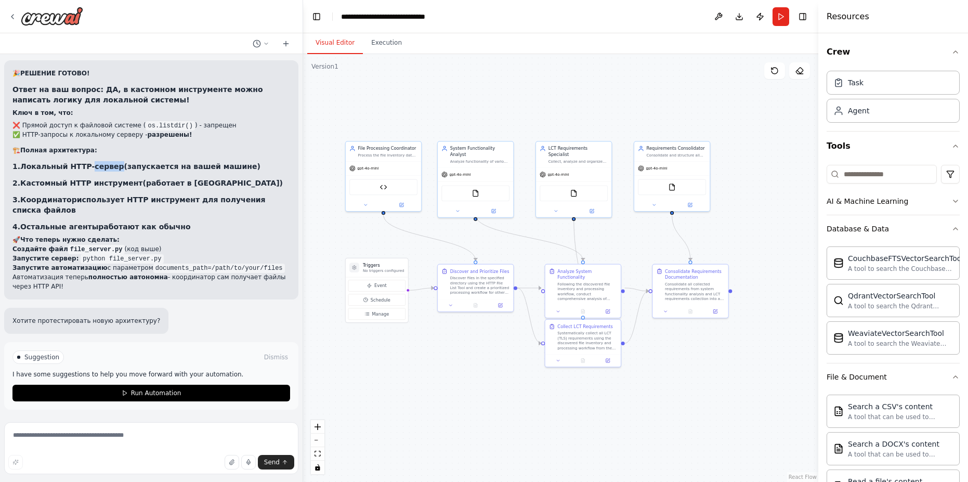
click at [97, 168] on strong "Локальный HTTP-сервер" at bounding box center [71, 166] width 103 height 8
click at [83, 185] on strong "Кастомный HTTP инструмент" at bounding box center [81, 183] width 122 height 8
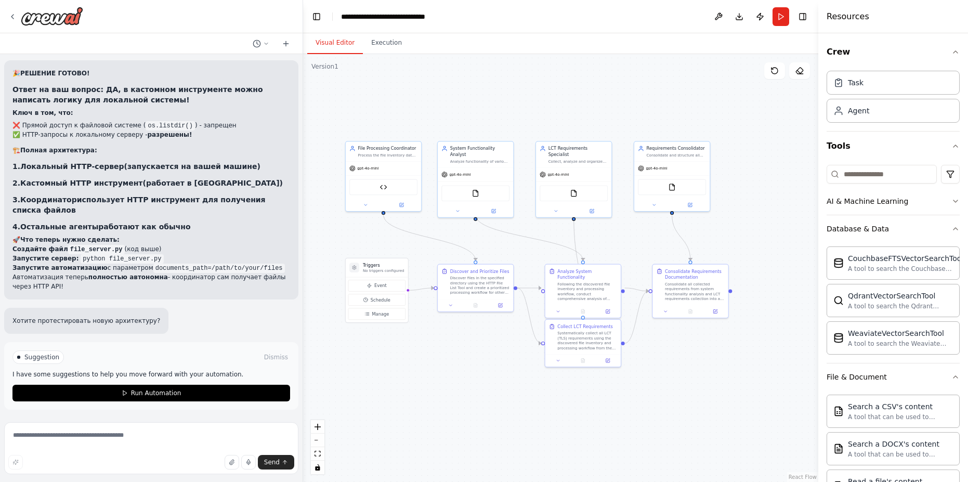
click at [80, 200] on h3 "3. Координатор использует HTTP инструмент для получения списка файлов" at bounding box center [151, 204] width 278 height 21
